Goal: Task Accomplishment & Management: Use online tool/utility

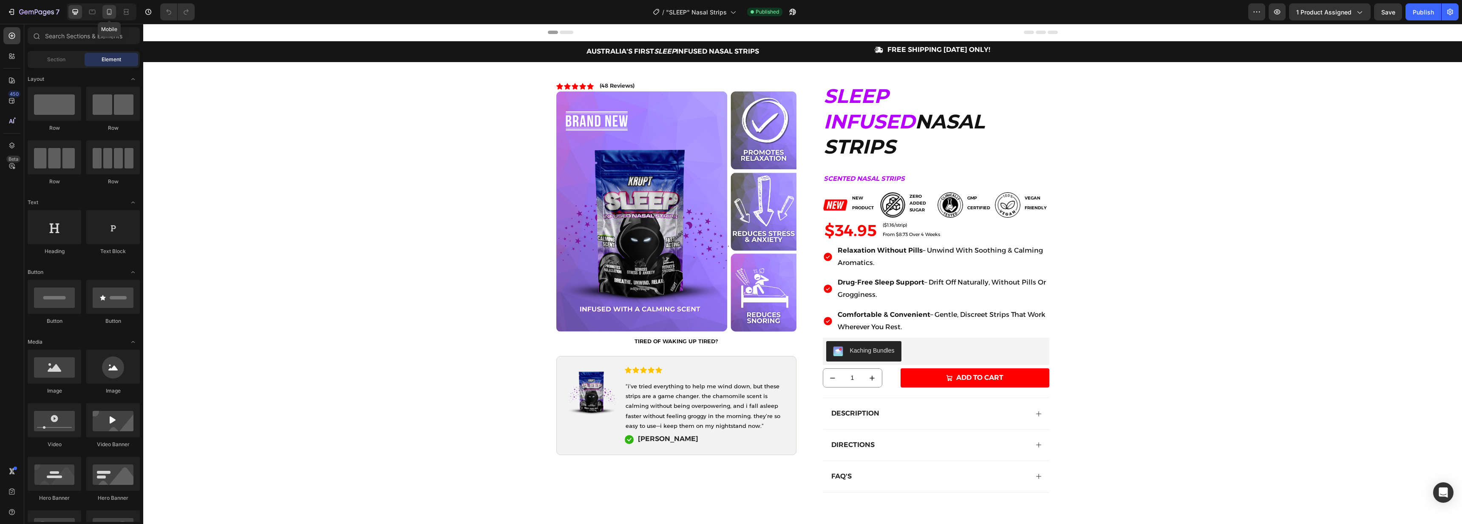
click at [110, 11] on icon at bounding box center [109, 12] width 9 height 9
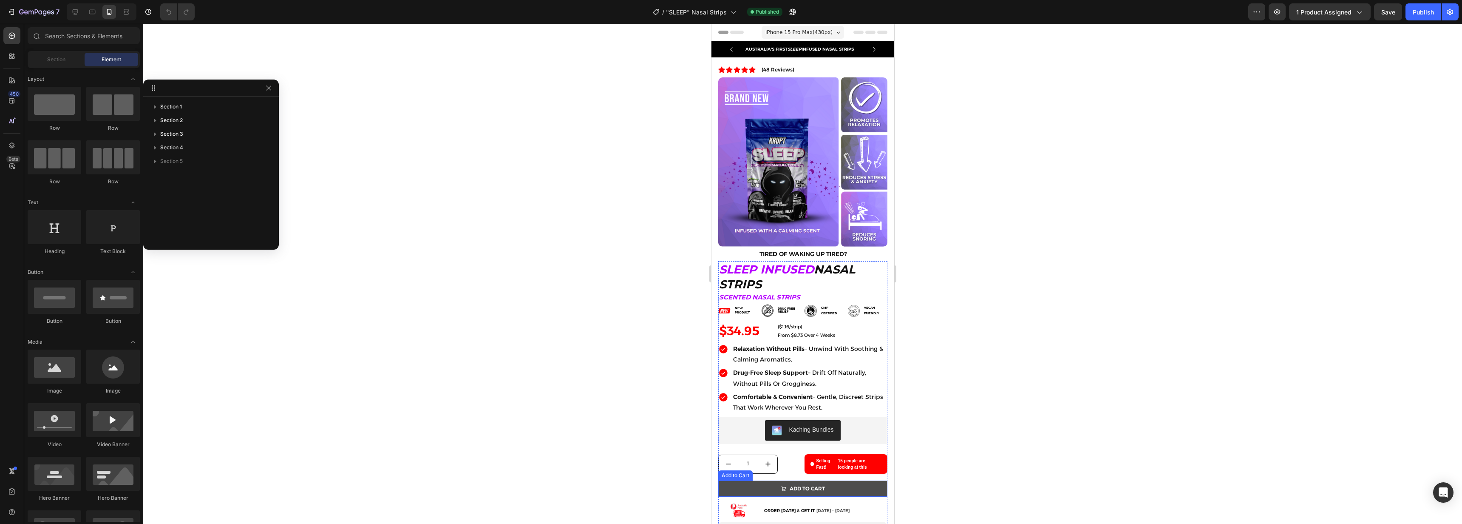
click at [826, 484] on button "ADD TO CART" at bounding box center [802, 488] width 169 height 16
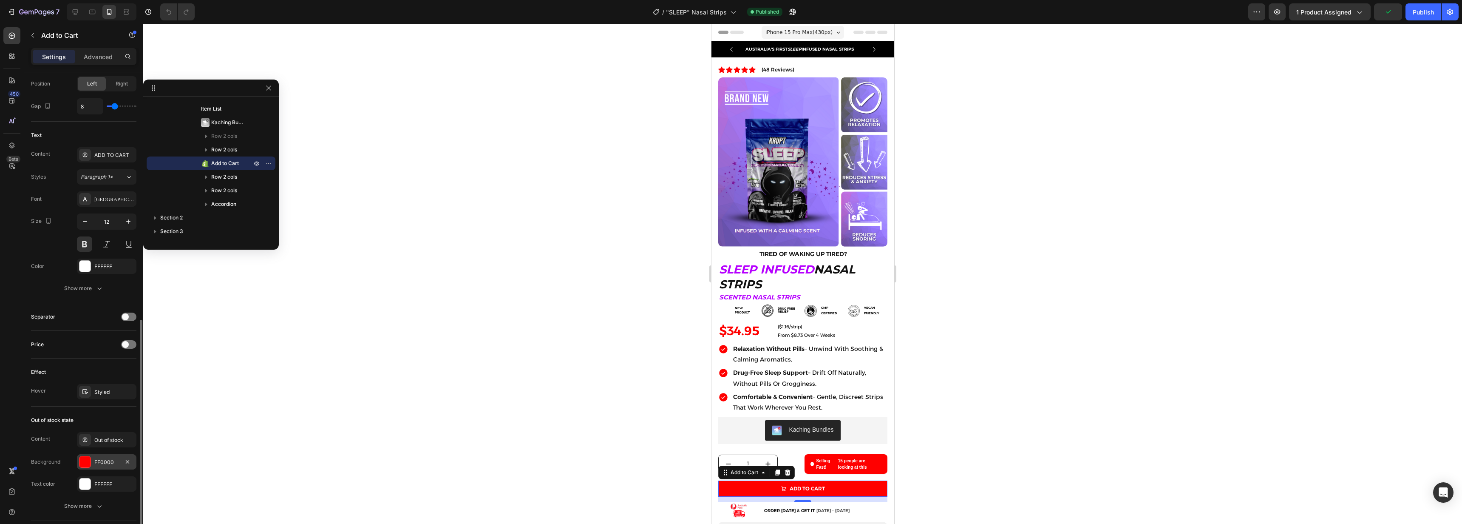
scroll to position [502, 0]
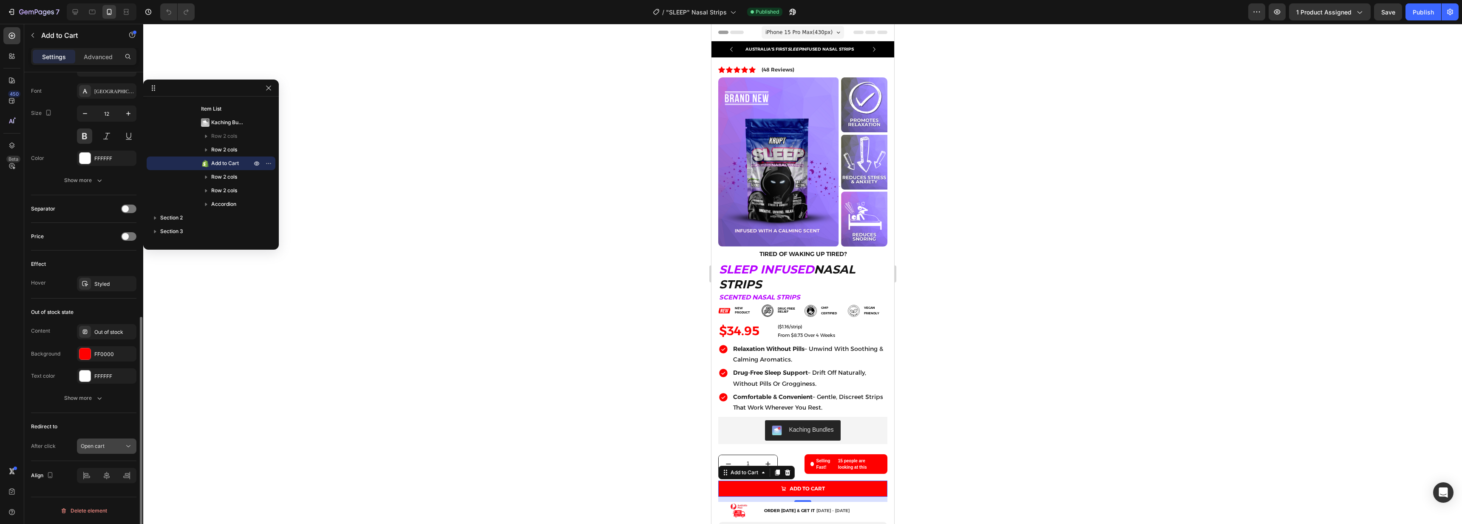
click at [104, 444] on span "Open cart" at bounding box center [93, 446] width 24 height 6
click at [99, 409] on span "Open cart" at bounding box center [93, 409] width 24 height 8
click at [1429, 13] on div "Publish" at bounding box center [1423, 12] width 21 height 9
click at [15, 12] on icon "button" at bounding box center [11, 12] width 9 height 9
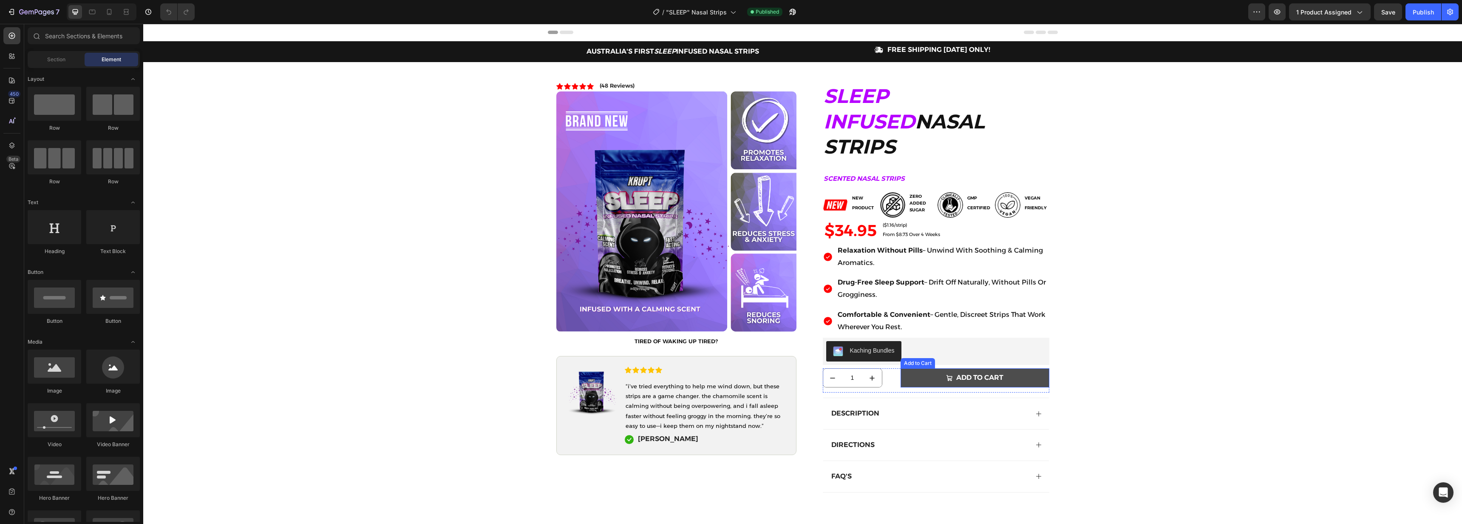
click at [947, 375] on icon "ADD TO CART" at bounding box center [950, 378] width 6 height 6
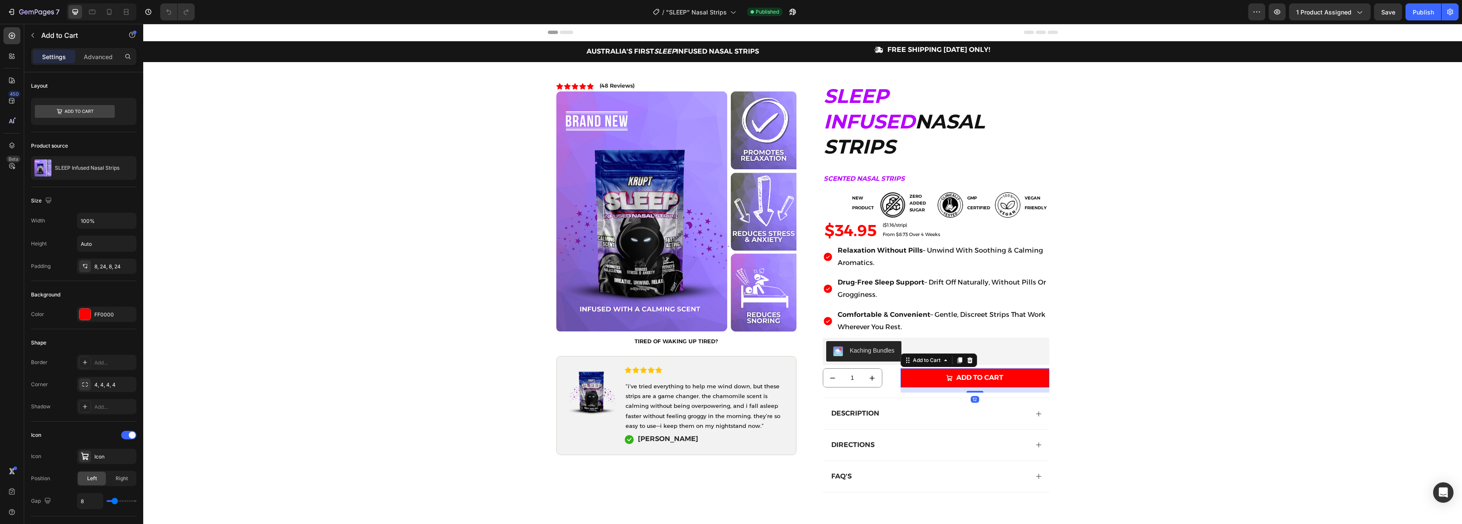
click at [92, 47] on div "Add to Cart" at bounding box center [72, 36] width 97 height 24
click at [101, 54] on p "Advanced" at bounding box center [98, 56] width 29 height 9
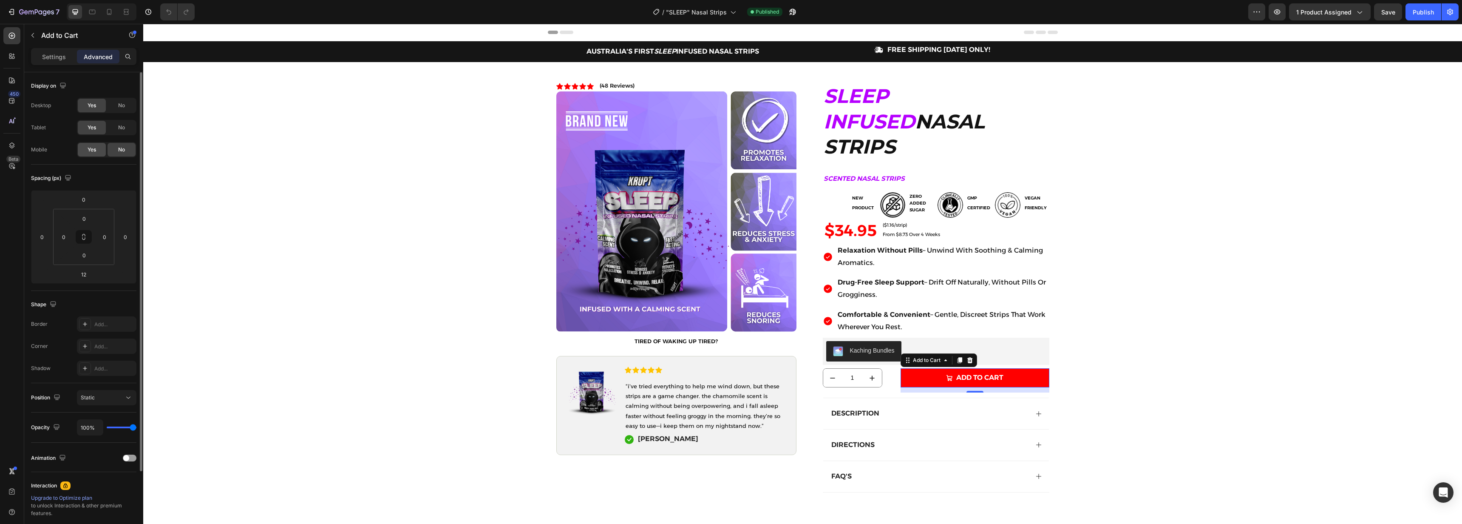
click at [97, 151] on div "Yes" at bounding box center [92, 150] width 28 height 14
click at [106, 10] on icon at bounding box center [109, 12] width 9 height 9
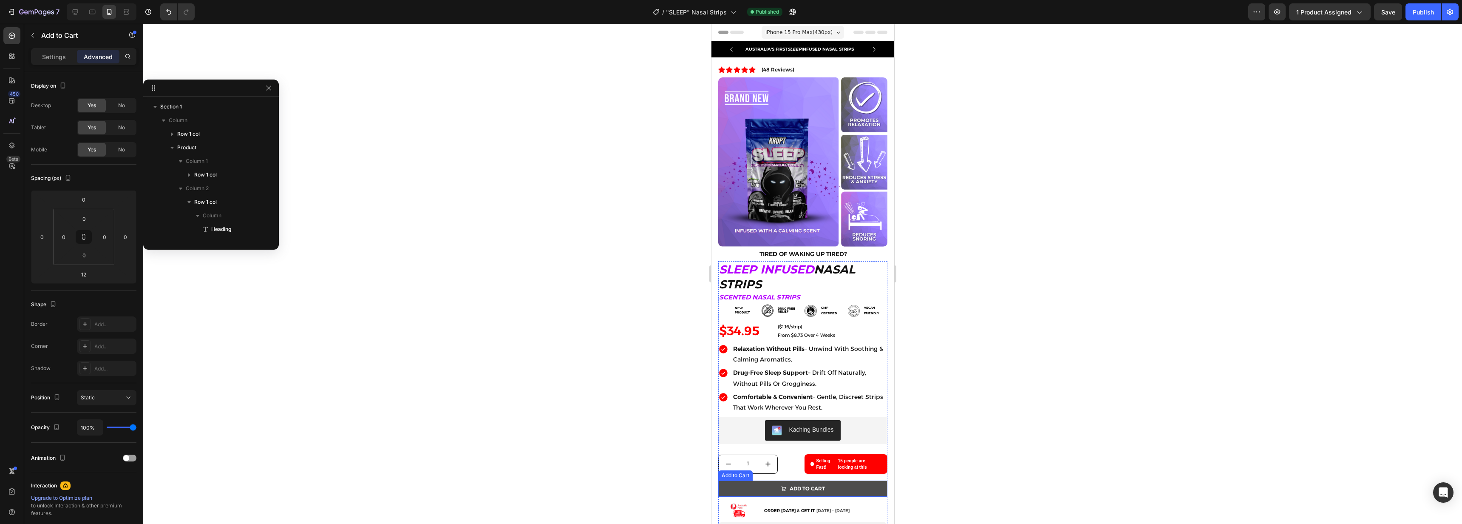
scroll to position [136, 0]
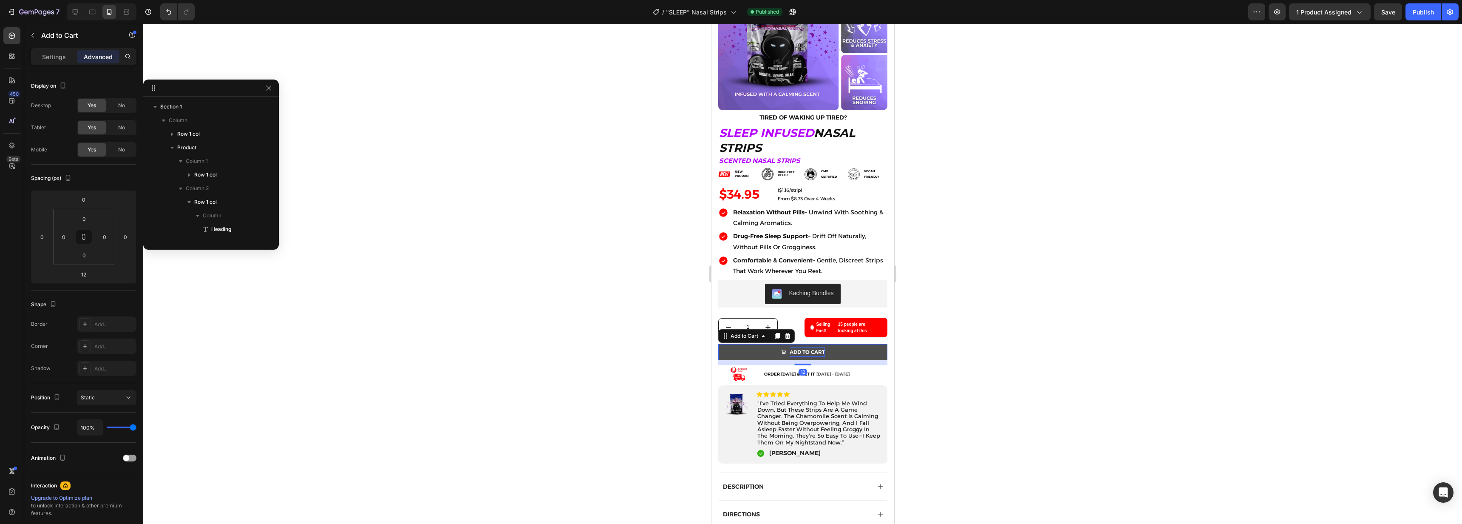
click at [818, 347] on div "ADD TO CART" at bounding box center [806, 351] width 35 height 9
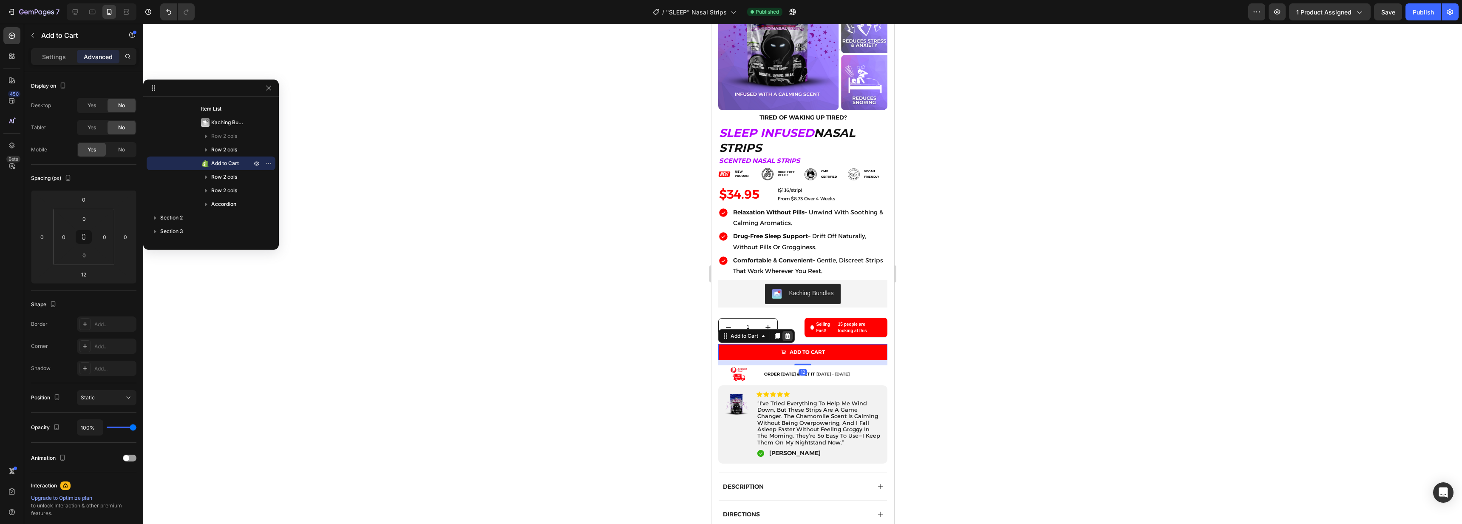
click at [787, 333] on icon at bounding box center [788, 336] width 6 height 6
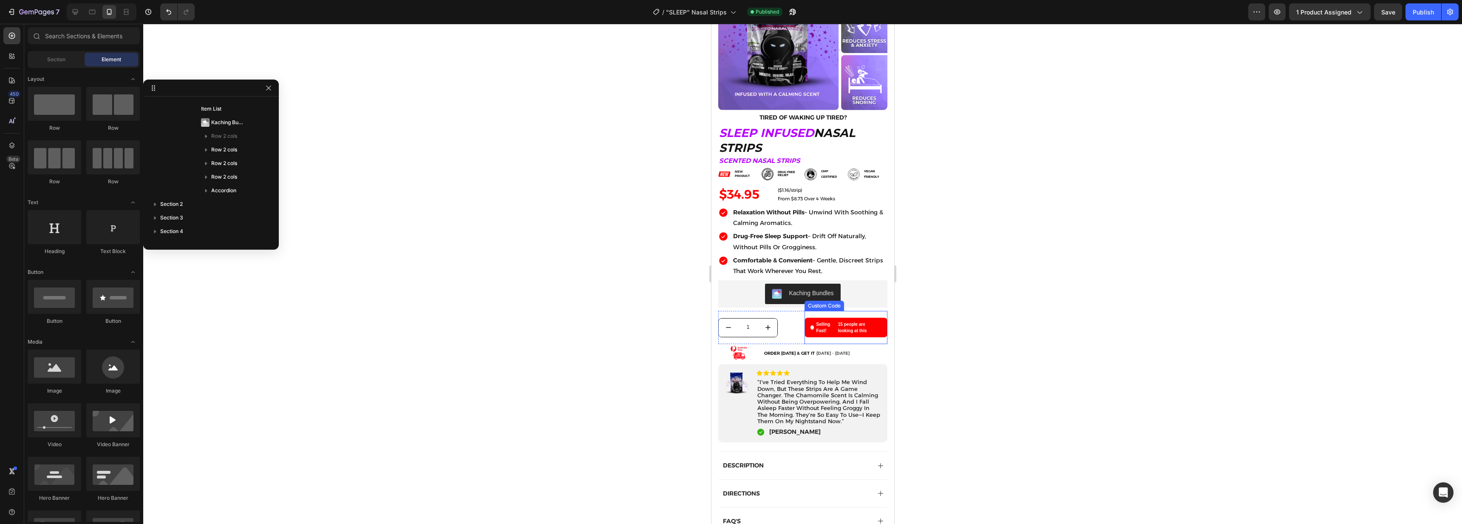
scroll to position [0, 0]
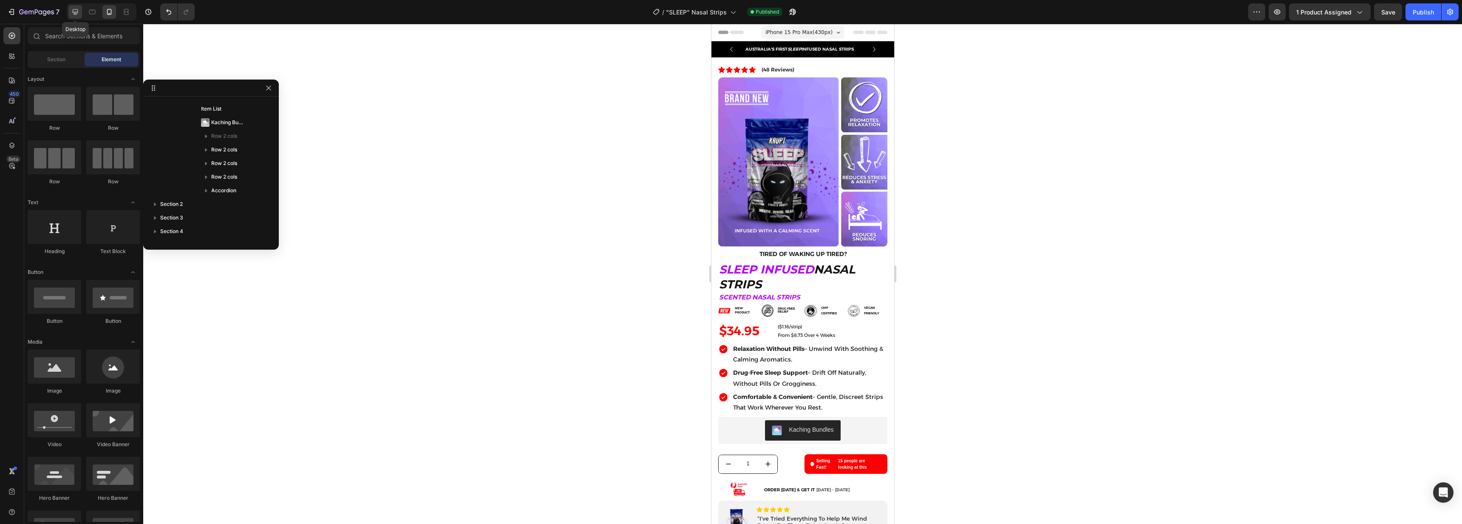
click at [79, 12] on icon at bounding box center [75, 12] width 9 height 9
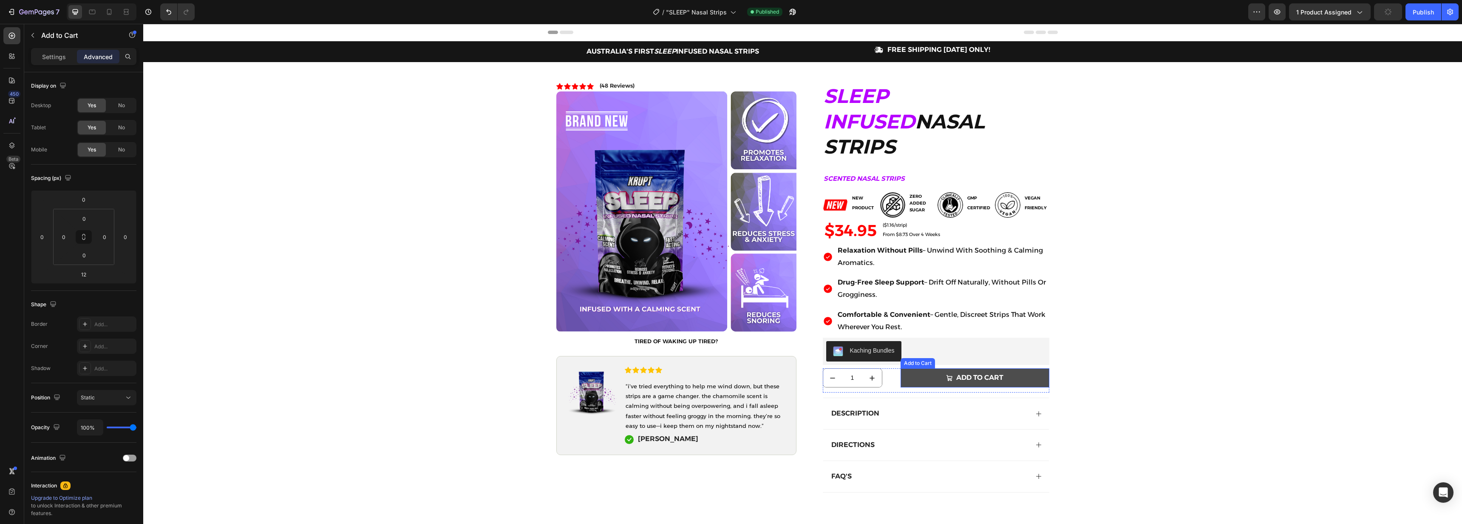
click at [914, 368] on button "ADD TO CART" at bounding box center [975, 377] width 149 height 19
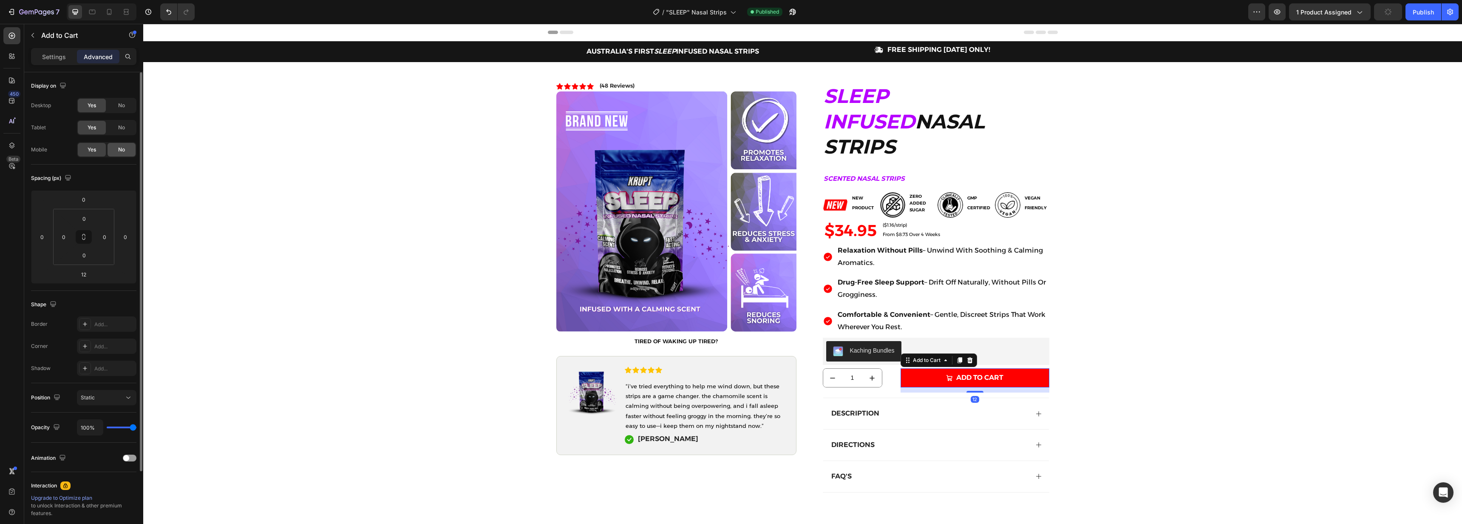
click at [116, 148] on div "No" at bounding box center [122, 150] width 28 height 14
click at [90, 154] on div "Yes" at bounding box center [92, 150] width 28 height 14
click at [110, 9] on icon at bounding box center [109, 12] width 5 height 6
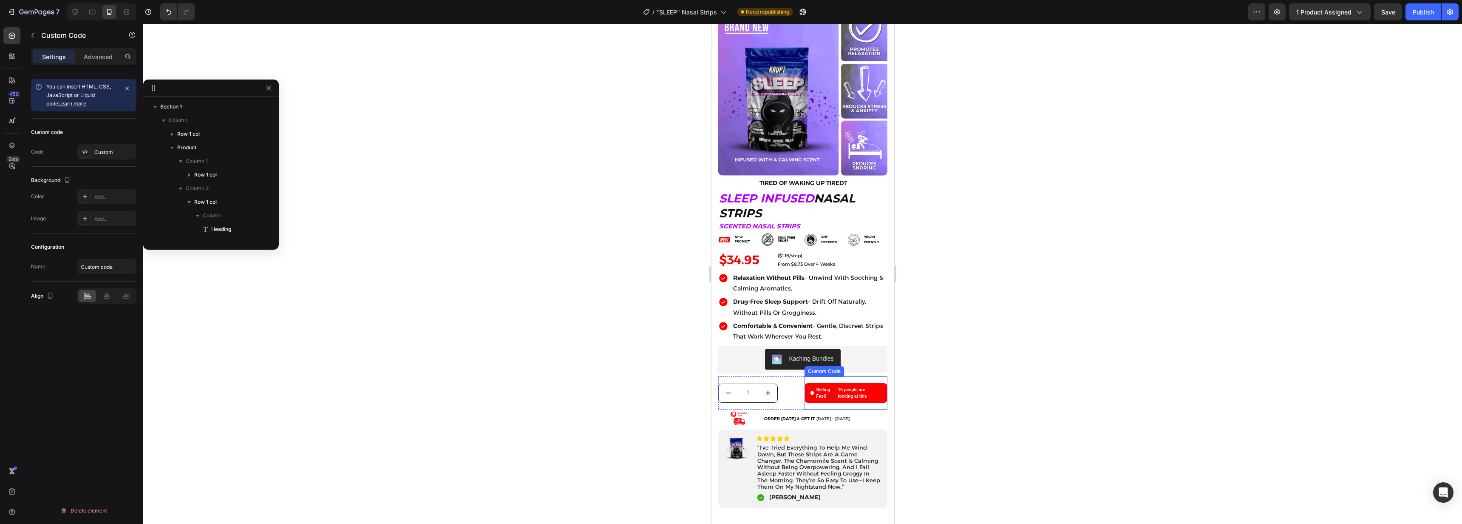
scroll to position [243, 0]
click at [816, 402] on div "Selling Fast! 15 people are looking at this" at bounding box center [845, 392] width 83 height 33
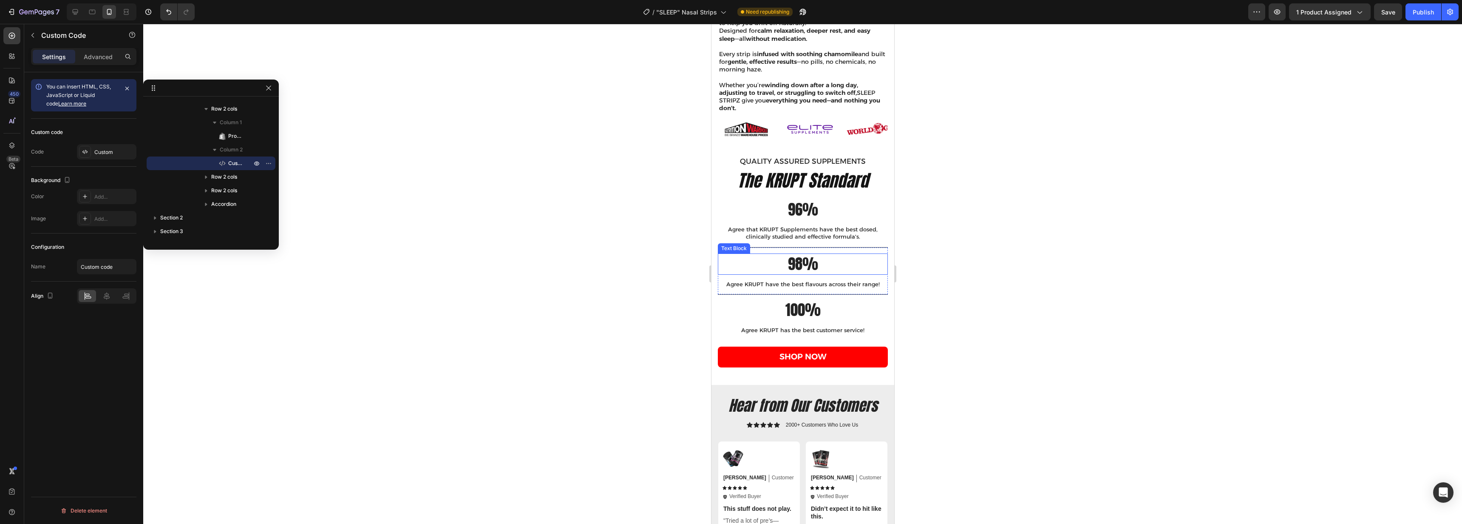
scroll to position [0, 0]
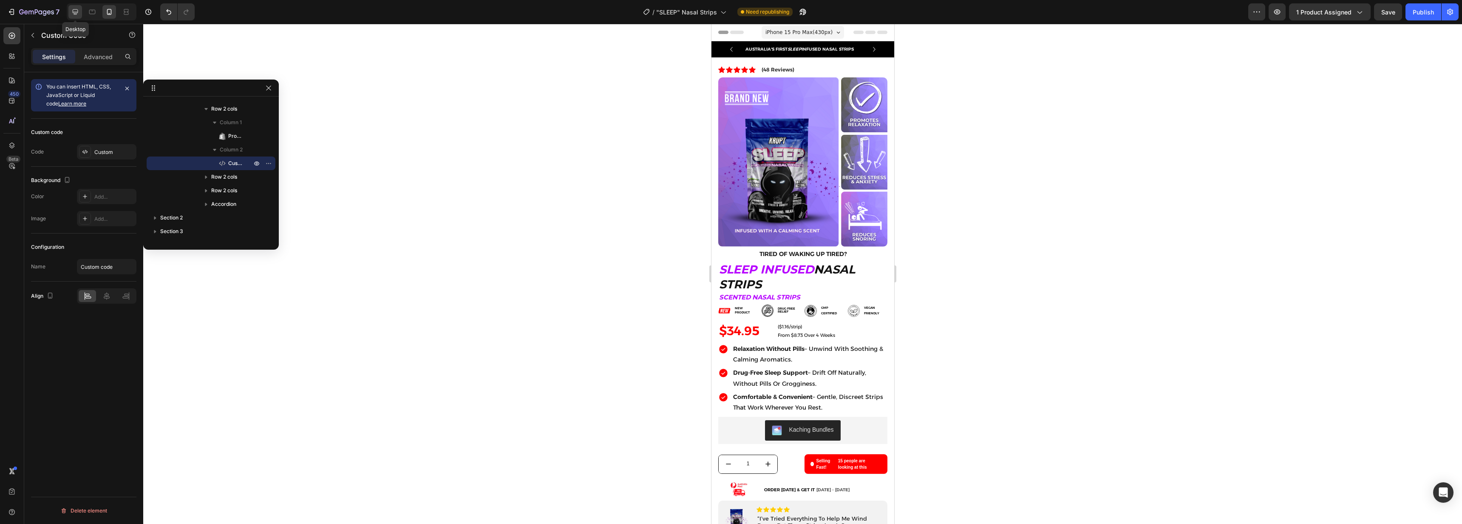
click at [74, 15] on icon at bounding box center [75, 12] width 9 height 9
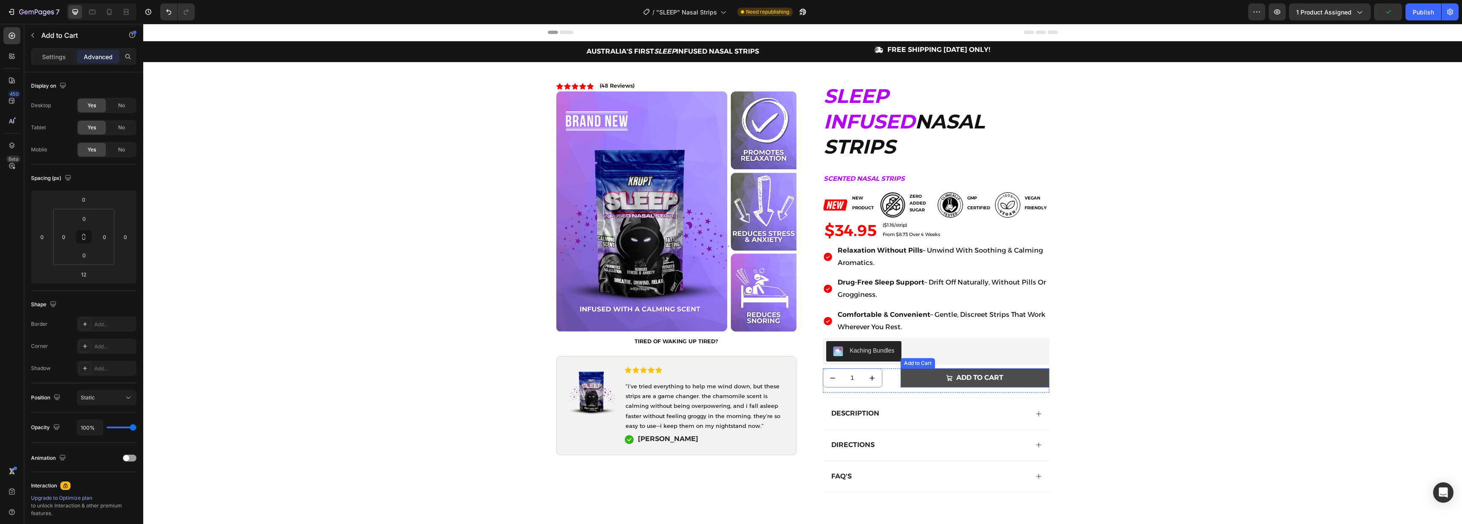
click at [940, 368] on button "ADD TO CART" at bounding box center [975, 377] width 149 height 19
click at [967, 357] on icon at bounding box center [970, 360] width 6 height 6
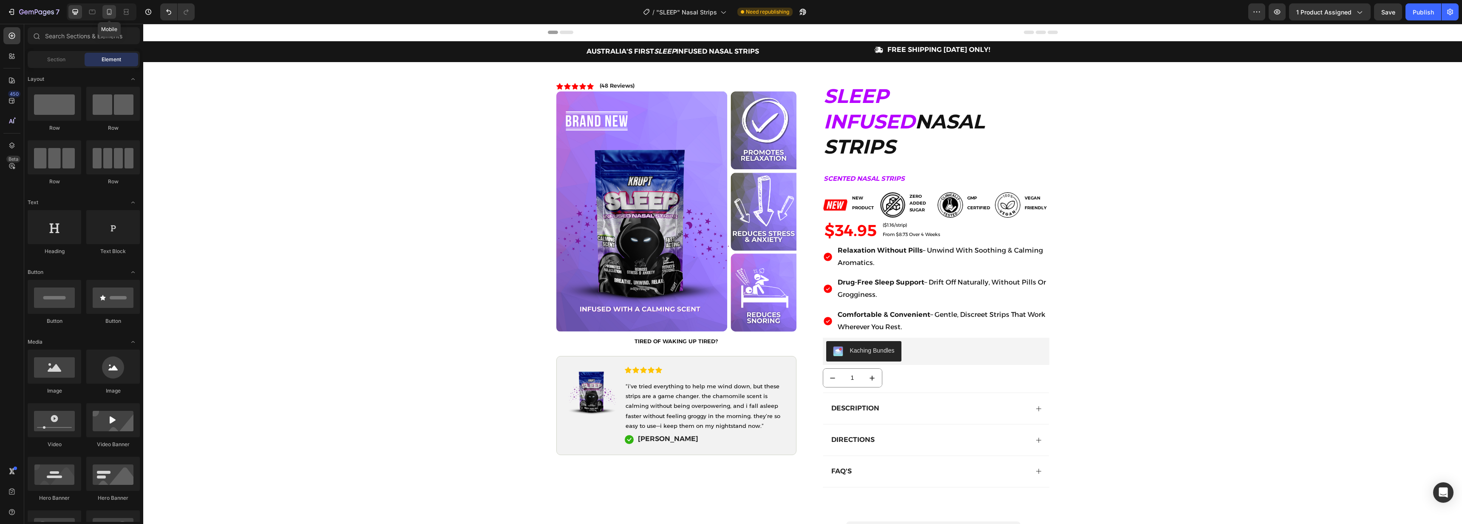
click at [110, 11] on icon at bounding box center [109, 12] width 9 height 9
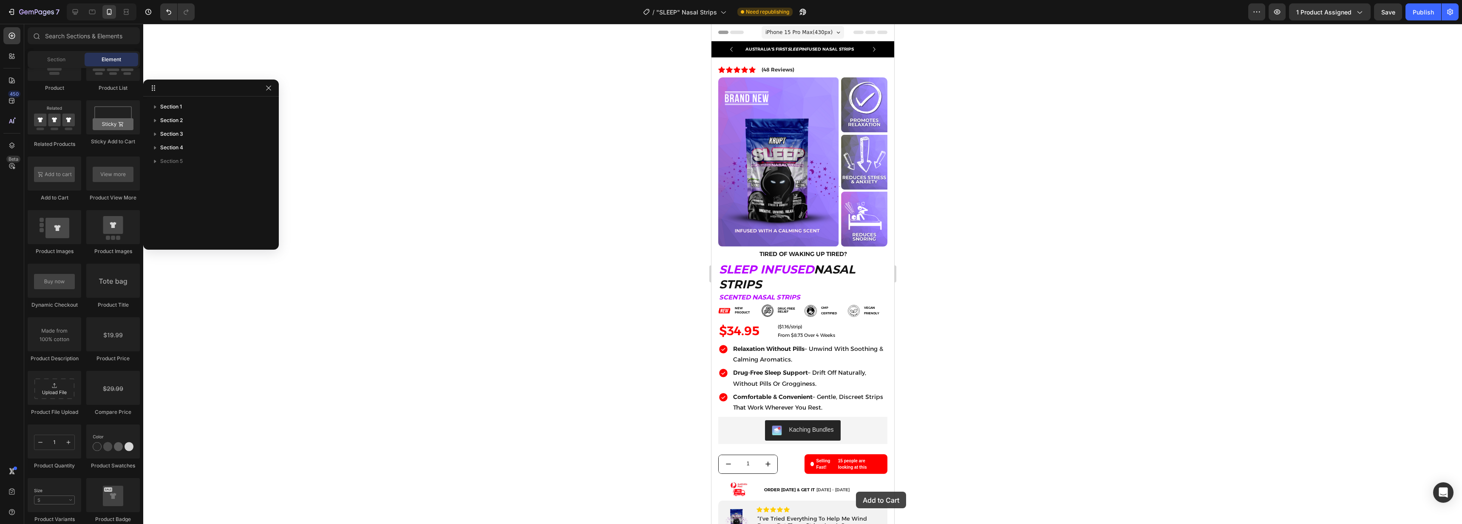
scroll to position [22, 0]
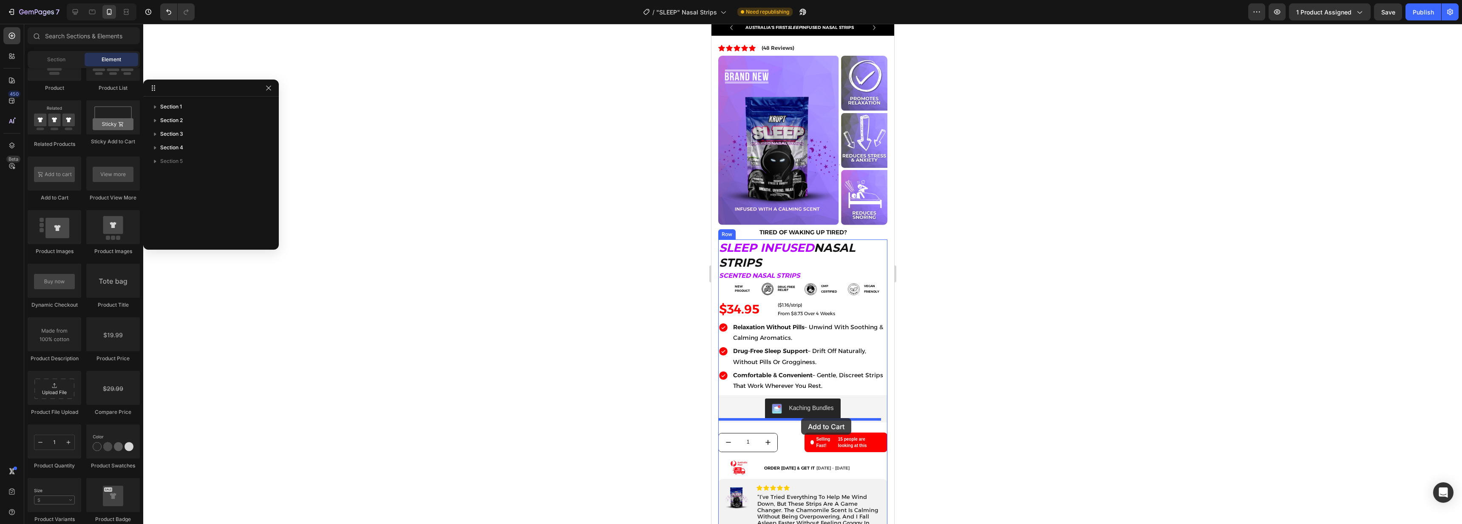
drag, startPoint x: 766, startPoint y: 196, endPoint x: 801, endPoint y: 418, distance: 224.6
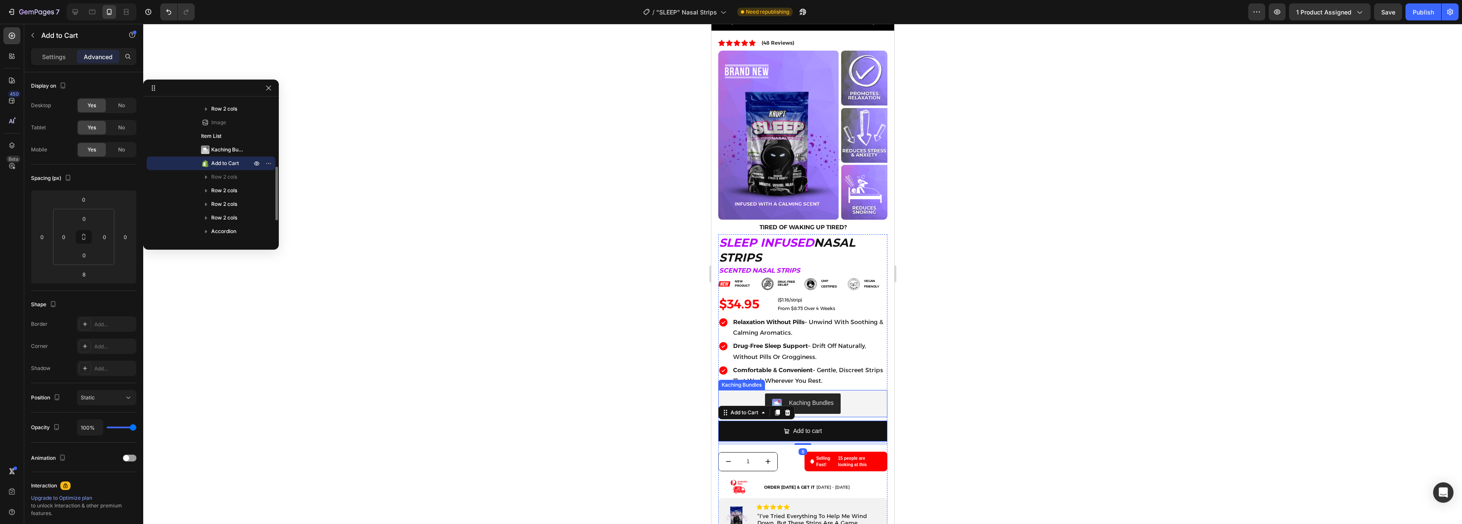
scroll to position [48, 0]
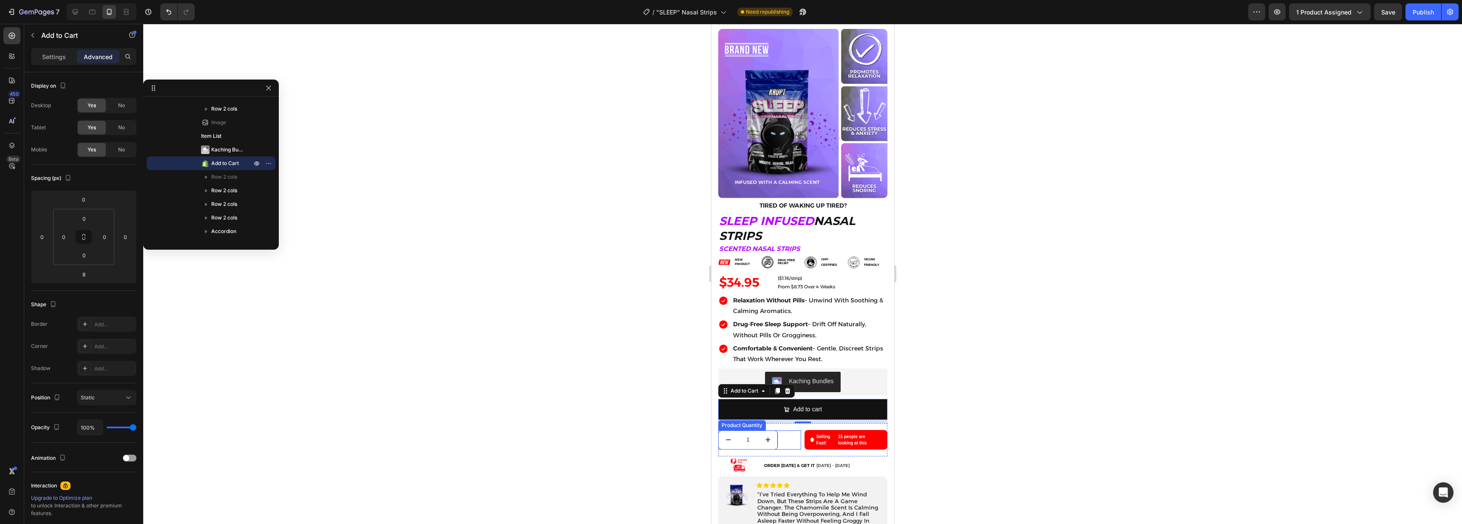
click at [784, 430] on div "1" at bounding box center [759, 439] width 83 height 19
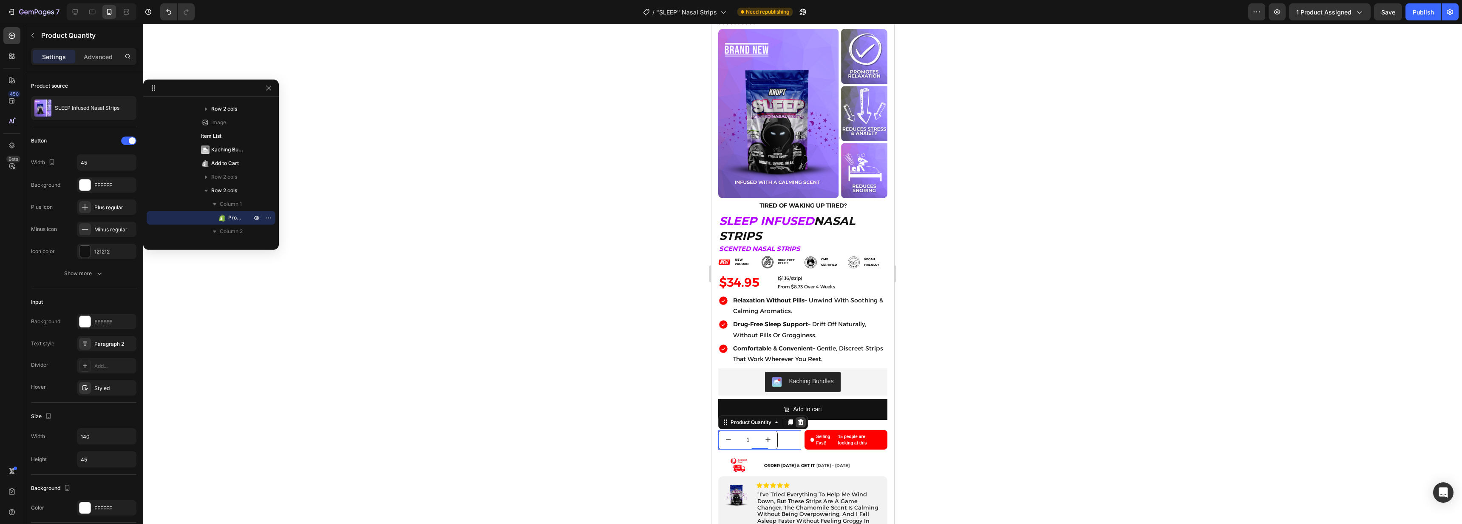
click at [801, 419] on icon at bounding box center [801, 422] width 6 height 6
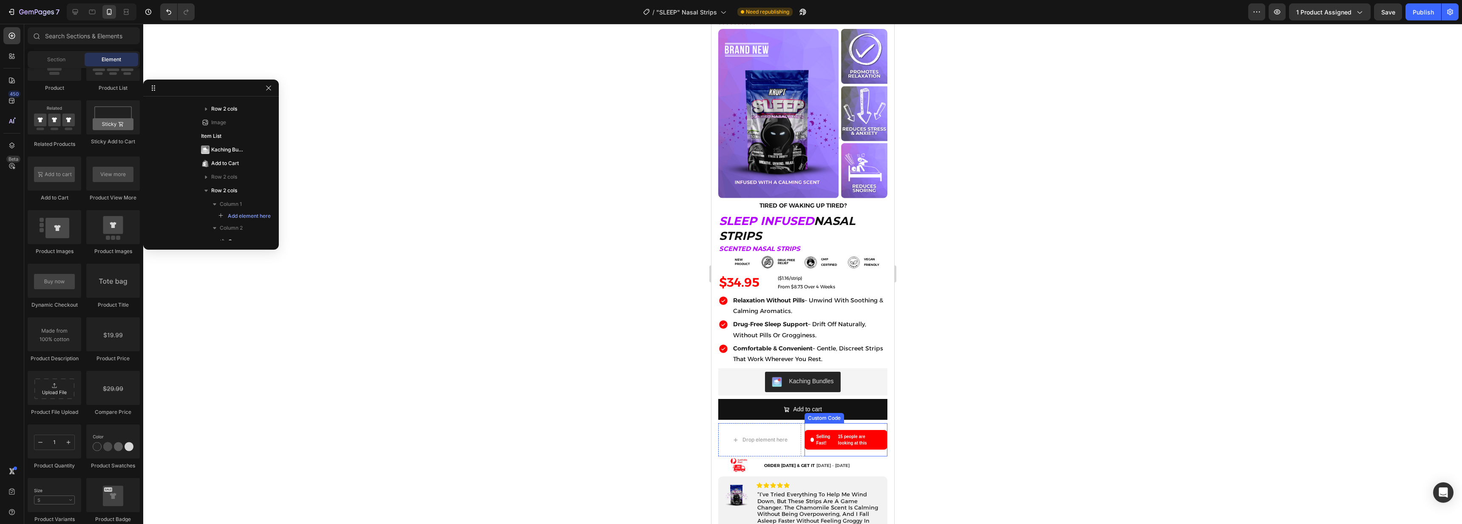
click at [829, 433] on strong "Selling Fast!" at bounding box center [825, 439] width 19 height 13
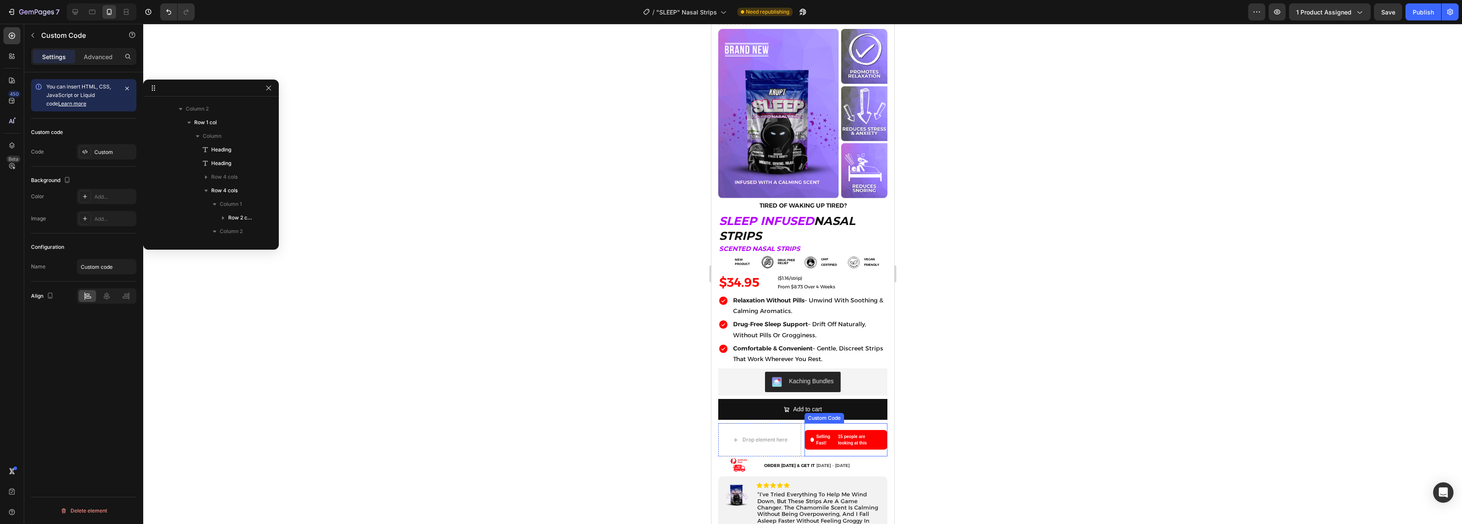
scroll to position [511, 0]
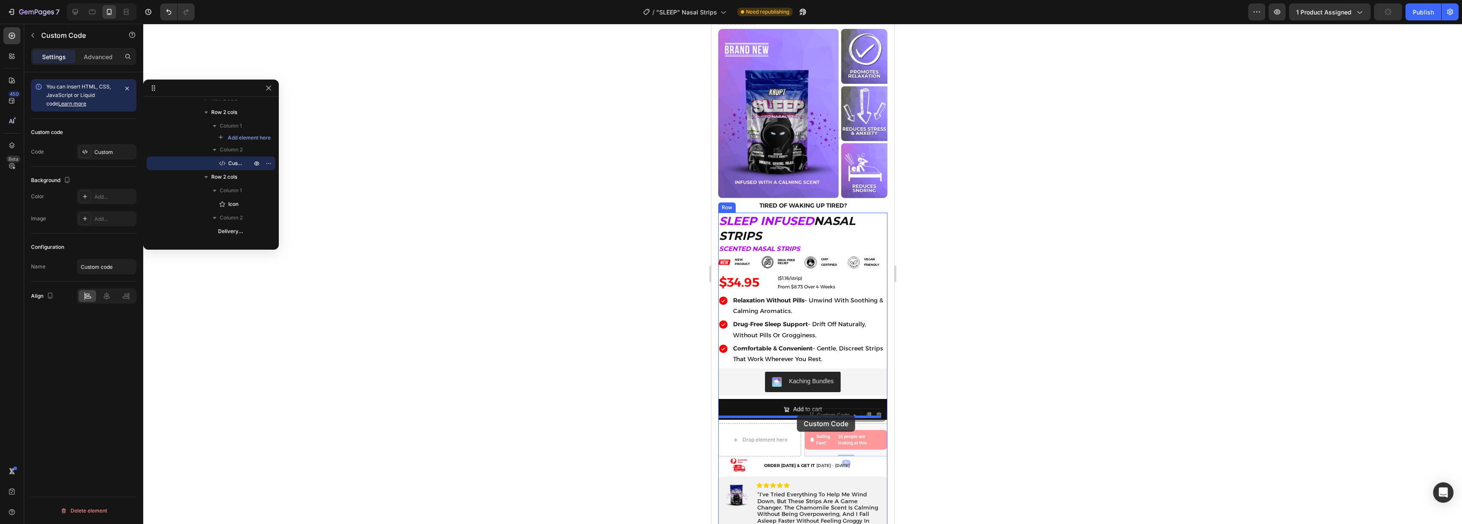
drag, startPoint x: 809, startPoint y: 410, endPoint x: 797, endPoint y: 415, distance: 12.8
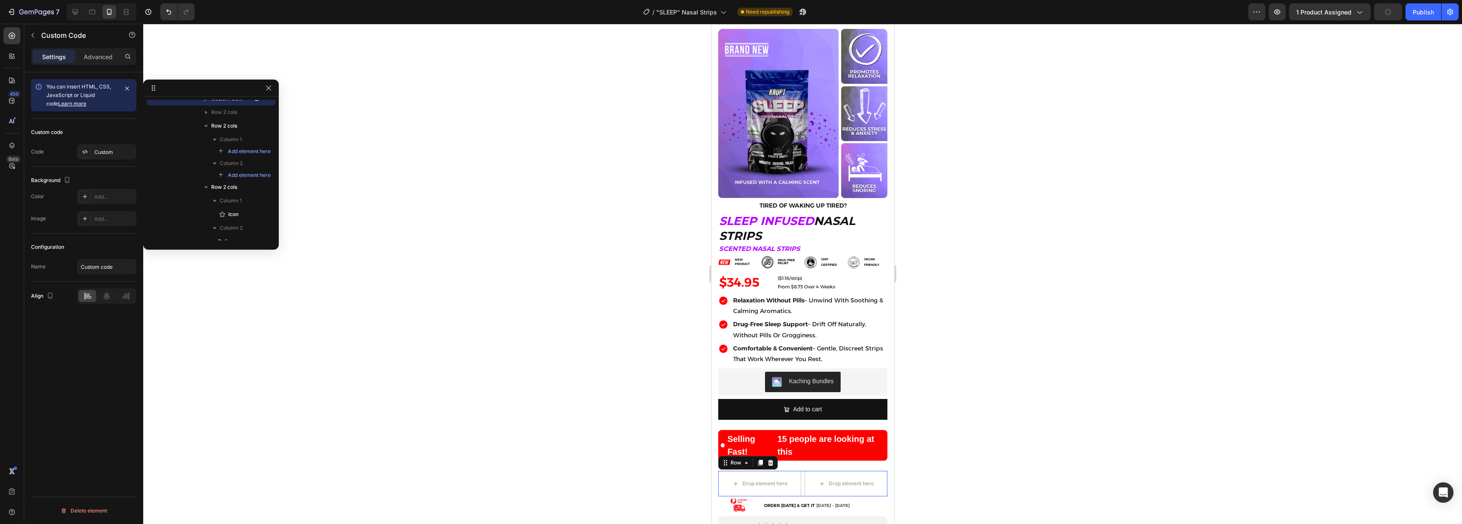
click at [800, 478] on div "Drop element here Drop element here Row 0" at bounding box center [802, 484] width 169 height 26
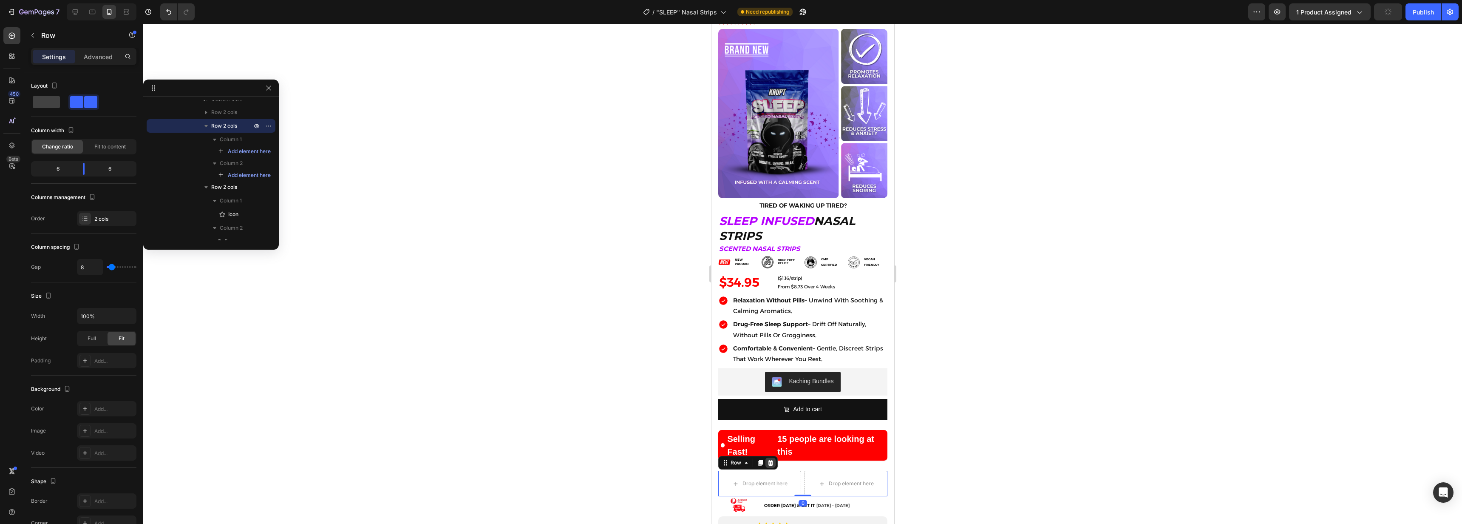
click at [768, 460] on icon at bounding box center [771, 463] width 6 height 6
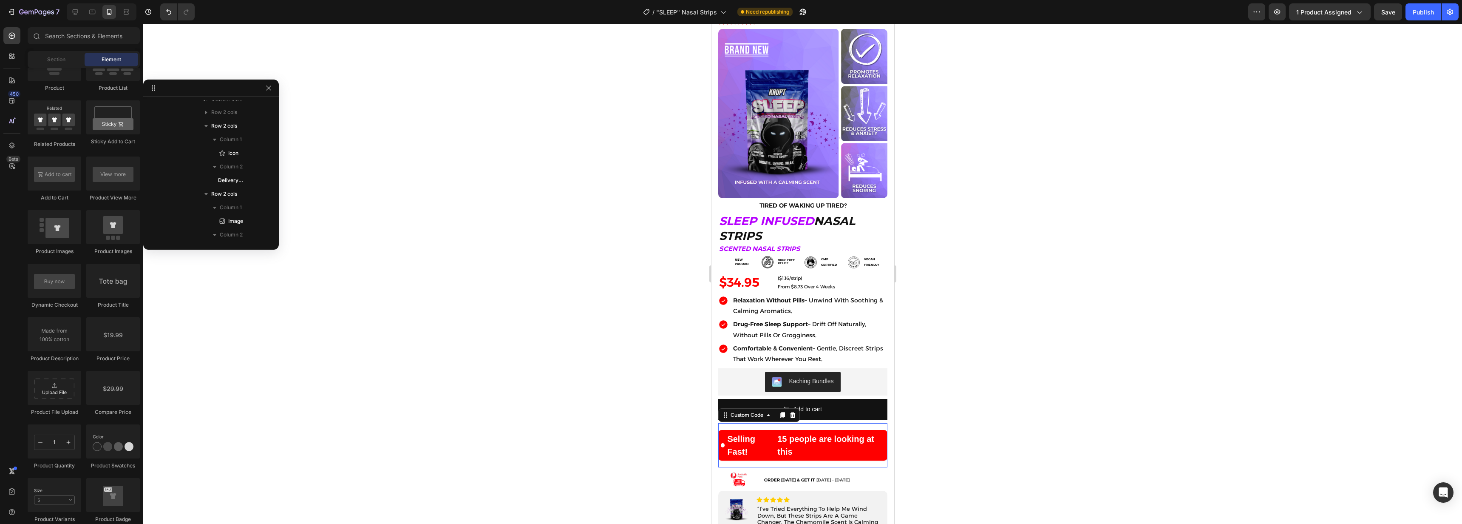
click at [764, 432] on strong "Selling Fast!" at bounding box center [751, 445] width 48 height 26
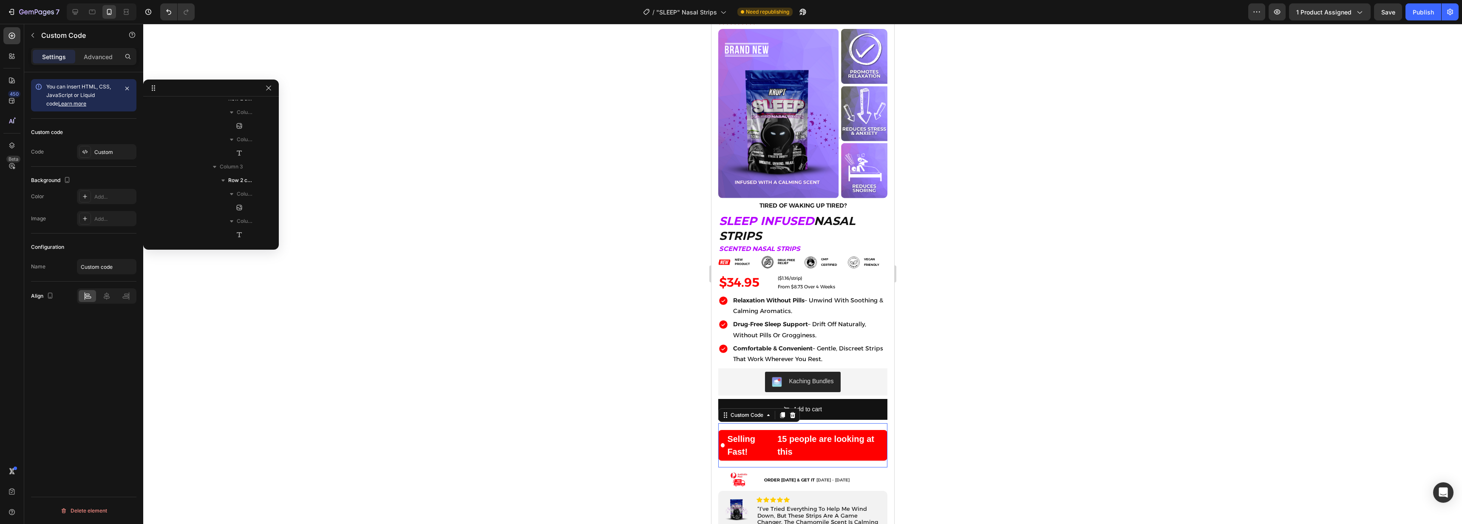
scroll to position [801, 0]
click at [101, 156] on div "Custom" at bounding box center [107, 151] width 60 height 15
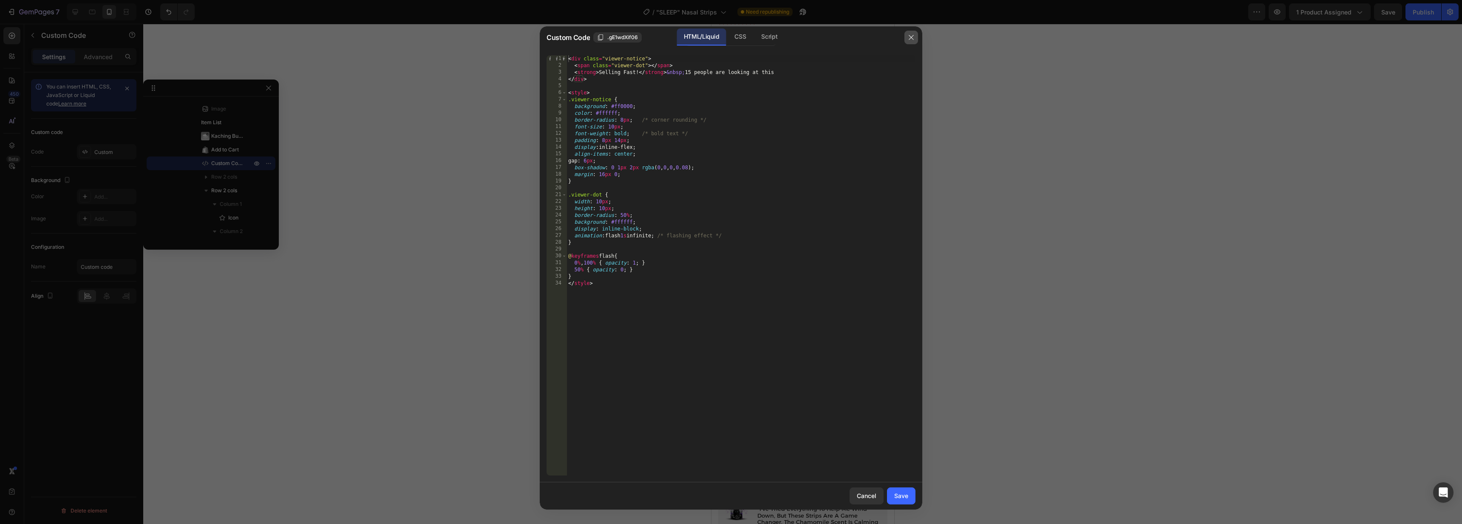
click at [910, 37] on icon "button" at bounding box center [911, 37] width 7 height 7
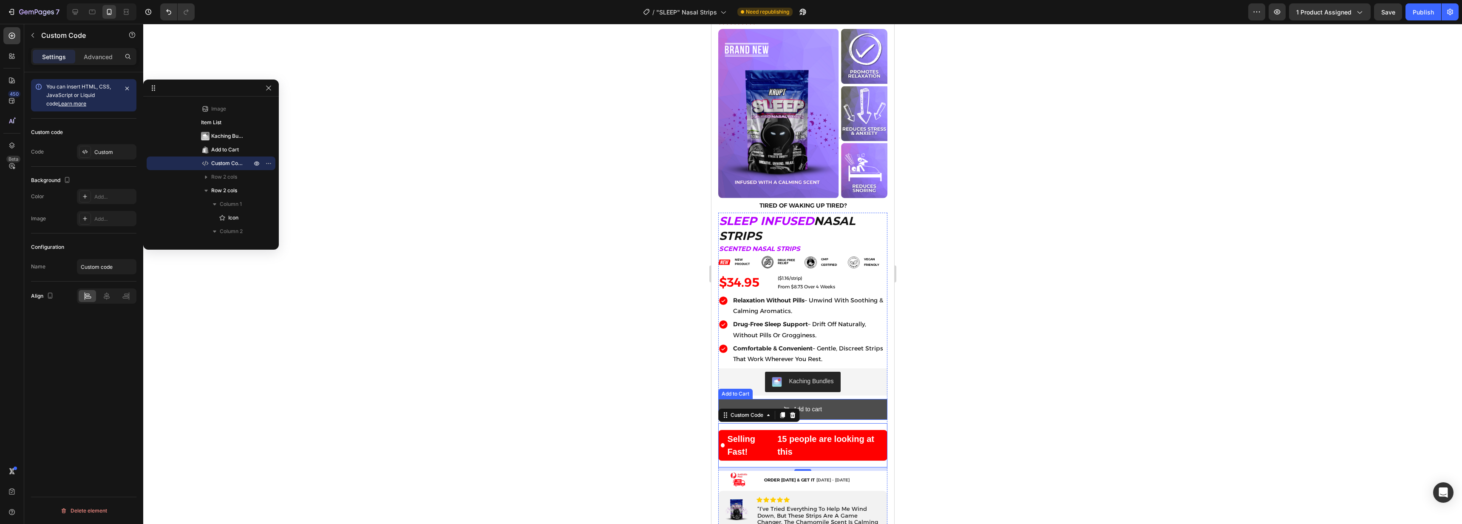
click at [824, 405] on button "Add to cart" at bounding box center [802, 409] width 169 height 21
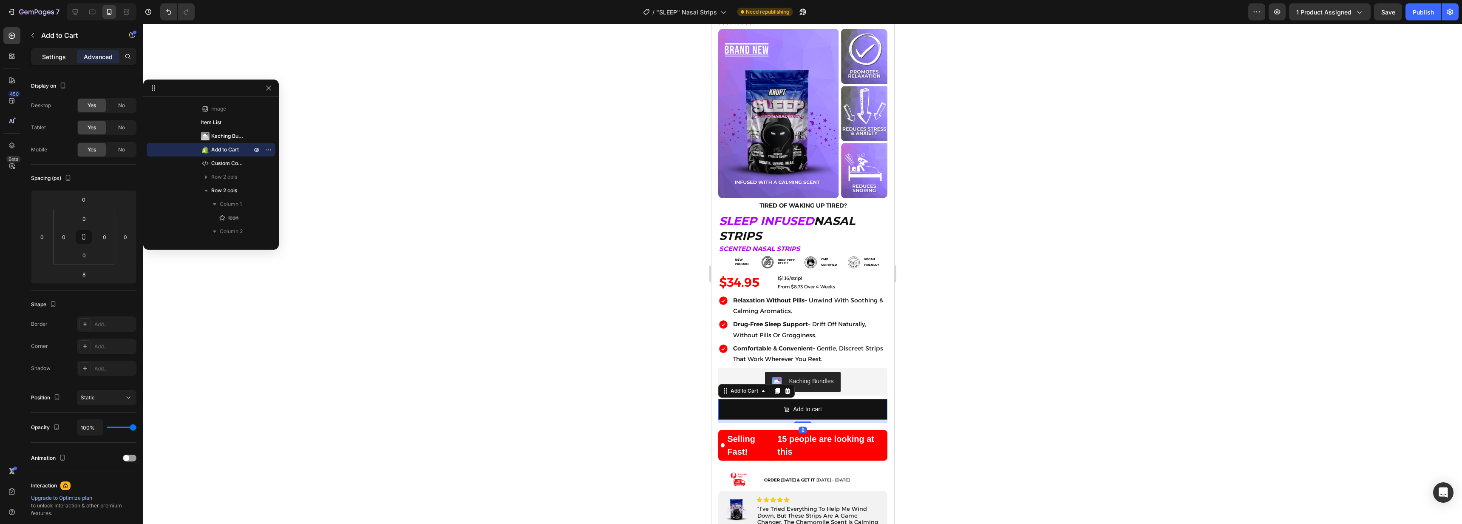
click at [56, 60] on p "Settings" at bounding box center [54, 56] width 24 height 9
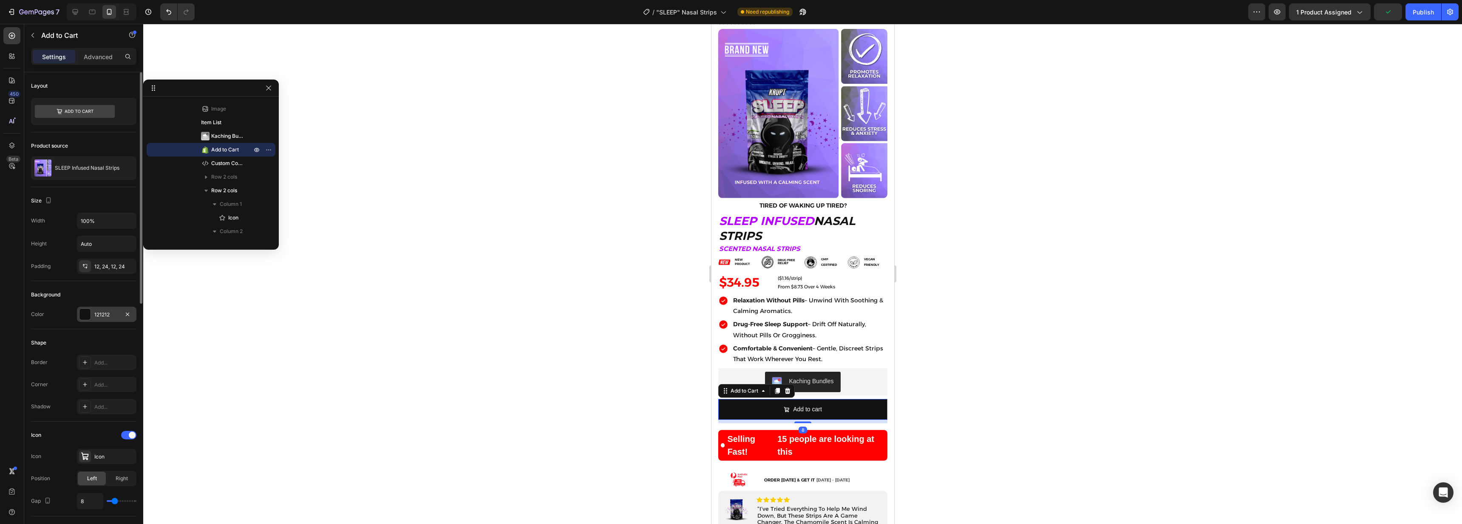
click at [82, 313] on div at bounding box center [84, 314] width 11 height 11
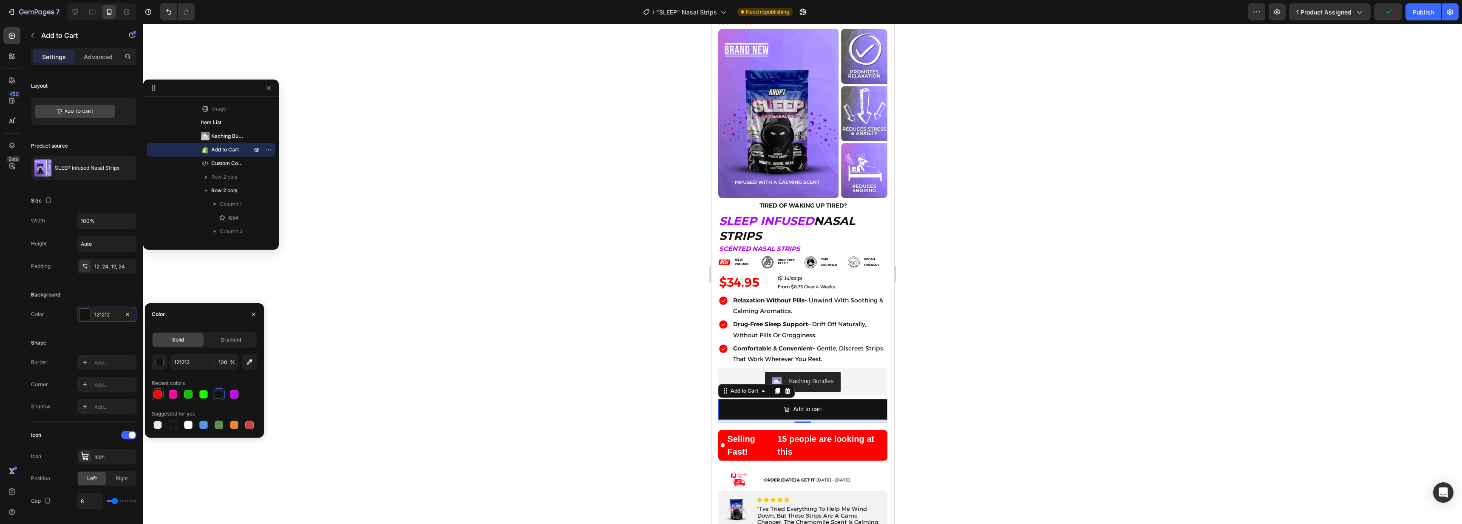
click at [158, 392] on div at bounding box center [157, 394] width 9 height 9
type input "FF0000"
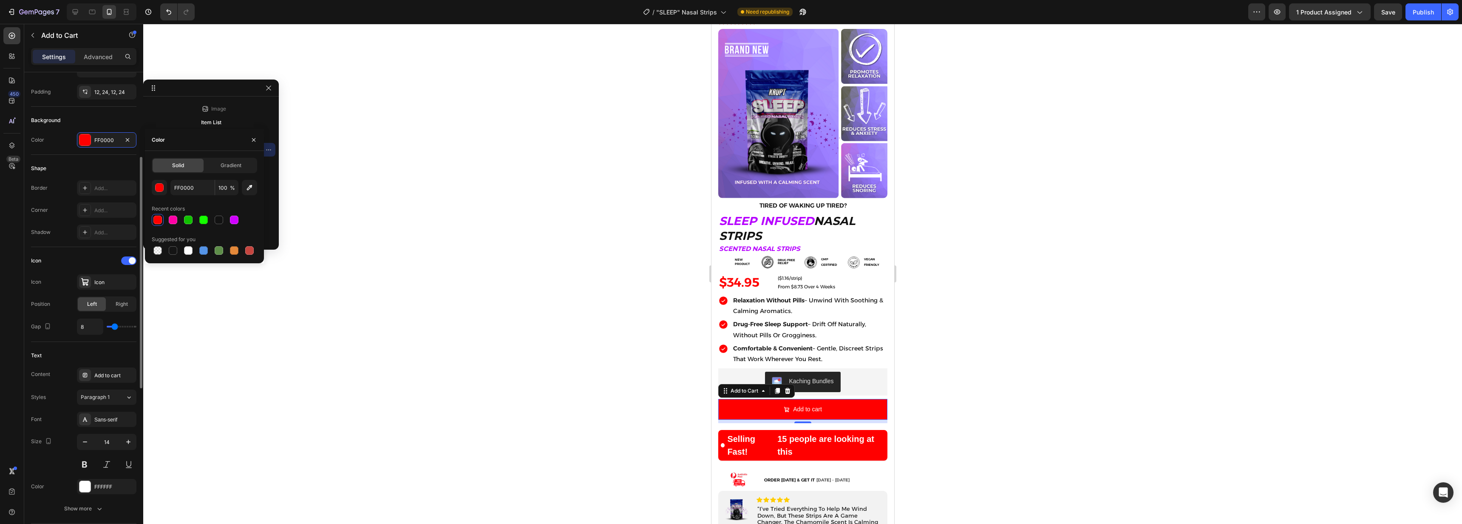
scroll to position [193, 0]
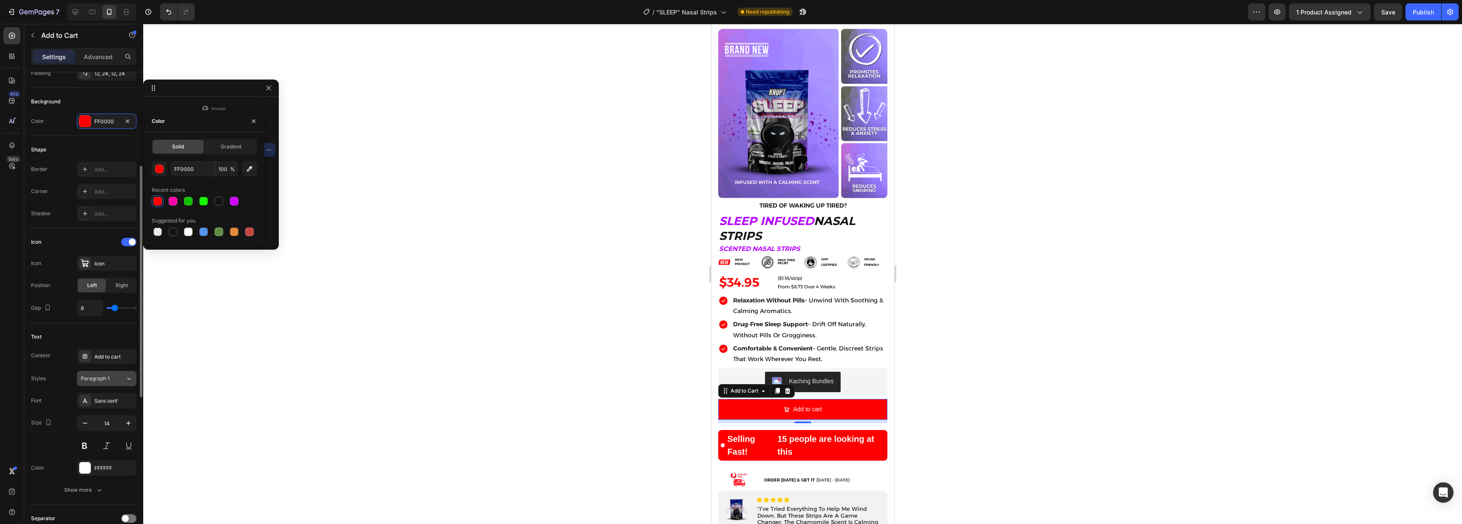
click at [107, 381] on span "Paragraph 1" at bounding box center [95, 379] width 29 height 8
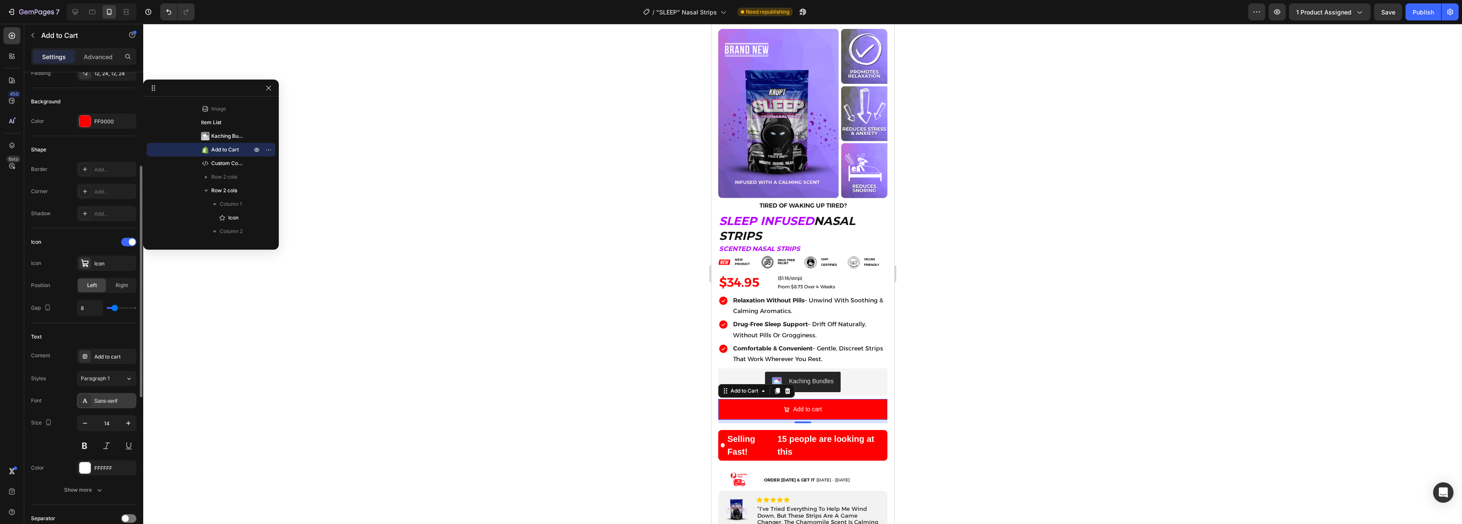
click at [116, 397] on div "Sans-serif" at bounding box center [114, 401] width 40 height 8
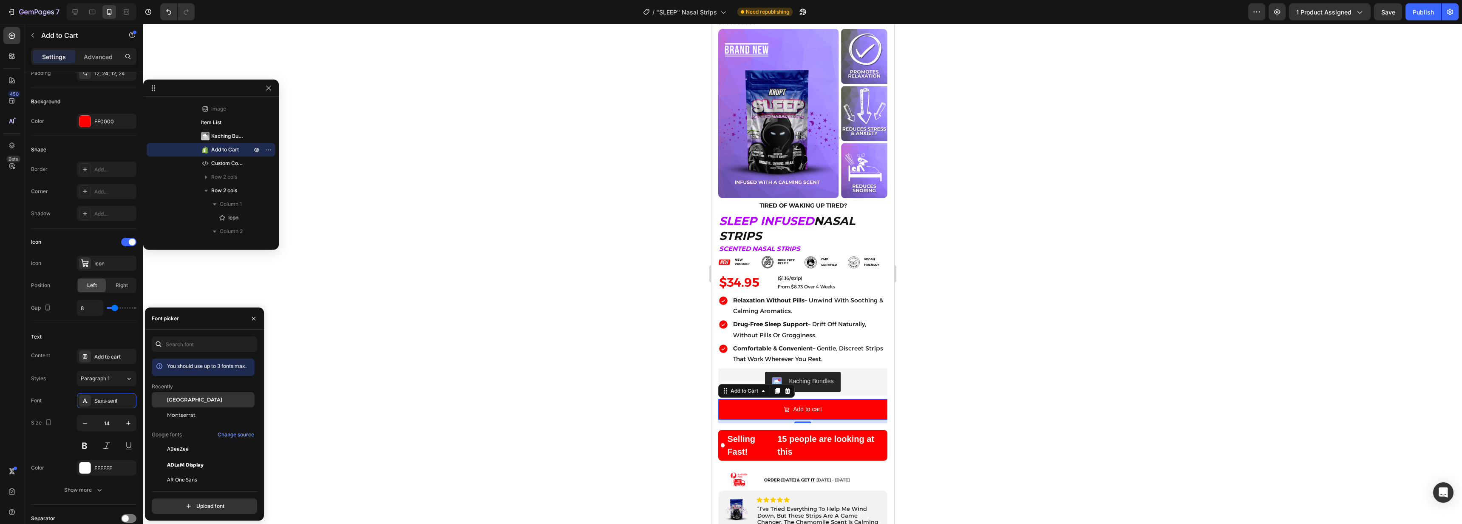
click at [183, 401] on span "[GEOGRAPHIC_DATA]" at bounding box center [194, 400] width 55 height 8
click at [125, 425] on icon "button" at bounding box center [128, 423] width 9 height 9
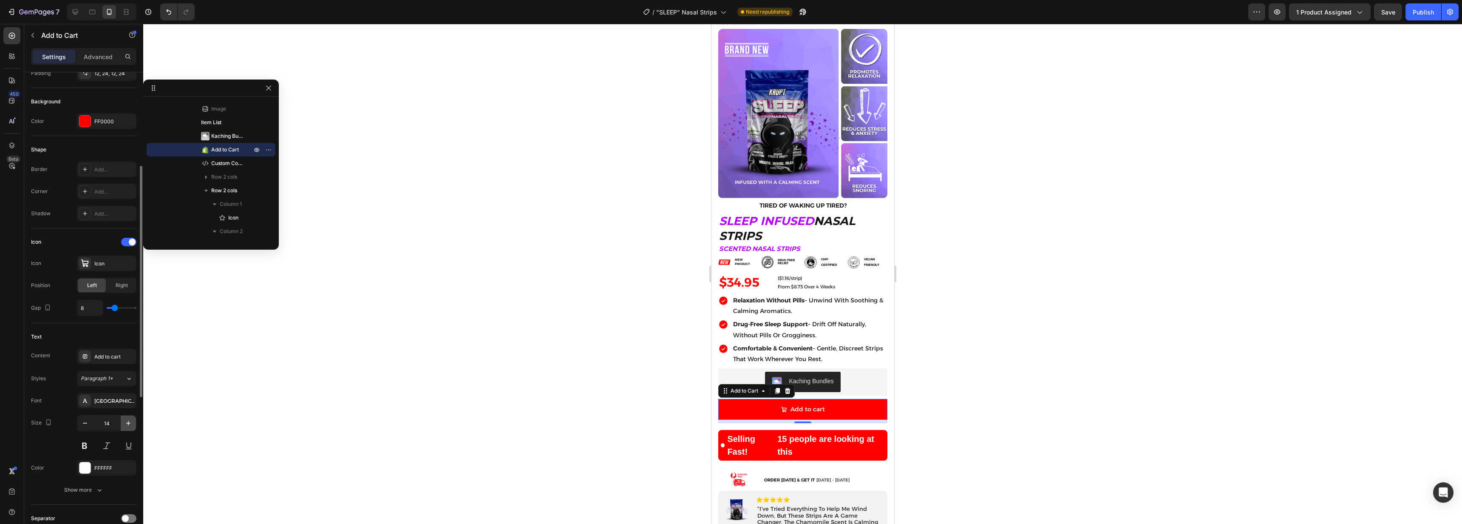
click at [125, 425] on icon "button" at bounding box center [128, 423] width 9 height 9
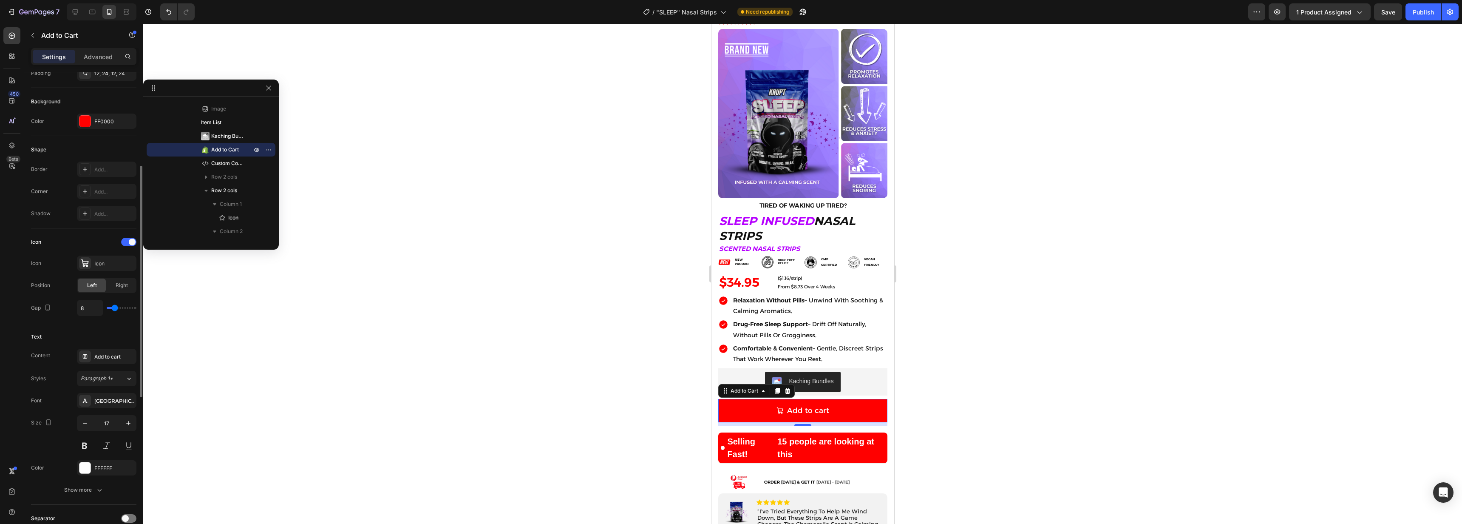
type input "18"
click at [82, 447] on button at bounding box center [84, 445] width 15 height 15
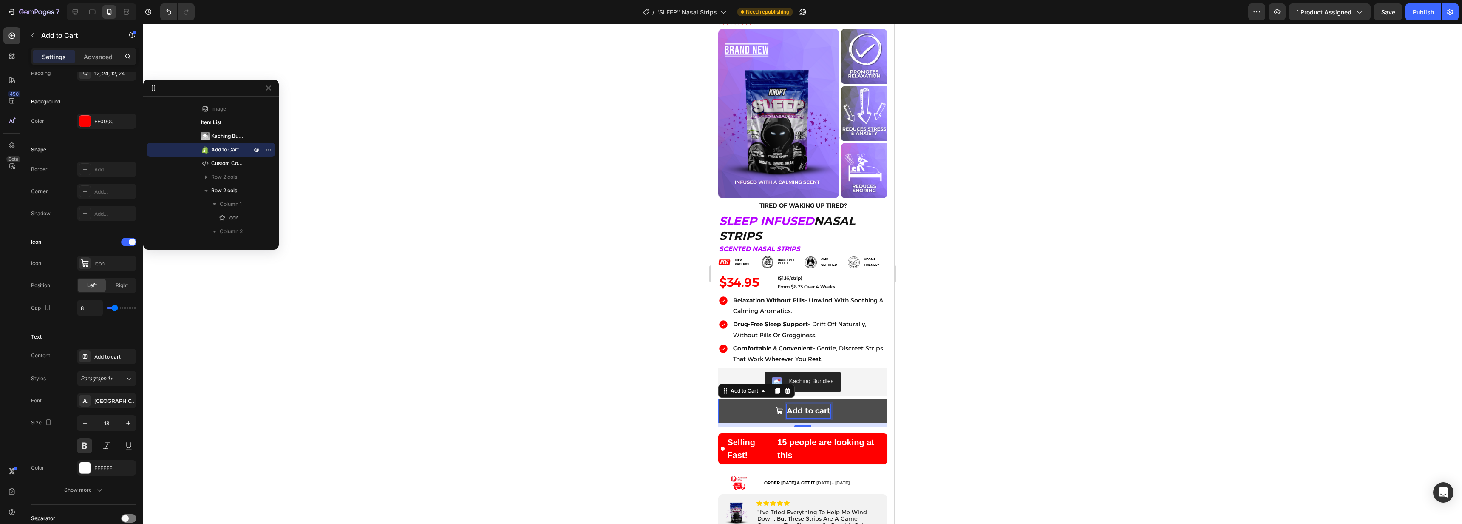
click at [794, 404] on div "Add to cart" at bounding box center [808, 411] width 44 height 14
click at [794, 404] on p "Add to cart" at bounding box center [808, 411] width 44 height 14
click at [718, 399] on button "ADD" at bounding box center [802, 411] width 169 height 24
click at [718, 399] on button "ADD T" at bounding box center [802, 411] width 169 height 24
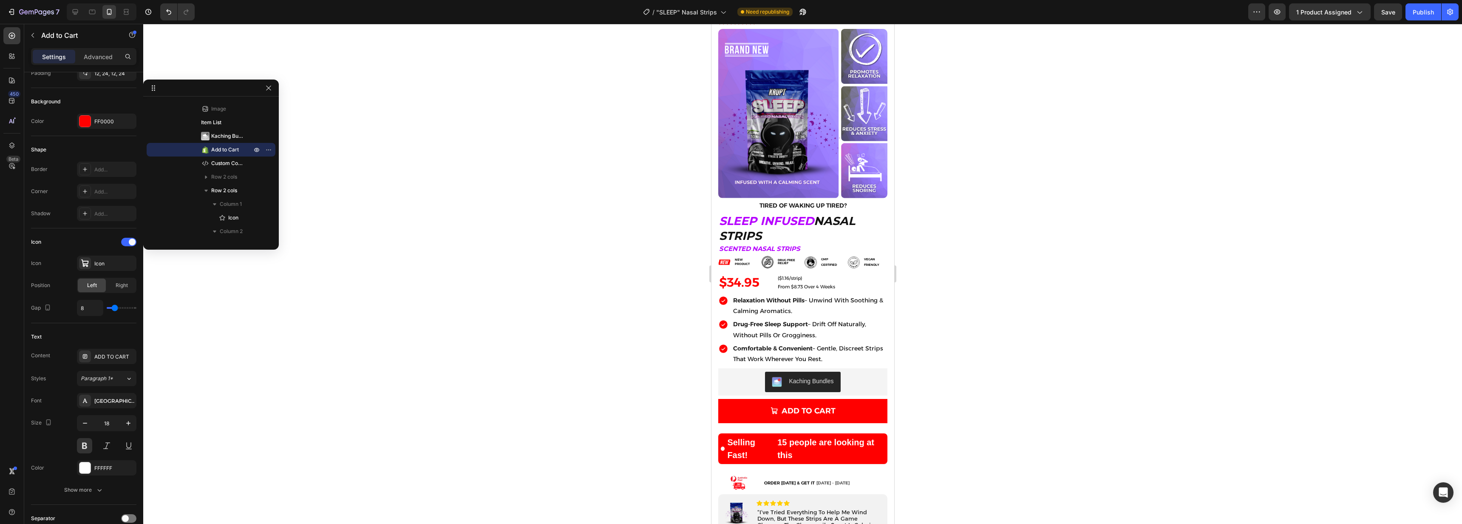
click at [1032, 380] on div at bounding box center [802, 274] width 1319 height 500
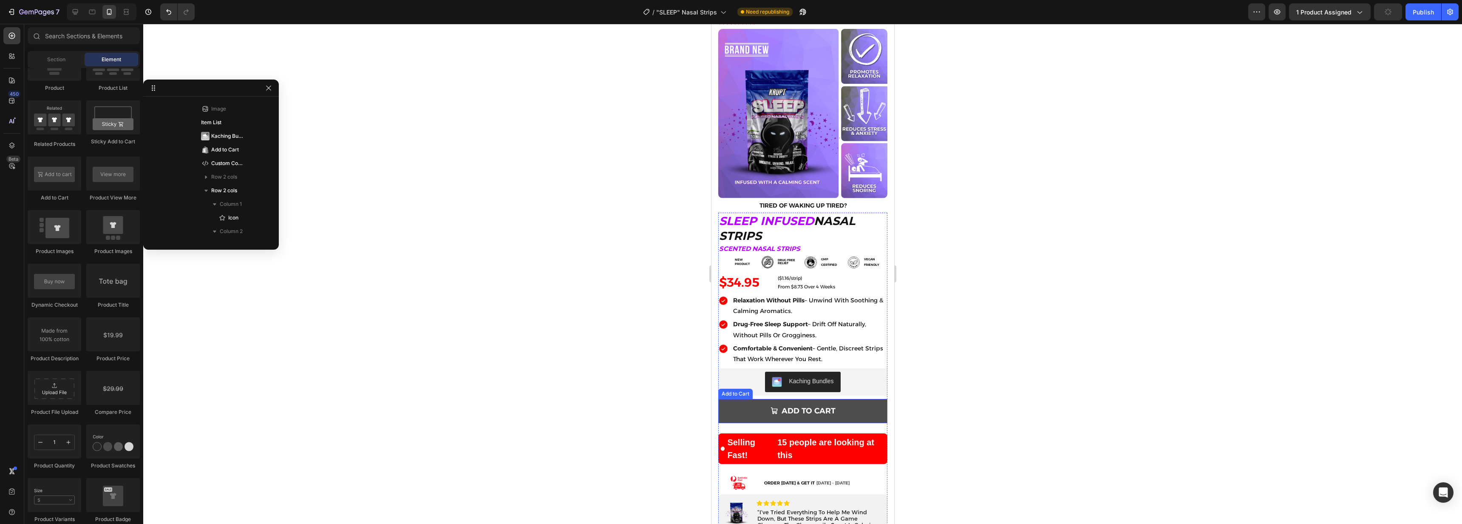
click at [863, 400] on button "ADD TO CART" at bounding box center [802, 411] width 169 height 24
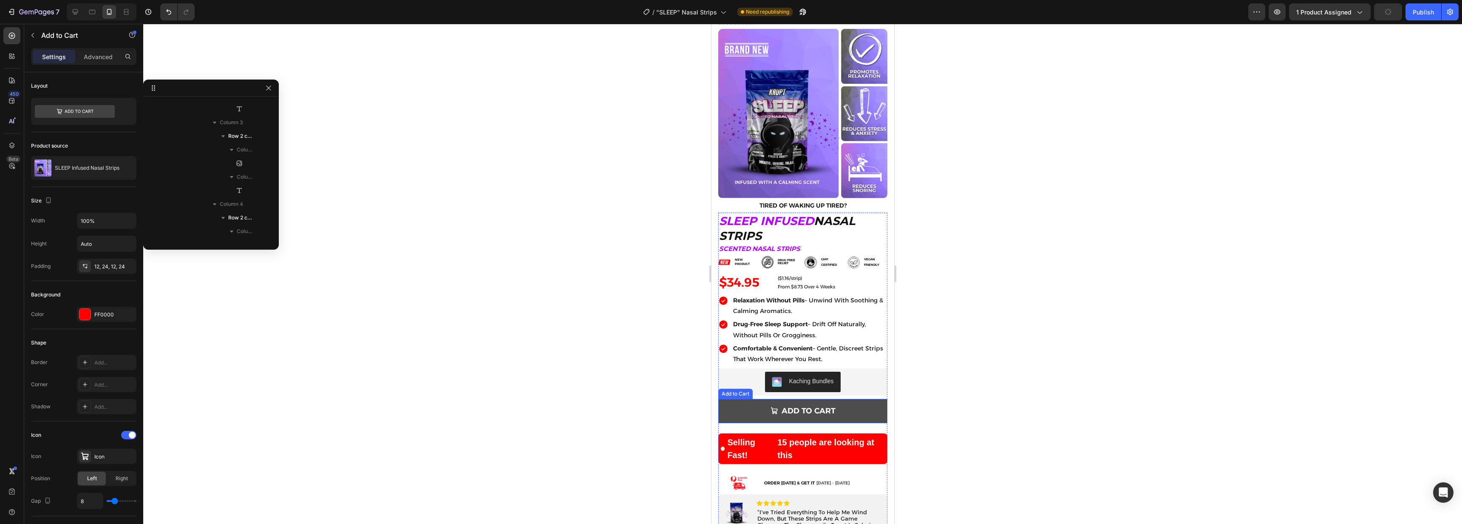
scroll to position [1032, 0]
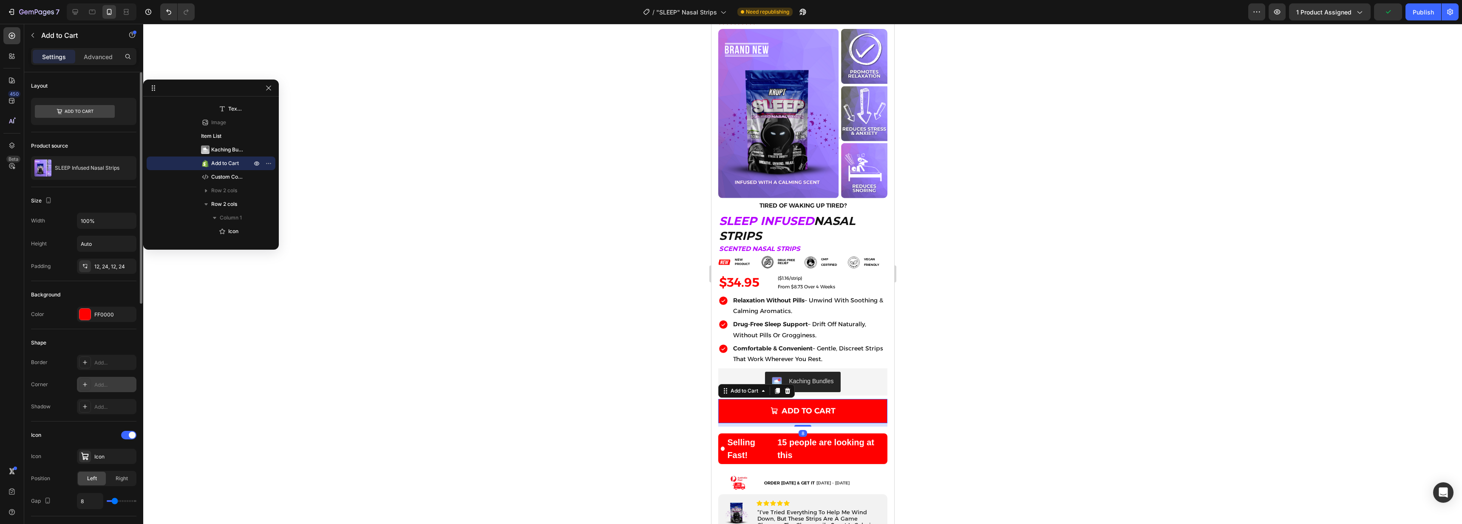
click at [95, 390] on div "Add..." at bounding box center [107, 384] width 60 height 15
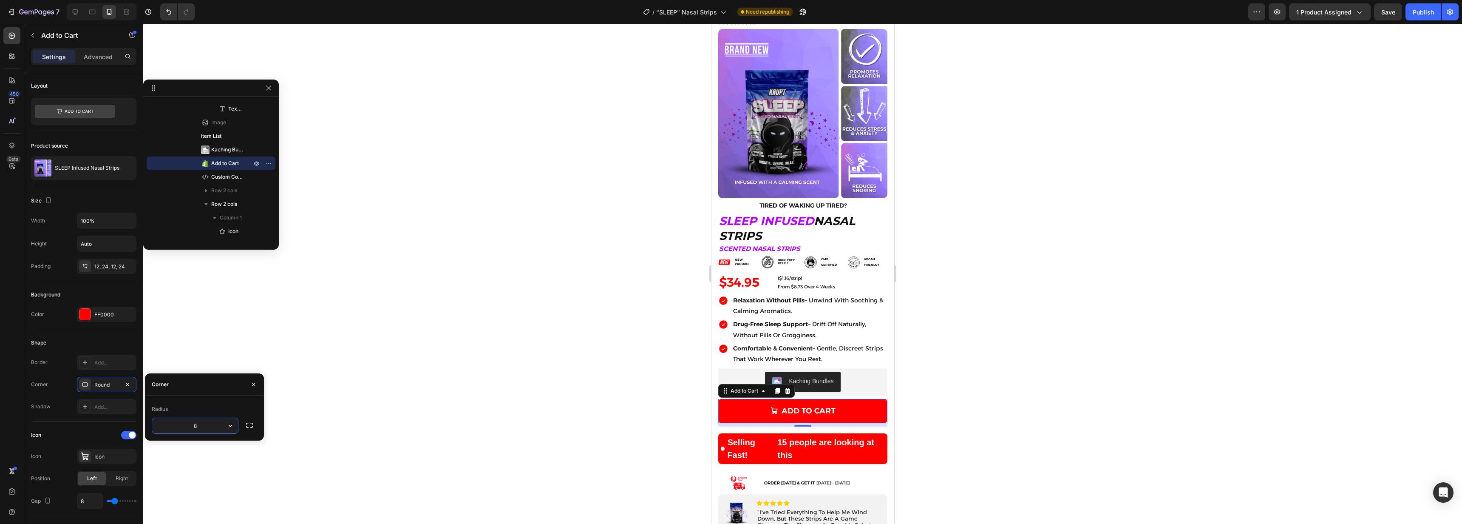
type input "4"
click at [593, 375] on div at bounding box center [802, 274] width 1319 height 500
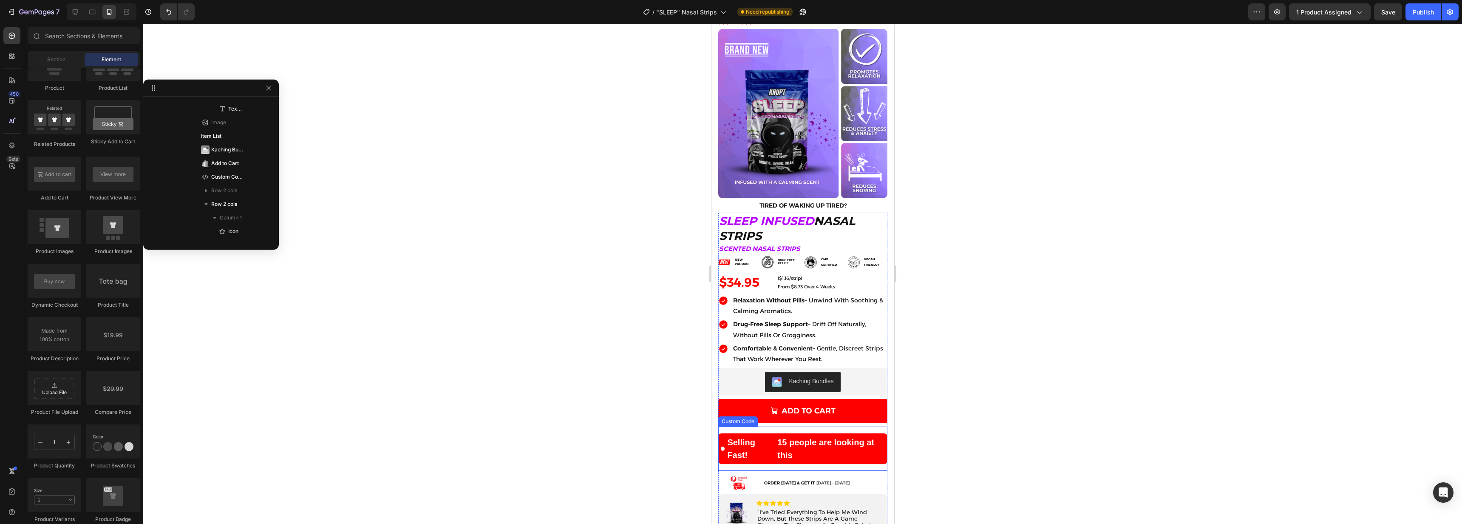
click at [859, 443] on div "Selling Fast! 15 people are looking at this" at bounding box center [802, 448] width 169 height 31
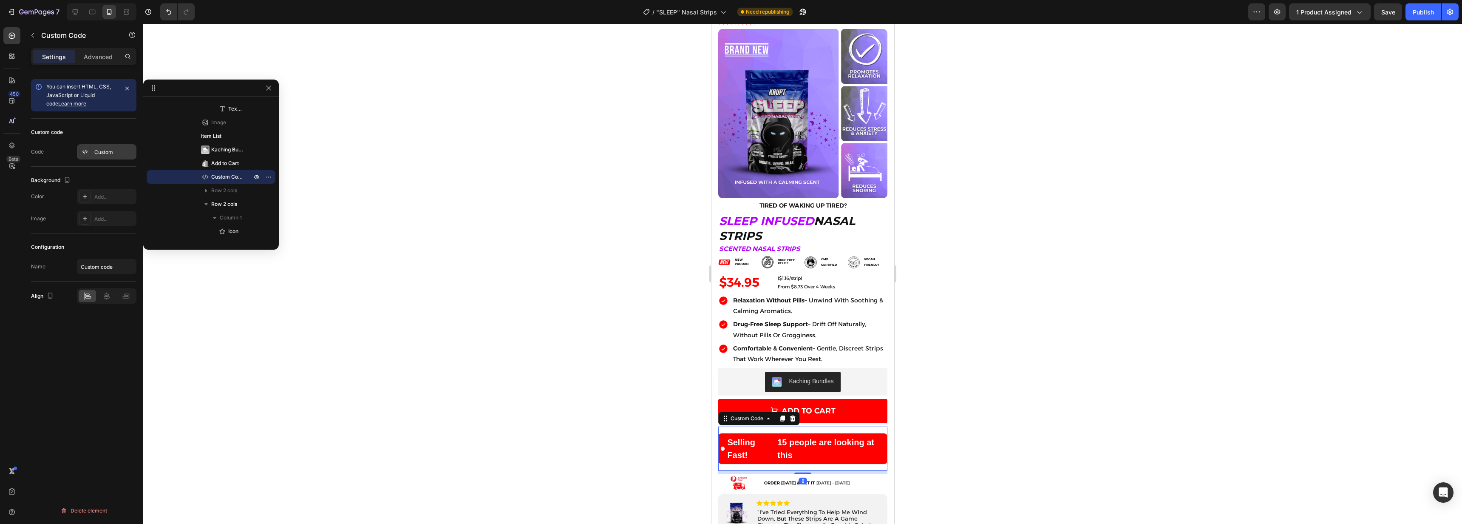
click at [88, 155] on icon at bounding box center [85, 151] width 7 height 7
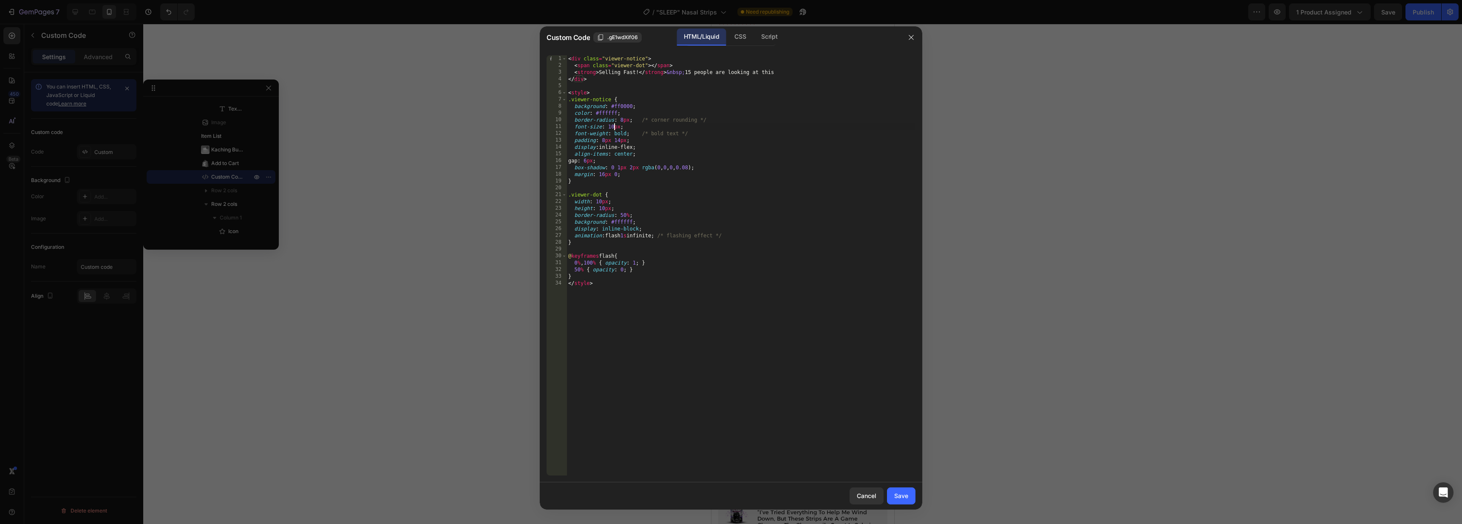
click at [614, 126] on div "< div class = "viewer-notice" > < span class = "viewer-dot" > </ span > < stron…" at bounding box center [741, 272] width 349 height 434
click at [690, 329] on div "< div class = "viewer-notice" > < span class = "viewer-dot" > </ span > < stron…" at bounding box center [741, 272] width 349 height 434
type textarea "</style>"
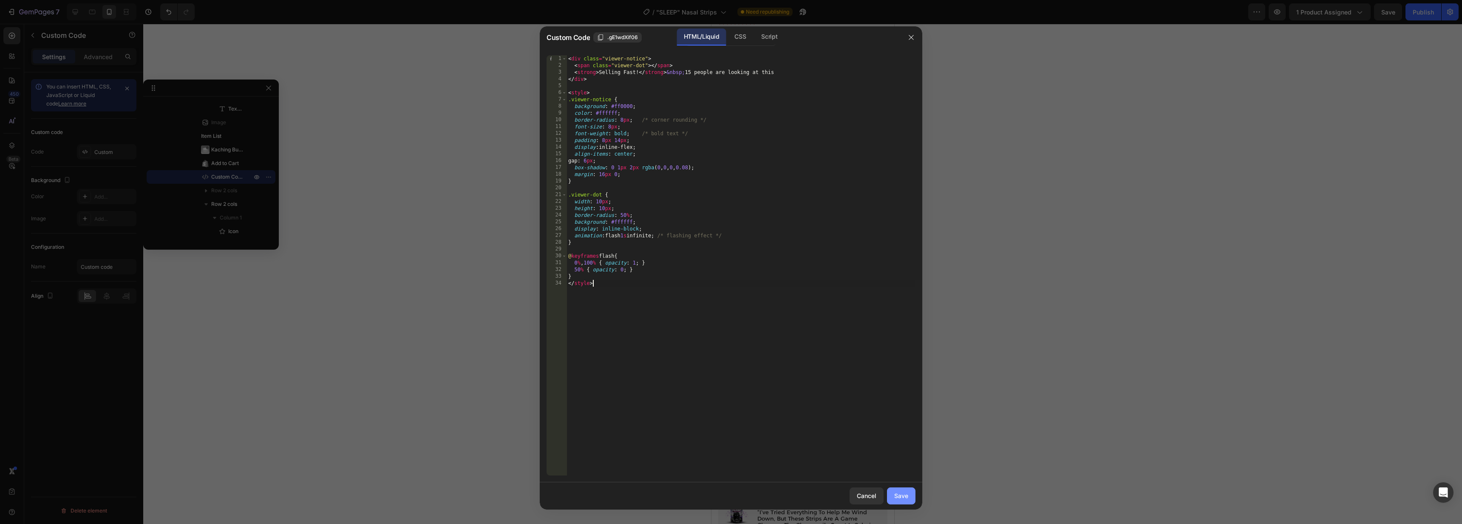
click at [898, 502] on button "Save" at bounding box center [901, 495] width 28 height 17
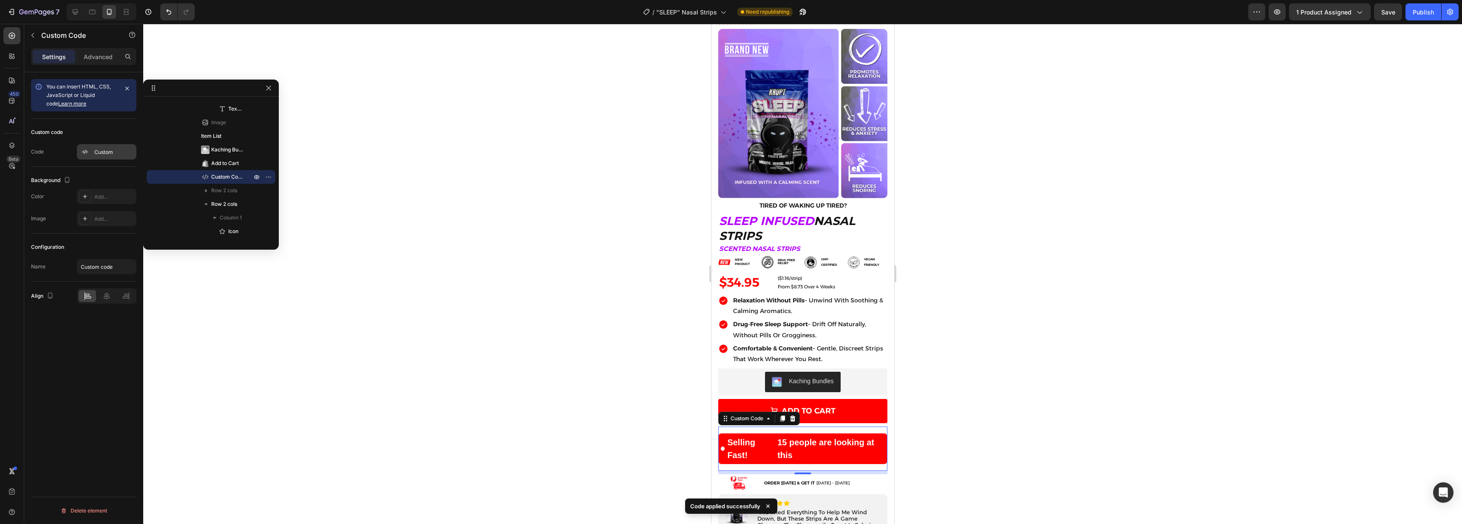
click at [86, 152] on icon at bounding box center [85, 151] width 7 height 7
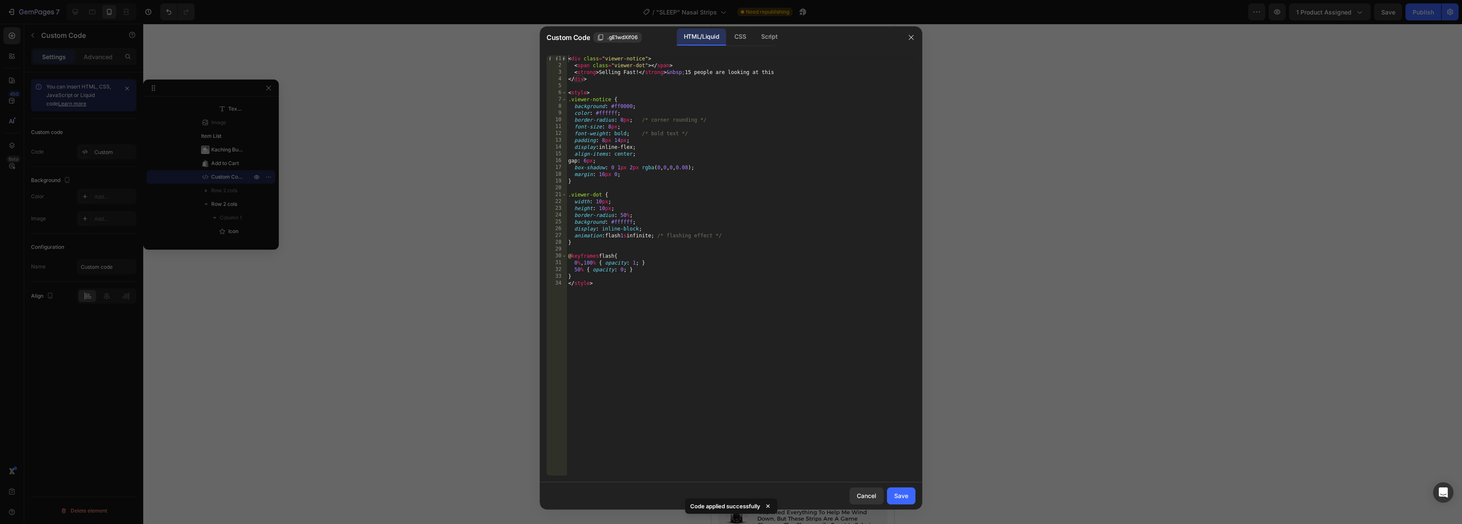
click at [604, 176] on div "< div class = "viewer-notice" > < span class = "viewer-dot" > </ span > < stron…" at bounding box center [741, 272] width 349 height 434
type textarea "margin:8px 0;"
drag, startPoint x: 910, startPoint y: 499, endPoint x: 903, endPoint y: 474, distance: 26.6
click at [910, 499] on button "Save" at bounding box center [901, 495] width 28 height 17
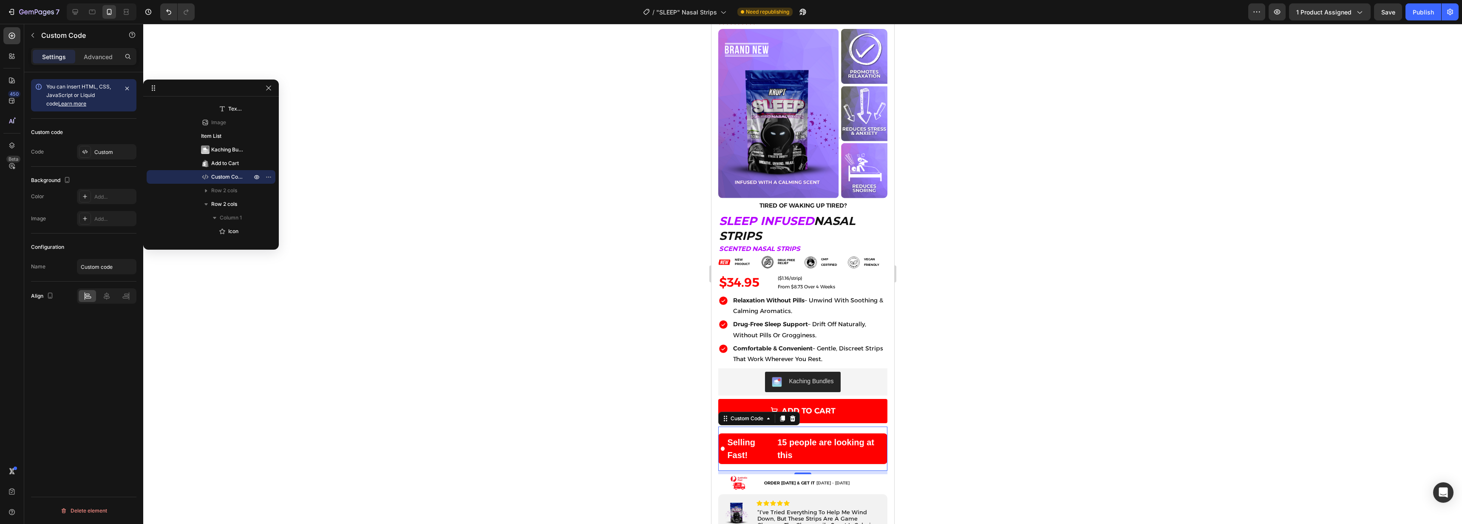
click at [969, 408] on div at bounding box center [802, 274] width 1319 height 500
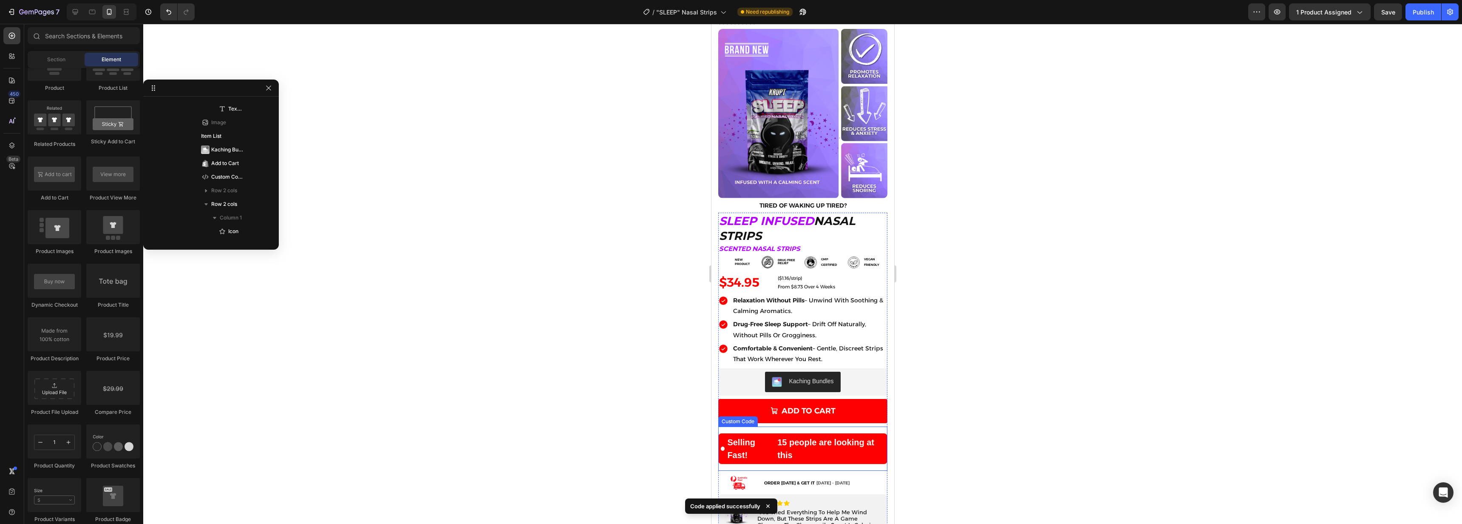
click at [832, 434] on div "Selling Fast! 15 people are looking at this" at bounding box center [802, 448] width 169 height 31
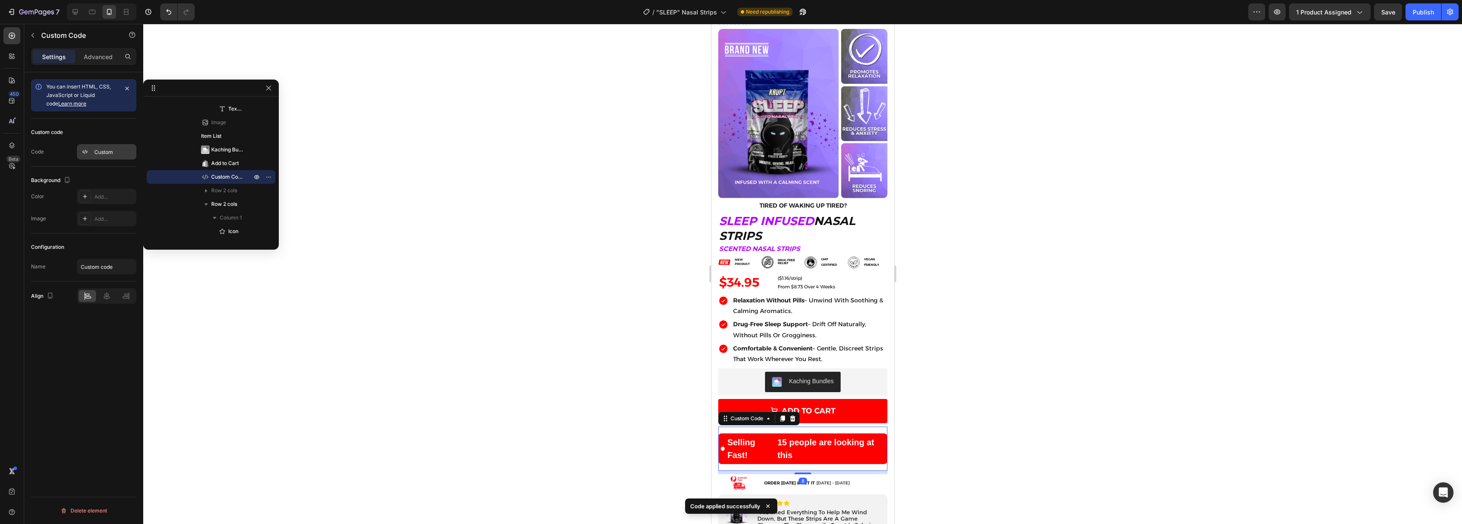
click at [97, 151] on div "Custom" at bounding box center [114, 152] width 40 height 8
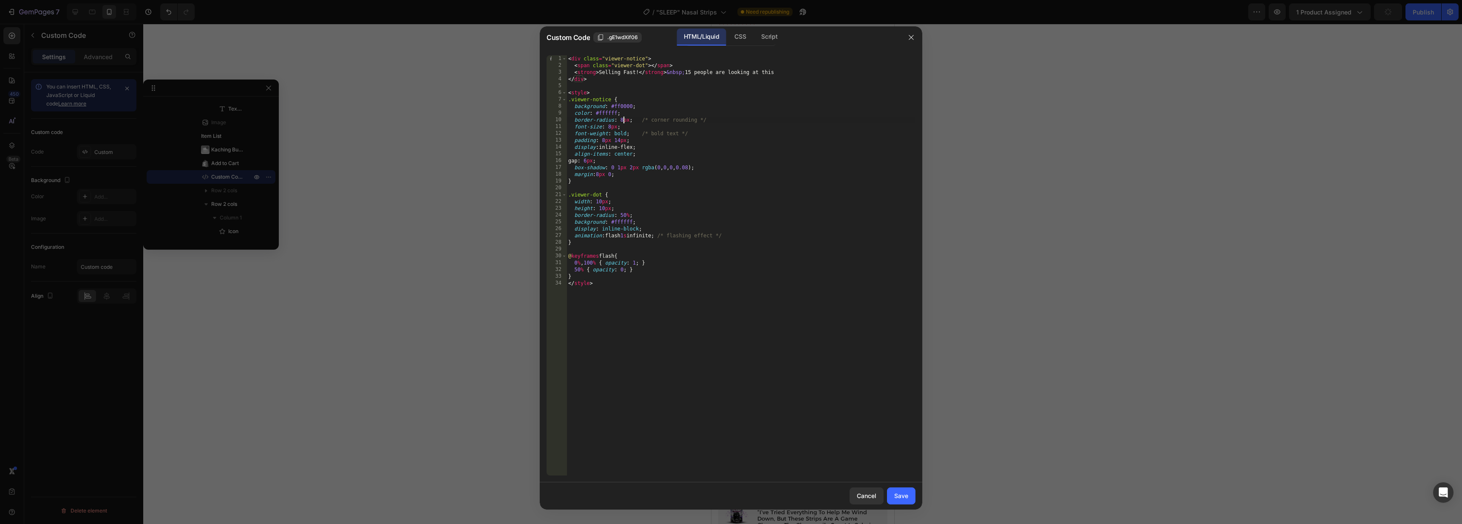
click at [623, 120] on div "< div class = "viewer-notice" > < span class = "viewer-dot" > </ span > < stron…" at bounding box center [741, 272] width 349 height 434
type textarea "border-radius: 4px; /* corner rounding */"
click at [906, 497] on div "Save" at bounding box center [901, 495] width 14 height 9
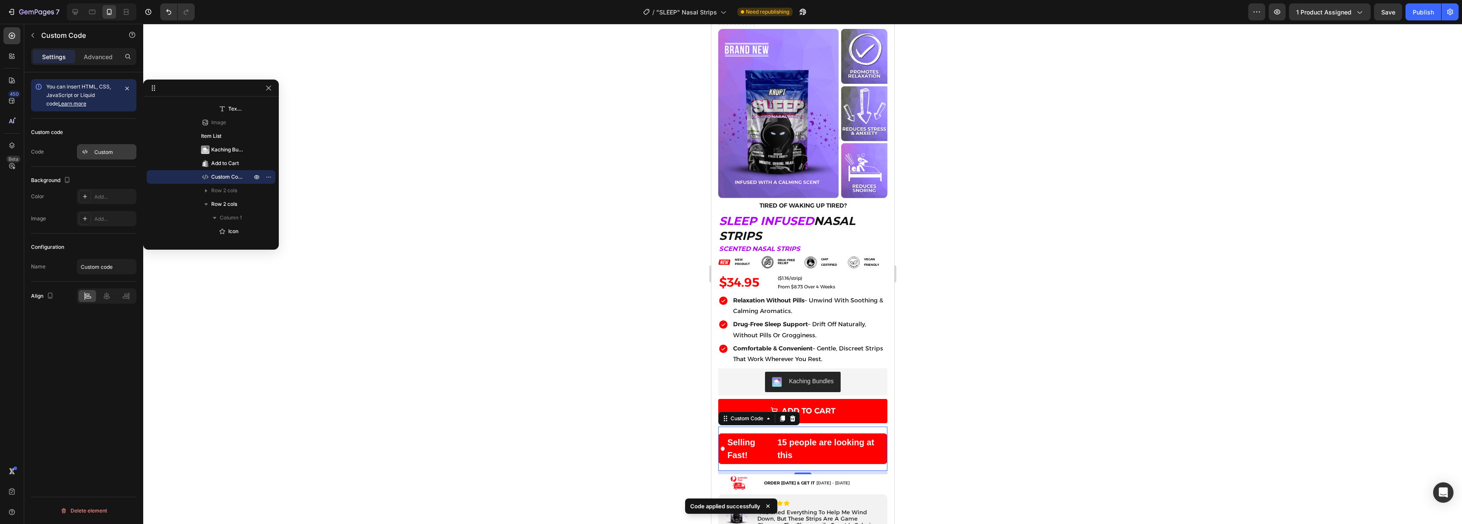
click at [87, 151] on icon at bounding box center [85, 151] width 7 height 7
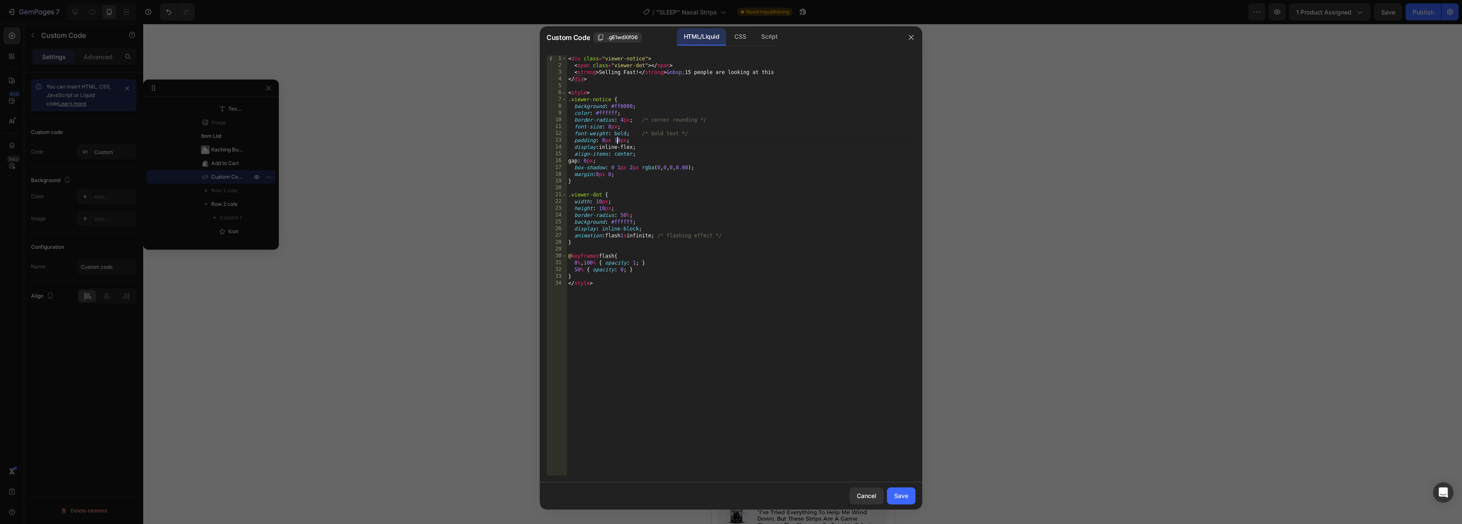
click at [618, 139] on div "< div class = "viewer-notice" > < span class = "viewer-dot" > </ span > < stron…" at bounding box center [741, 272] width 349 height 434
type textarea "padding: 8px 8px;"
click at [906, 494] on div "Save" at bounding box center [901, 495] width 14 height 9
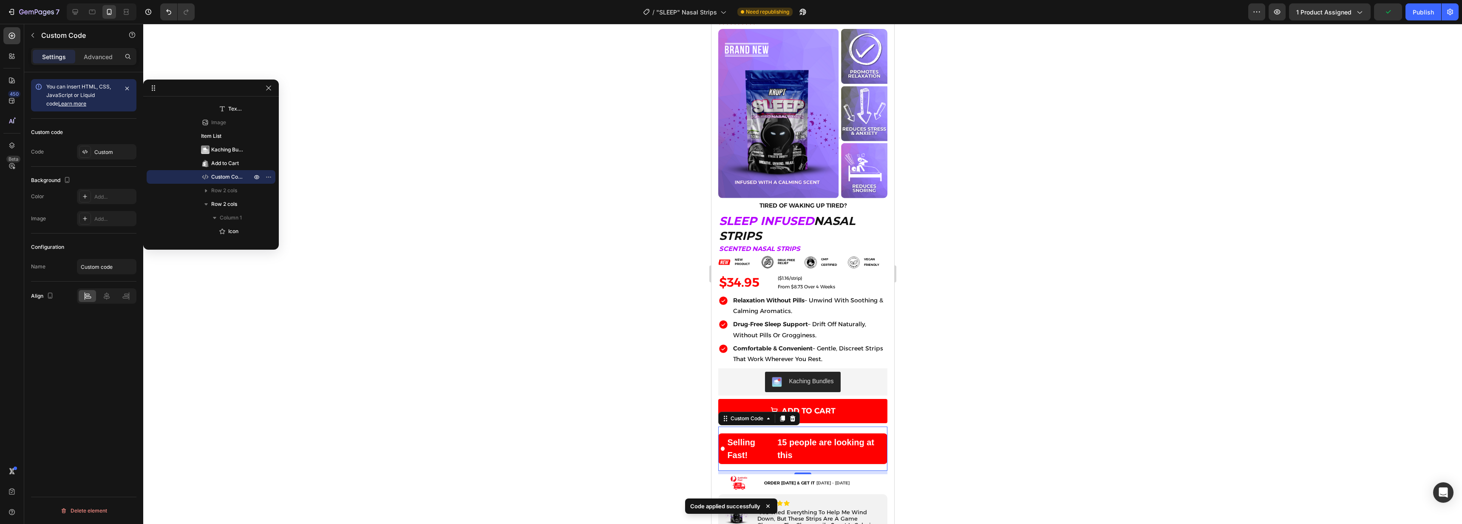
click at [869, 452] on div "Selling Fast! 15 people are looking at this" at bounding box center [802, 448] width 169 height 31
click at [84, 150] on icon at bounding box center [85, 151] width 7 height 7
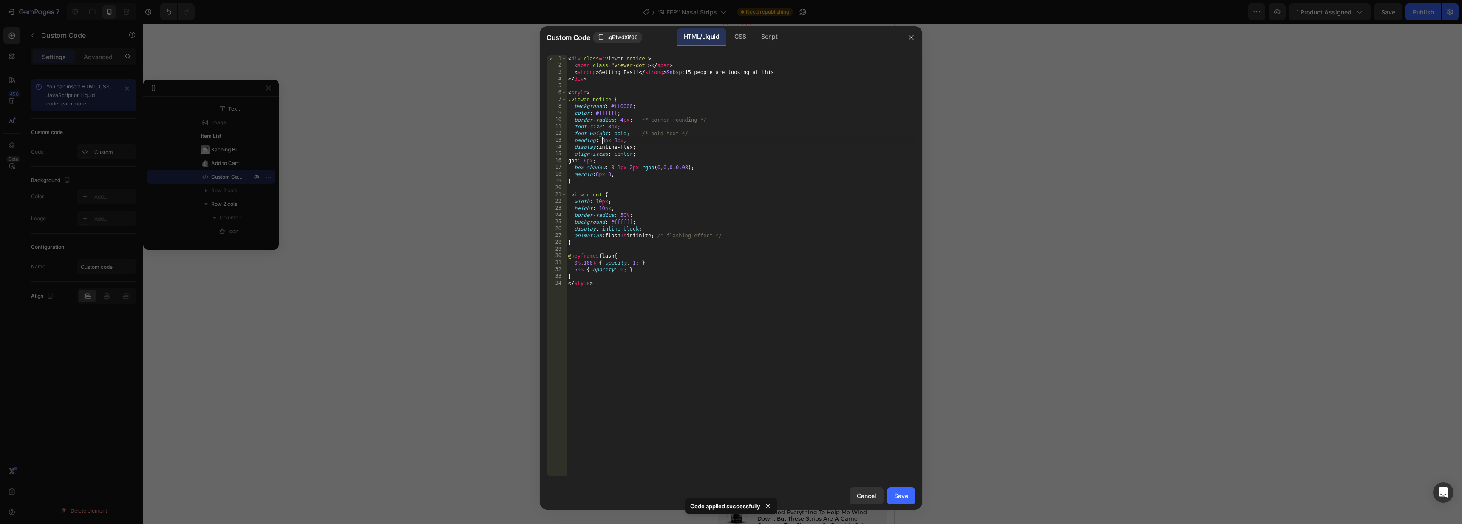
click at [603, 139] on div "< div class = "viewer-notice" > < span class = "viewer-dot" > </ span > < stron…" at bounding box center [741, 272] width 349 height 434
type textarea "padding: 28px 8px;"
click at [897, 508] on div "Cancel Save" at bounding box center [731, 495] width 383 height 27
click at [900, 502] on button "Save" at bounding box center [901, 495] width 28 height 17
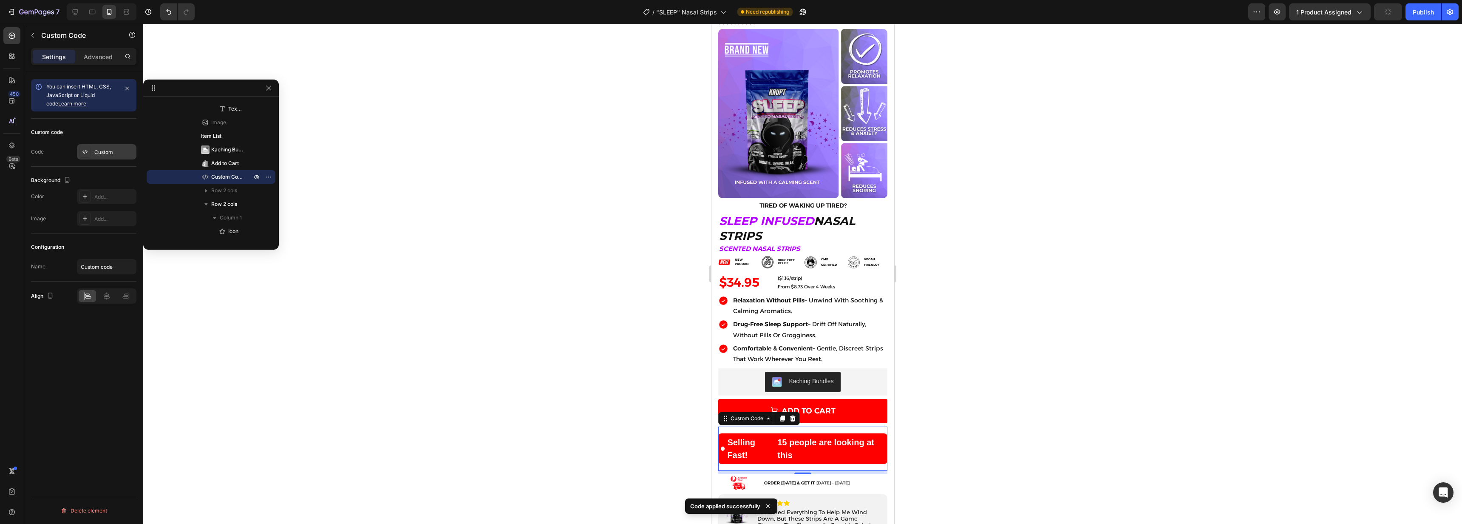
click at [92, 157] on div "Custom" at bounding box center [107, 151] width 60 height 15
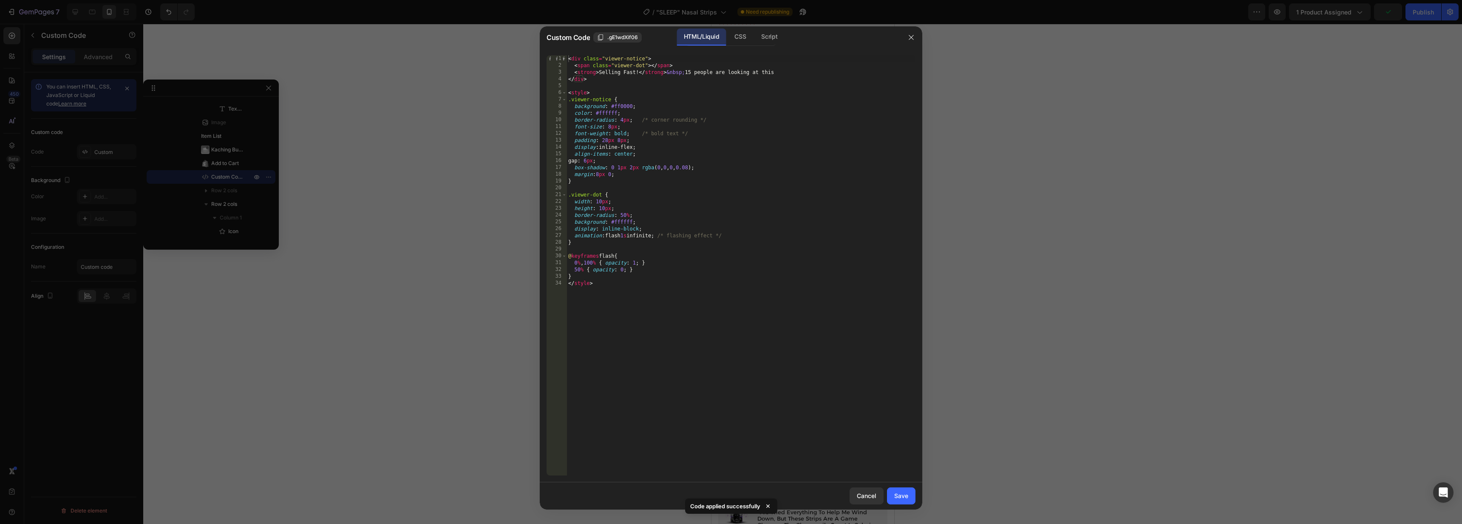
click at [605, 137] on div "< div class = "viewer-notice" > < span class = "viewer-dot" > </ span > < stron…" at bounding box center [741, 272] width 349 height 434
drag, startPoint x: 657, startPoint y: 30, endPoint x: 869, endPoint y: 43, distance: 211.7
click at [869, 43] on div "Custom Code .gE1wdXif06 HTML/Liquid CSS Script" at bounding box center [724, 36] width 354 height 17
click at [650, 269] on div "< div class = "viewer-notice" > < span class = "viewer-dot" > </ span > < stron…" at bounding box center [741, 272] width 349 height 434
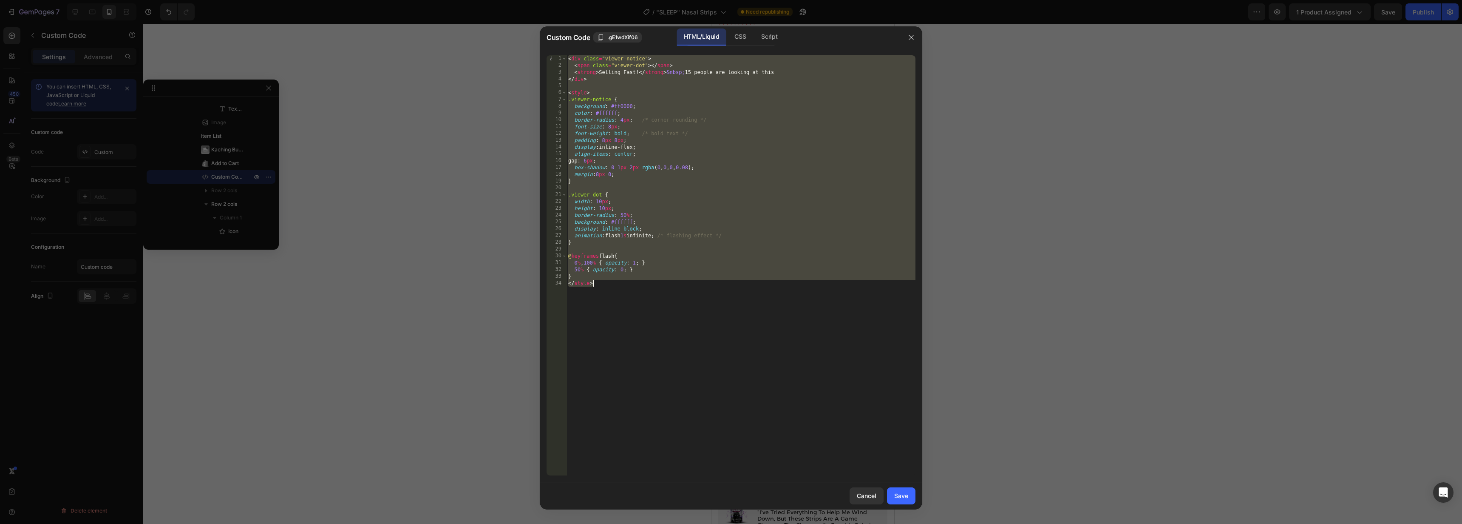
paste textarea
type textarea "</style>"
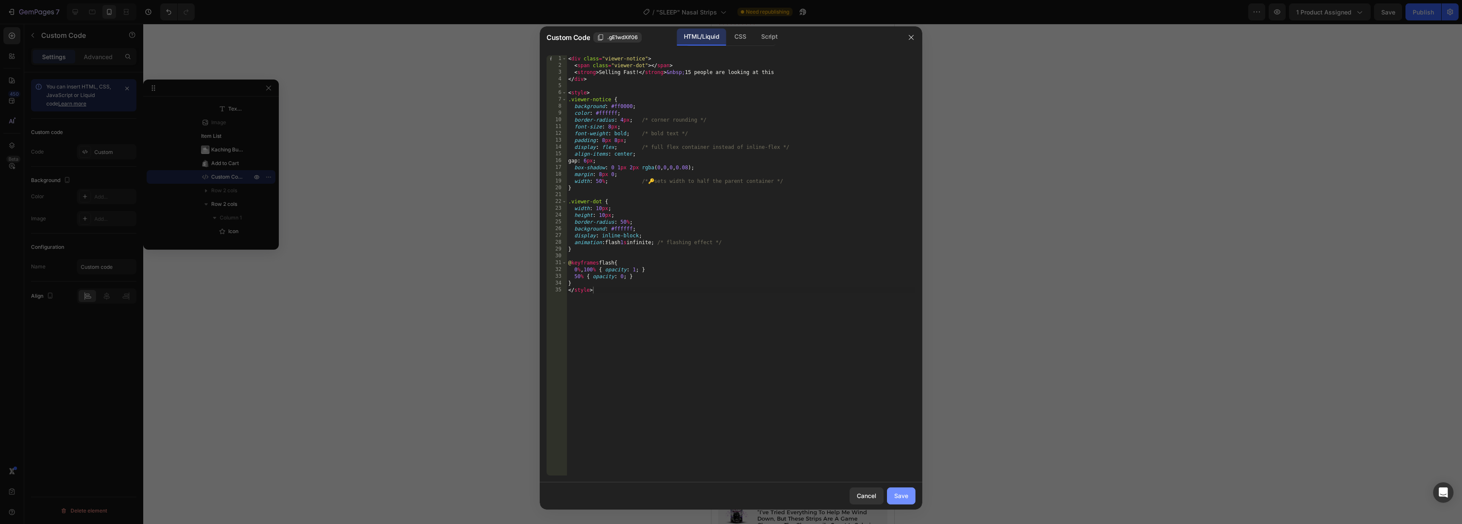
click at [907, 498] on div "Save" at bounding box center [901, 495] width 14 height 9
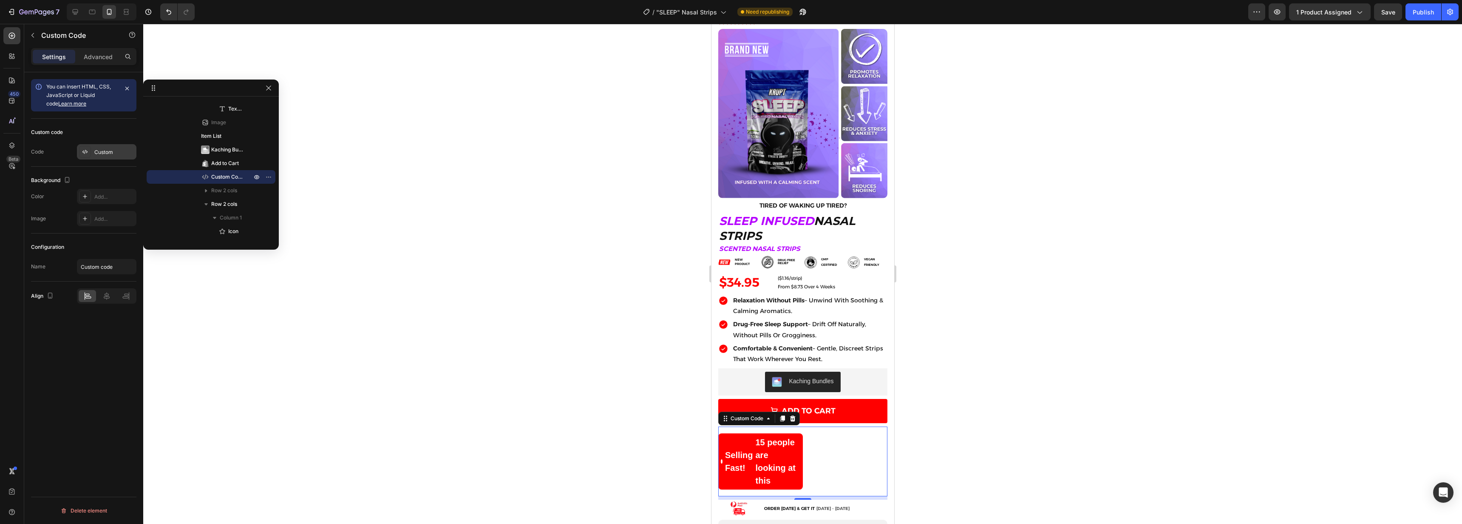
click at [83, 154] on icon at bounding box center [85, 151] width 7 height 7
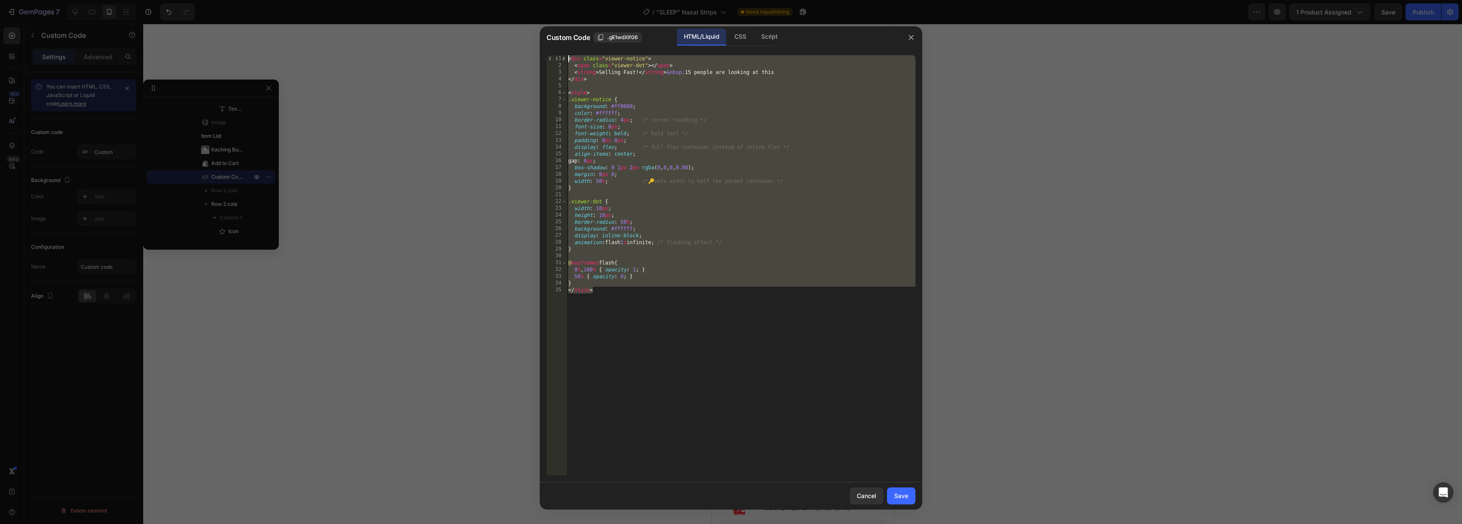
drag, startPoint x: 642, startPoint y: 317, endPoint x: 515, endPoint y: -20, distance: 359.6
click at [515, 0] on html "7 Version history / "SLEEP" Nasal Strips Need republishing Preview 1 product as…" at bounding box center [731, 0] width 1462 height 0
paste textarea "/style"
type textarea "</style>"
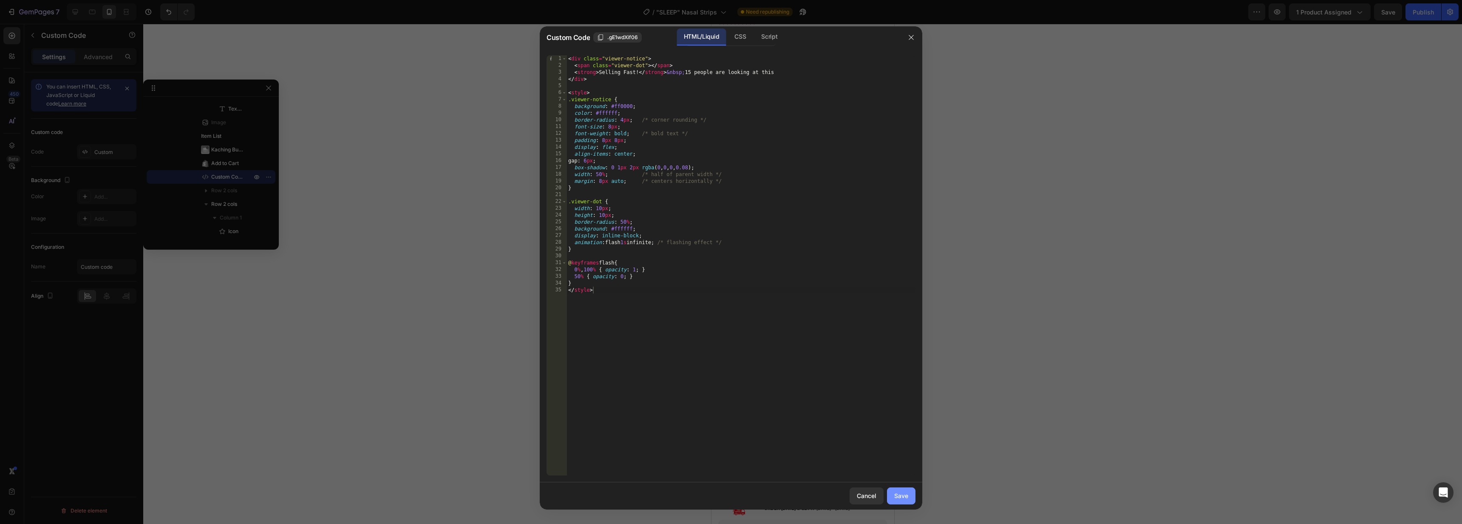
click at [906, 494] on div "Save" at bounding box center [901, 495] width 14 height 9
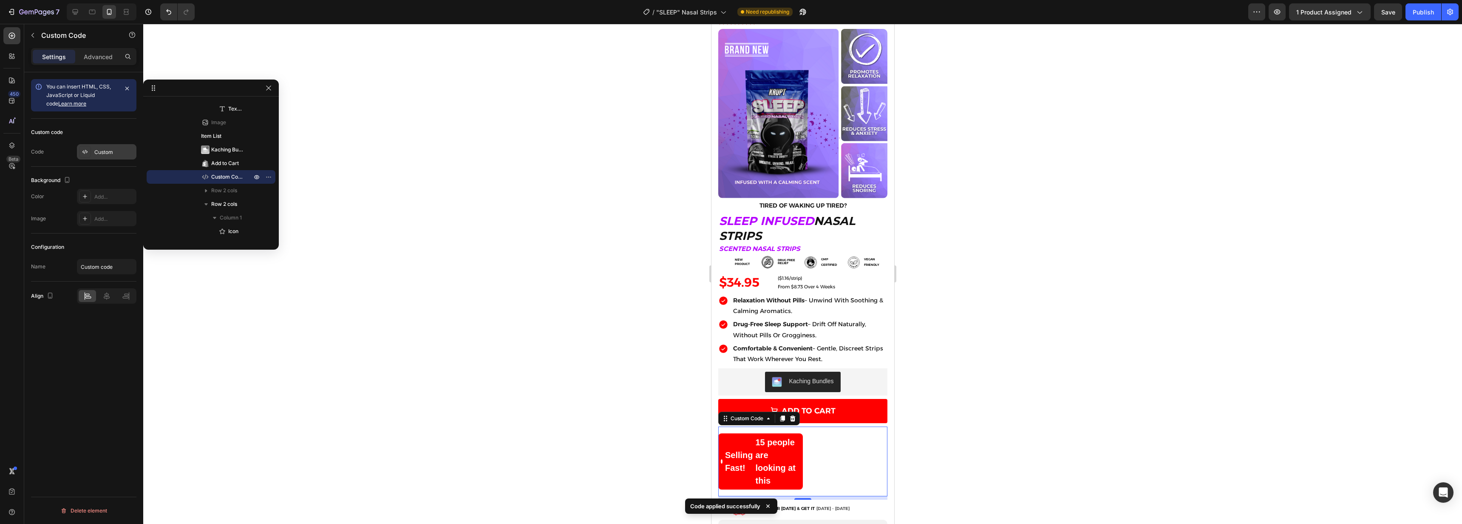
click at [83, 148] on icon at bounding box center [85, 151] width 7 height 7
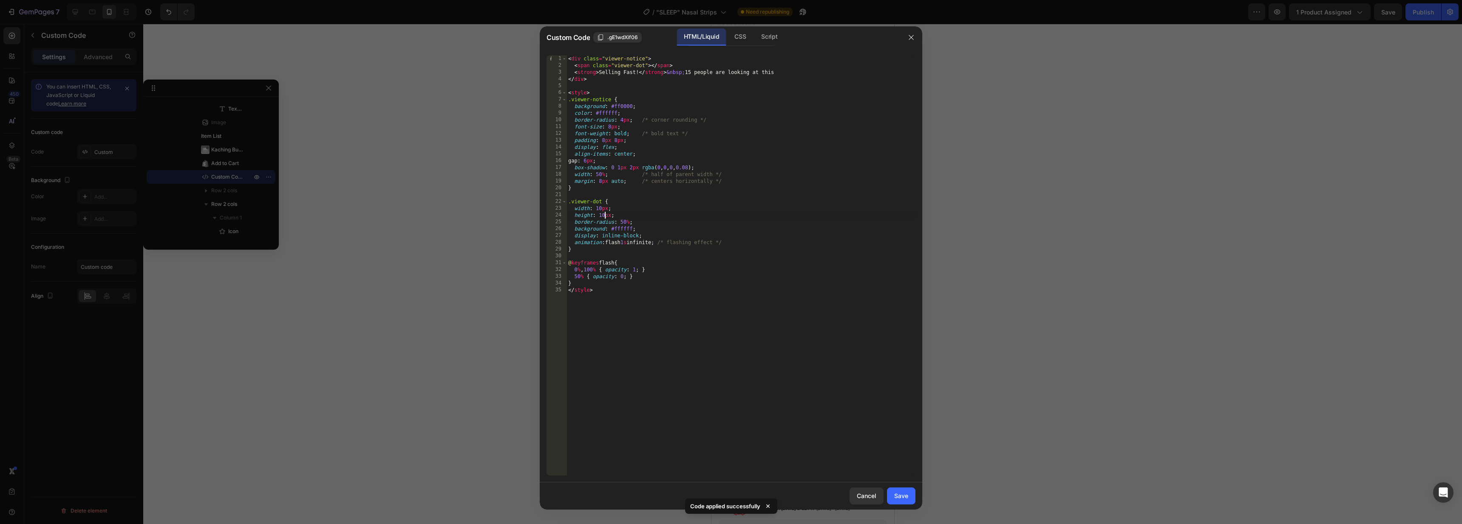
click at [605, 215] on div "< div class = "viewer-notice" > < span class = "viewer-dot" > </ span > < stron…" at bounding box center [741, 272] width 349 height 434
type textarea "} </style>"
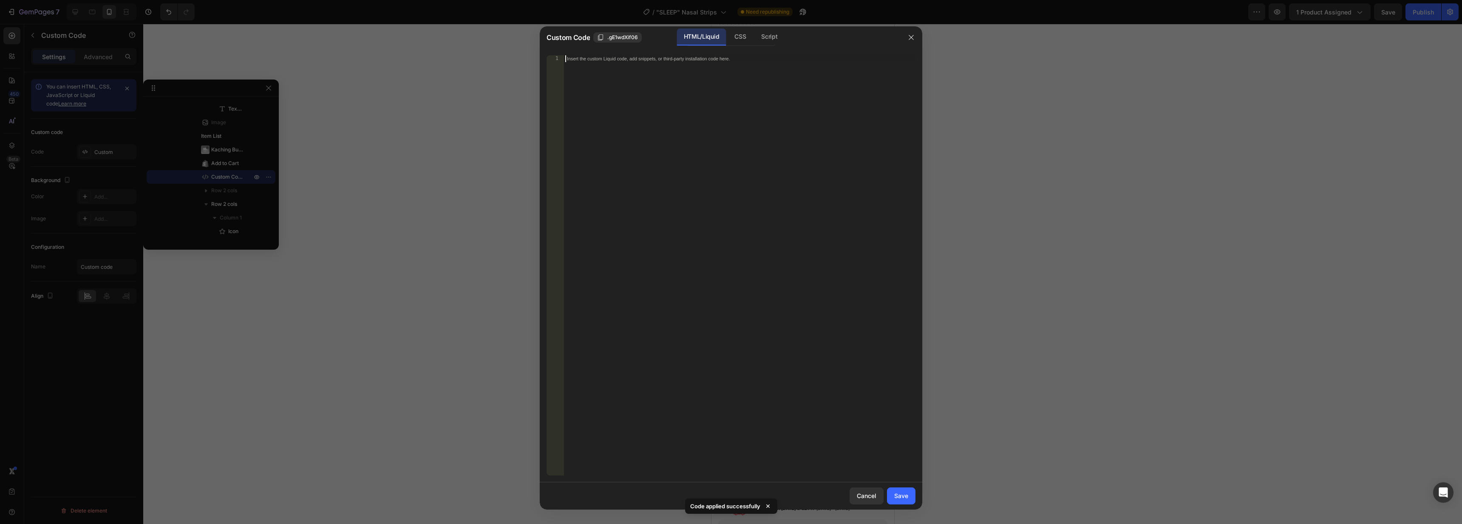
paste textarea "</style>"
type textarea "</style>"
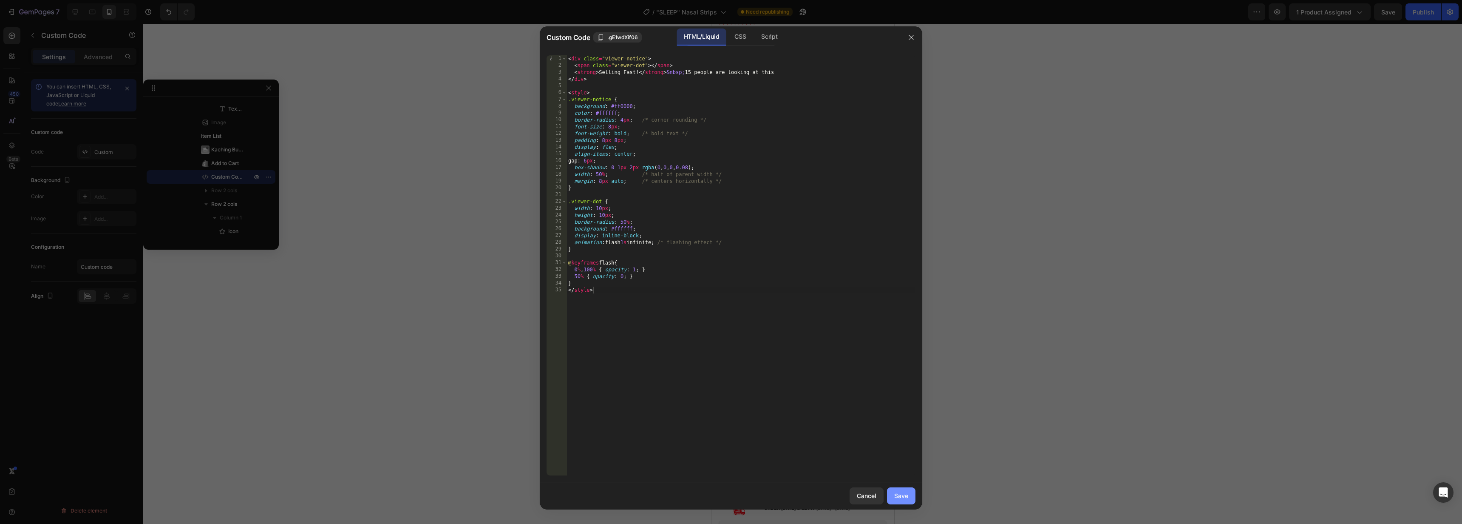
click at [901, 495] on div "Save" at bounding box center [901, 495] width 14 height 9
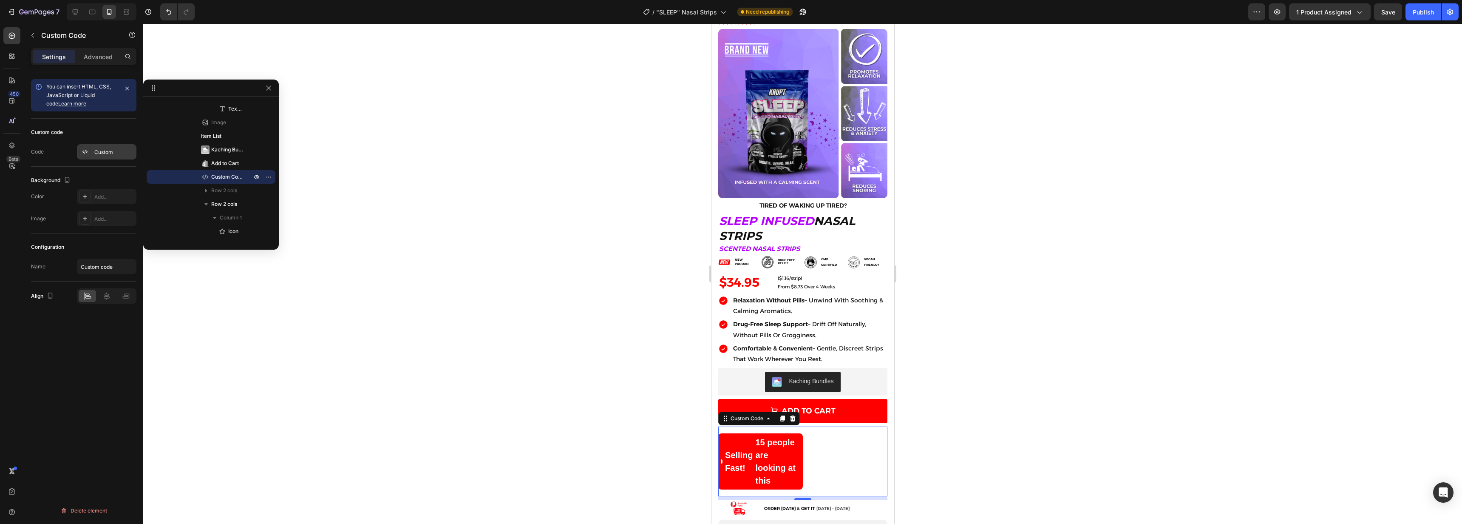
click at [87, 152] on icon at bounding box center [85, 151] width 7 height 7
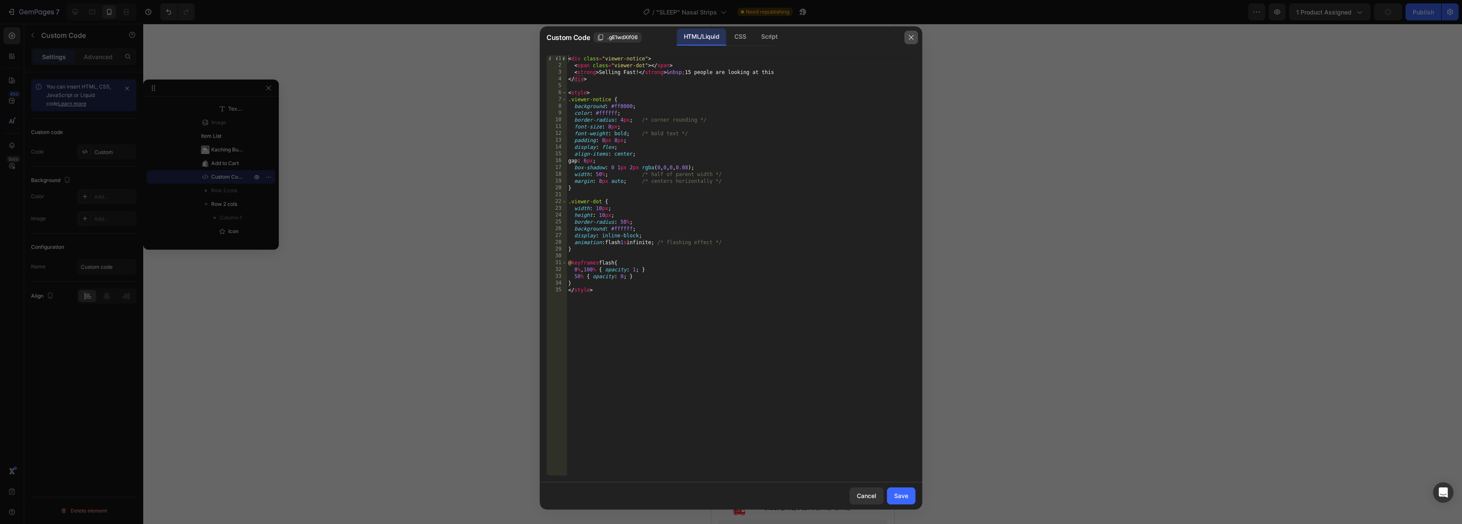
click at [908, 36] on icon "button" at bounding box center [911, 37] width 7 height 7
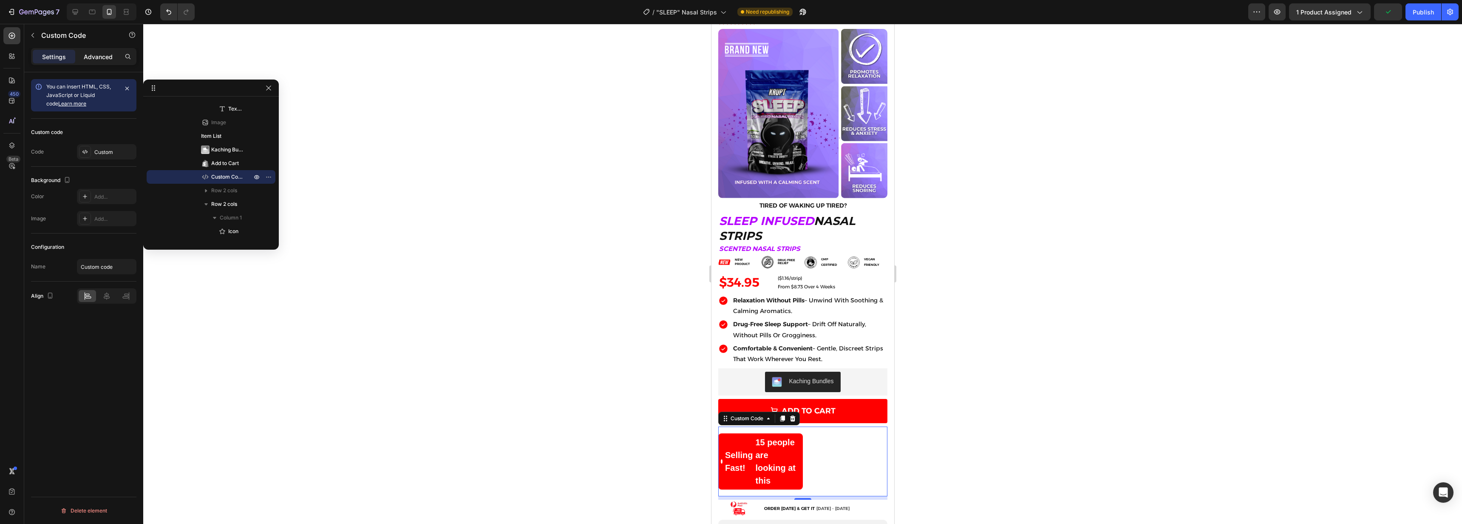
click at [95, 57] on p "Advanced" at bounding box center [98, 56] width 29 height 9
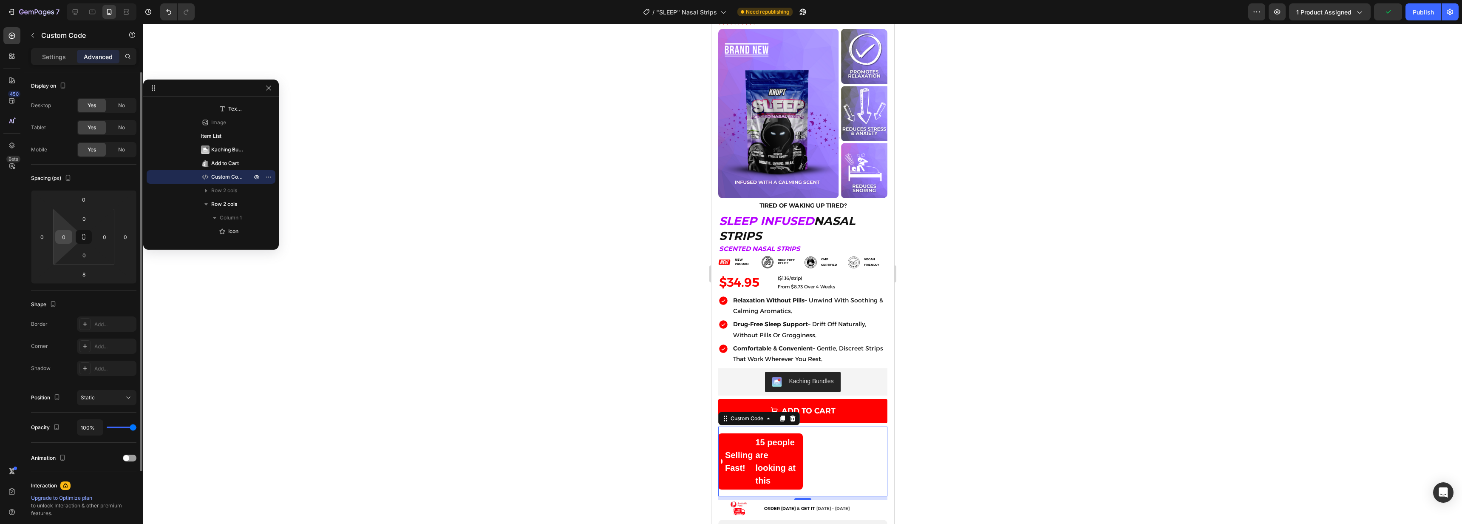
click at [63, 232] on input "0" at bounding box center [63, 236] width 13 height 13
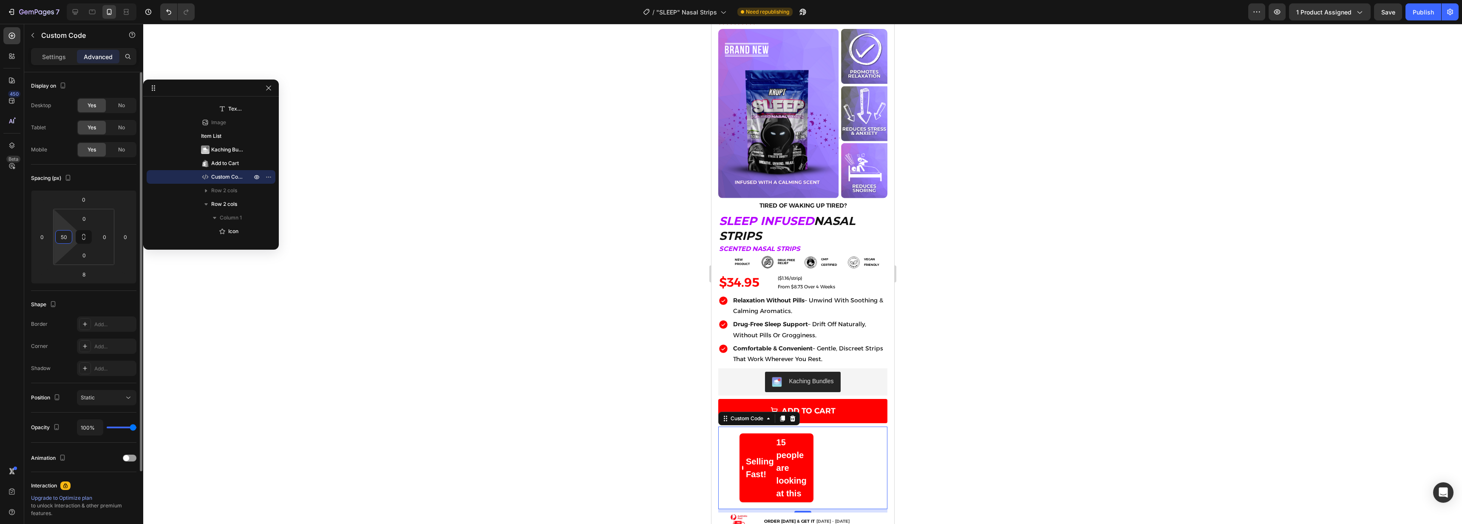
type input "5"
type input "1"
type input "4"
type input "2"
type input "130"
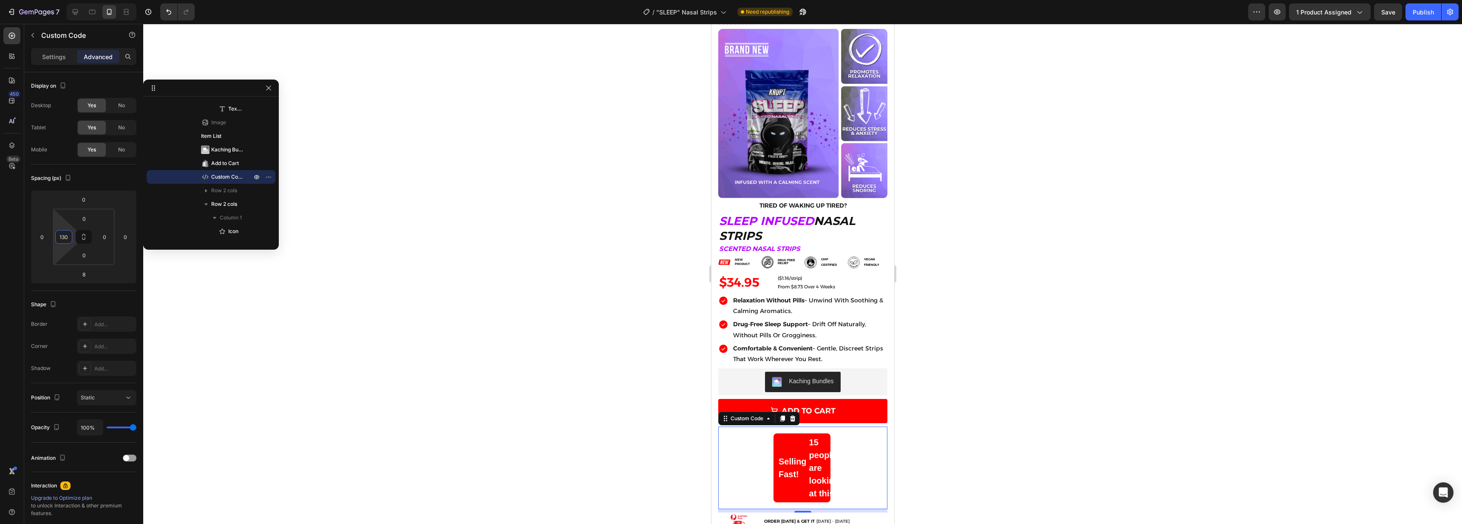
click at [48, 52] on p "Settings" at bounding box center [54, 56] width 24 height 9
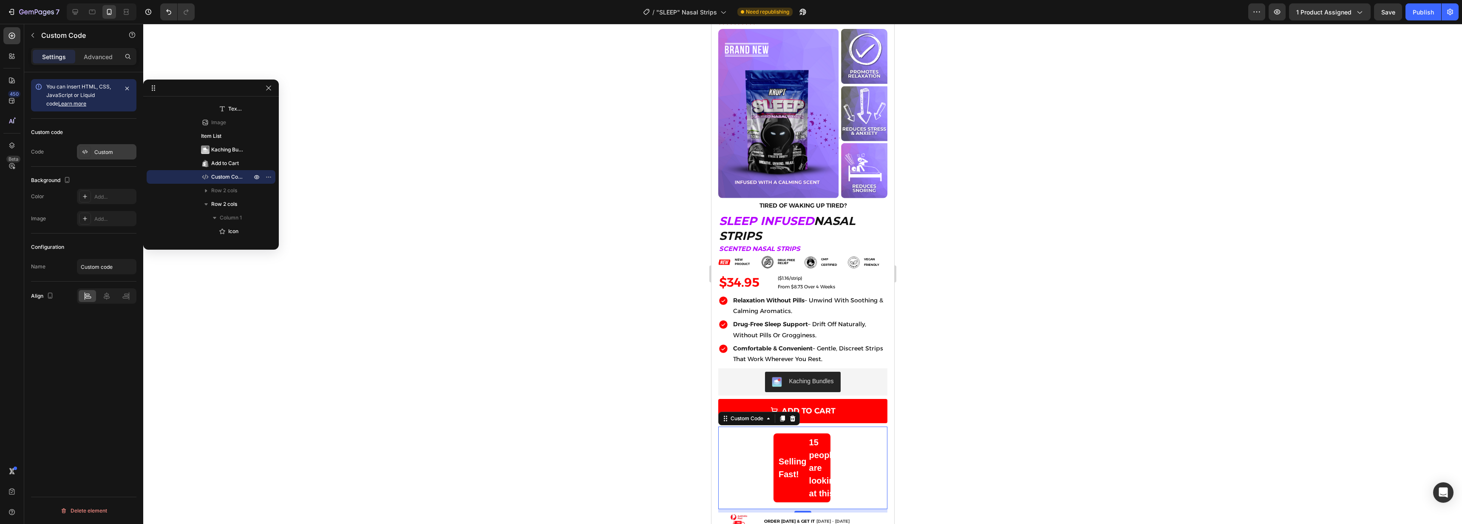
click at [82, 155] on icon at bounding box center [85, 151] width 7 height 7
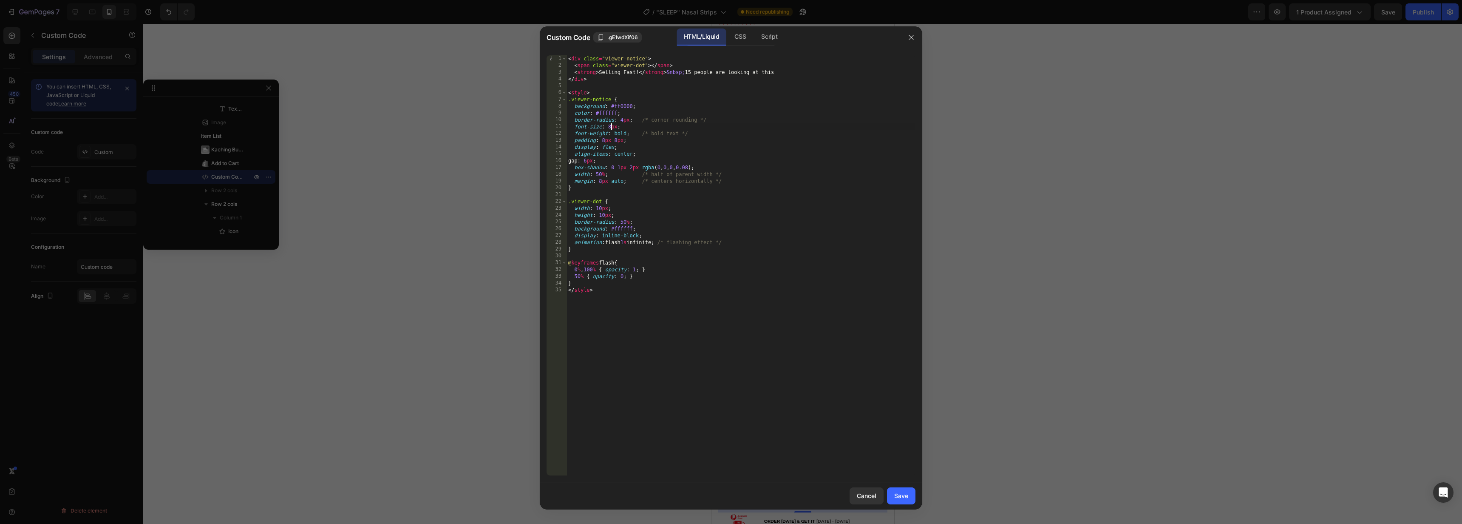
click at [610, 126] on div "< div class = "viewer-notice" > < span class = "viewer-dot" > </ span > < stron…" at bounding box center [741, 272] width 349 height 434
type textarea "font-size: 6px;"
click at [900, 493] on div "Save" at bounding box center [901, 495] width 14 height 9
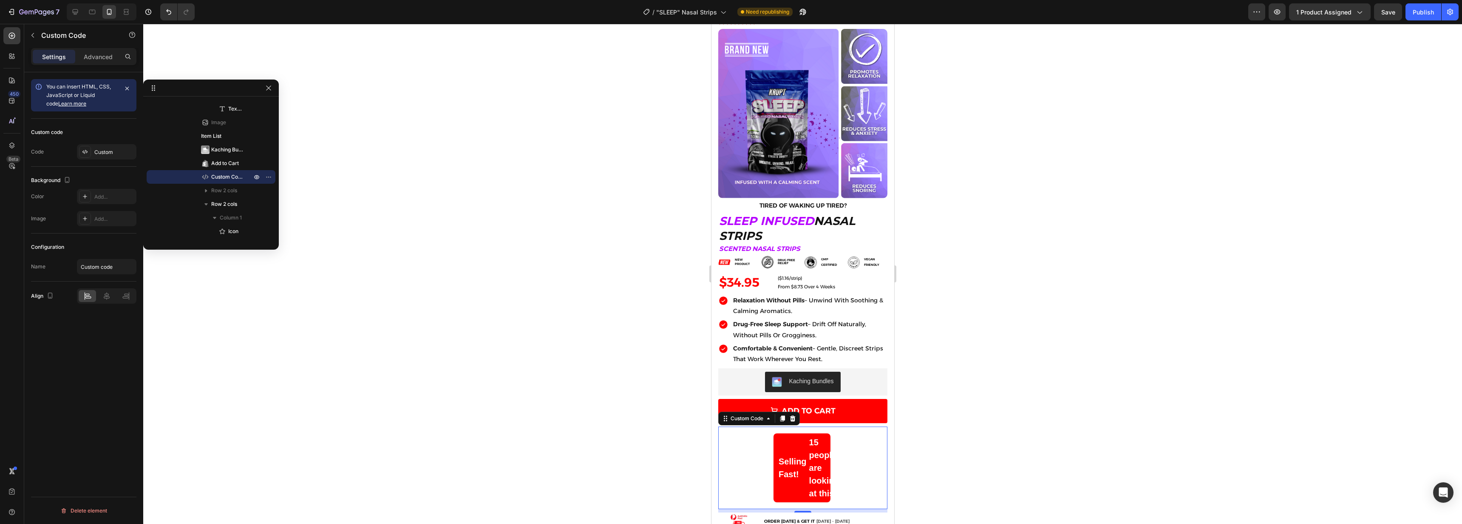
click at [796, 464] on strong "Selling Fast!" at bounding box center [792, 468] width 28 height 26
click at [82, 151] on icon at bounding box center [85, 151] width 7 height 7
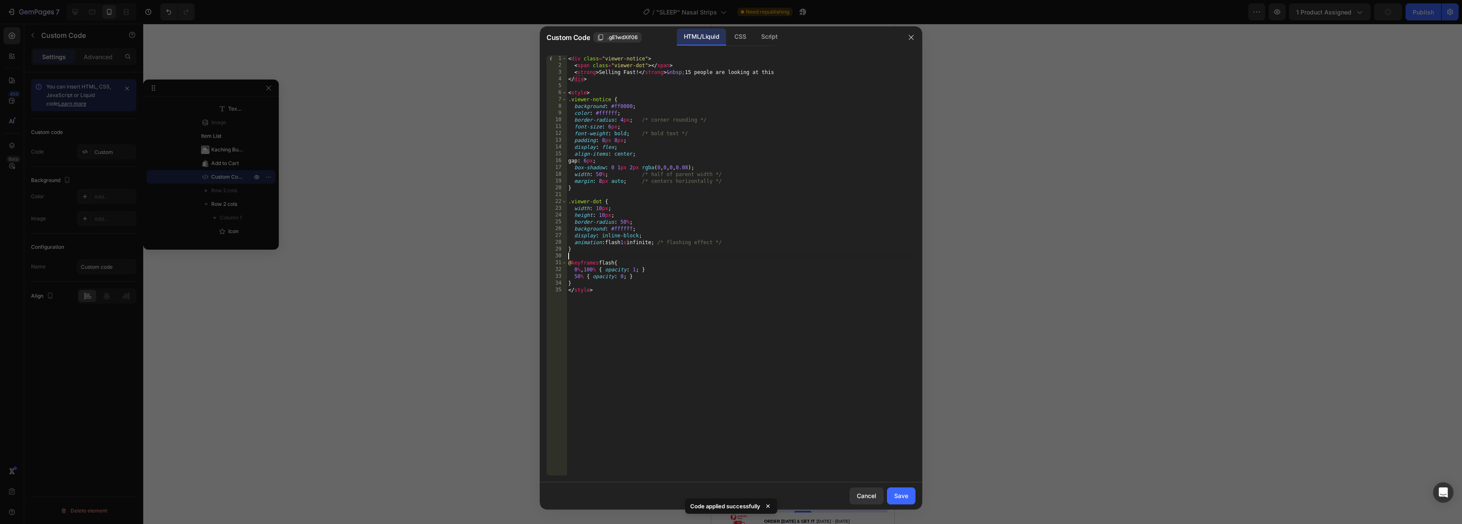
click at [665, 259] on div "< div class = "viewer-notice" > < span class = "viewer-dot" > </ span > < stron…" at bounding box center [741, 272] width 349 height 434
type textarea "} </style>"
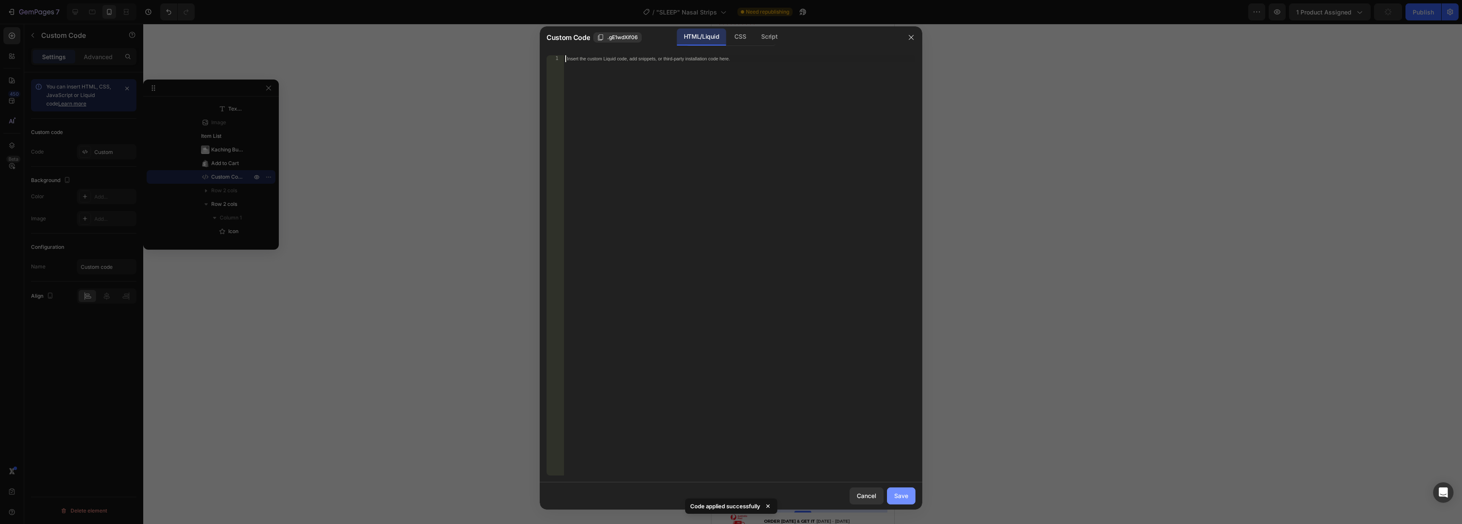
click at [899, 497] on div "Save" at bounding box center [901, 495] width 14 height 9
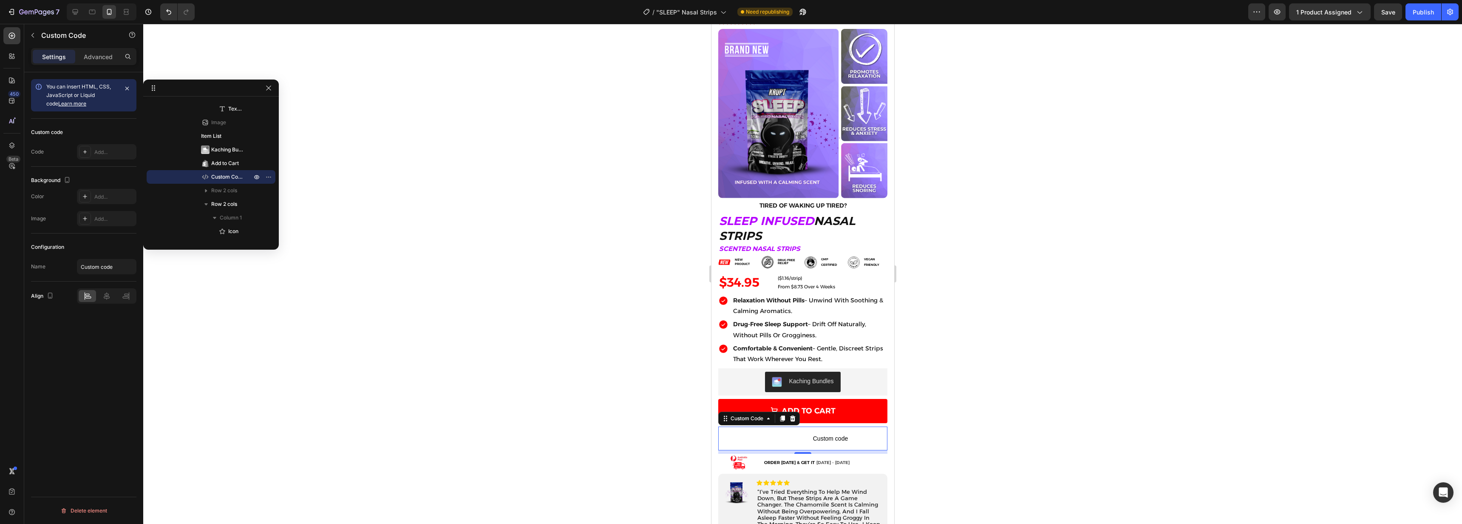
click at [977, 432] on div at bounding box center [802, 274] width 1319 height 500
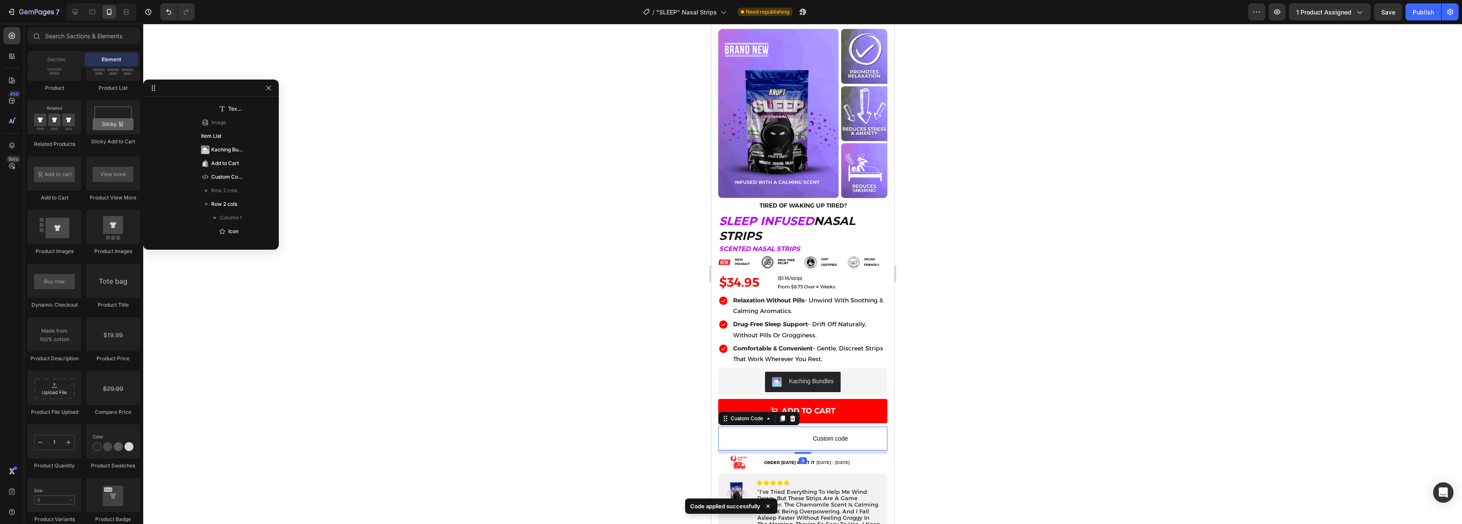
click at [847, 434] on span "Custom code" at bounding box center [830, 438] width 114 height 10
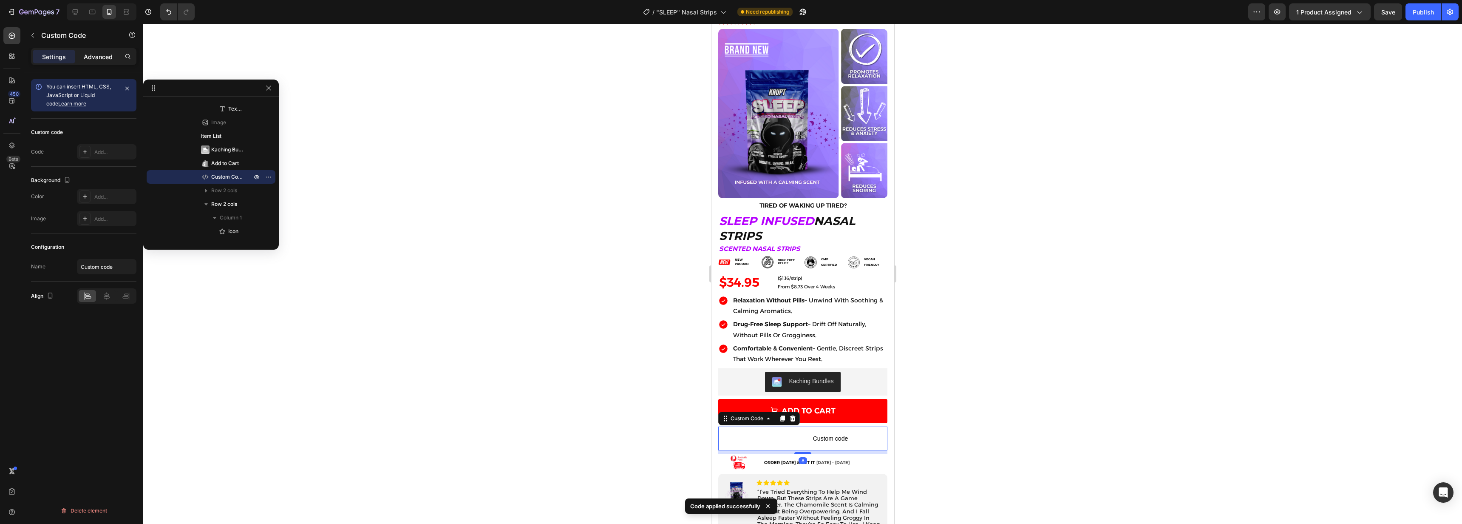
click at [91, 52] on p "Advanced" at bounding box center [98, 56] width 29 height 9
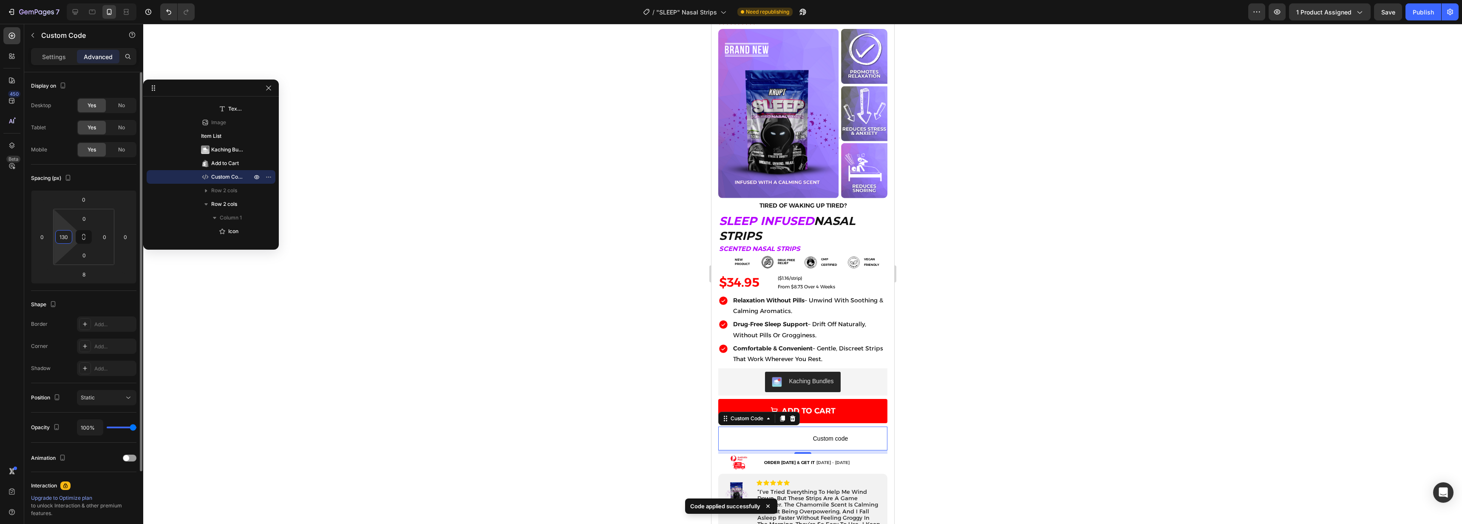
click at [67, 239] on input "130" at bounding box center [63, 236] width 13 height 13
type input "0"
click at [54, 52] on p "Settings" at bounding box center [54, 56] width 24 height 9
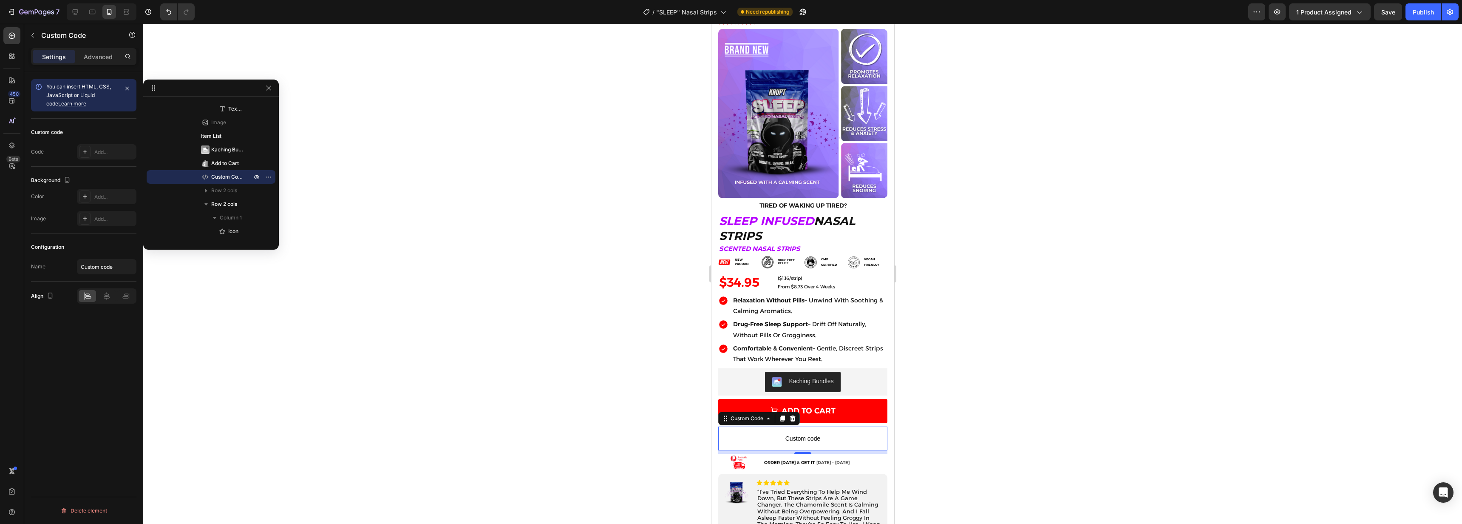
click at [1089, 301] on div at bounding box center [802, 274] width 1319 height 500
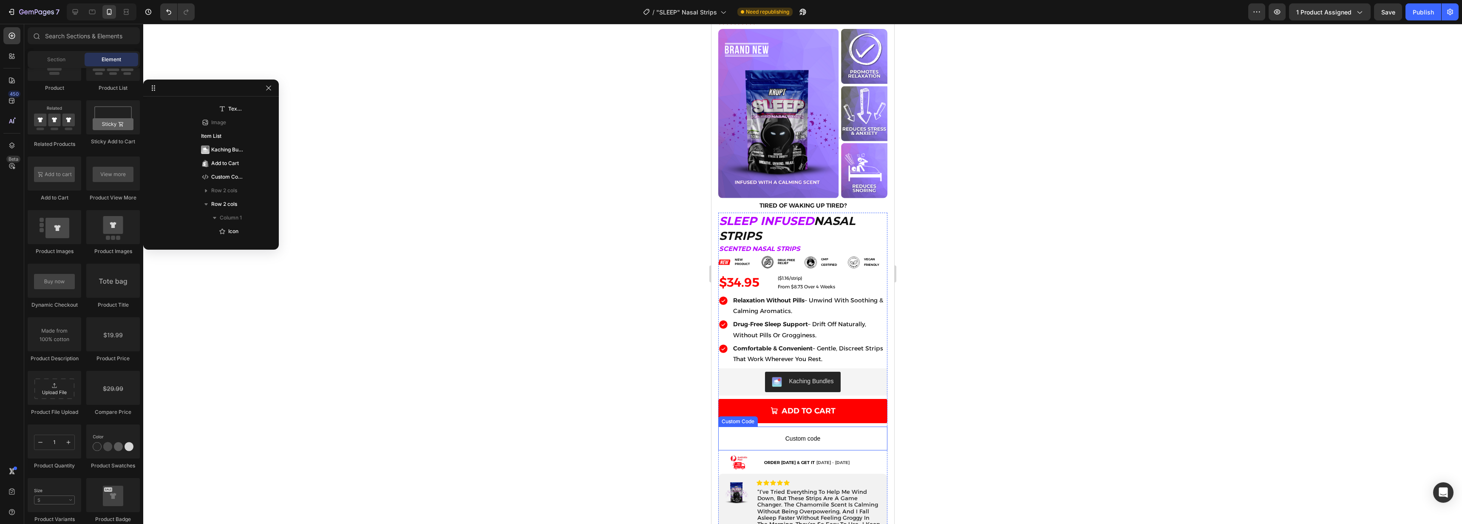
click at [802, 433] on span "Custom code" at bounding box center [802, 438] width 169 height 10
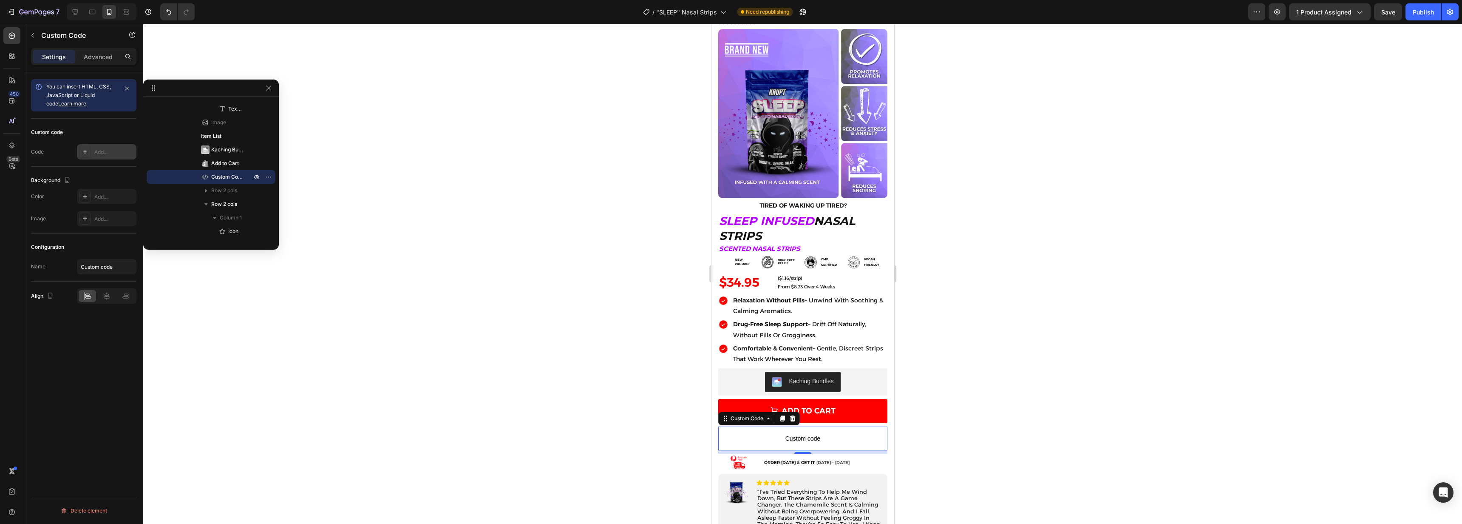
click at [77, 152] on div "Add..." at bounding box center [107, 151] width 60 height 15
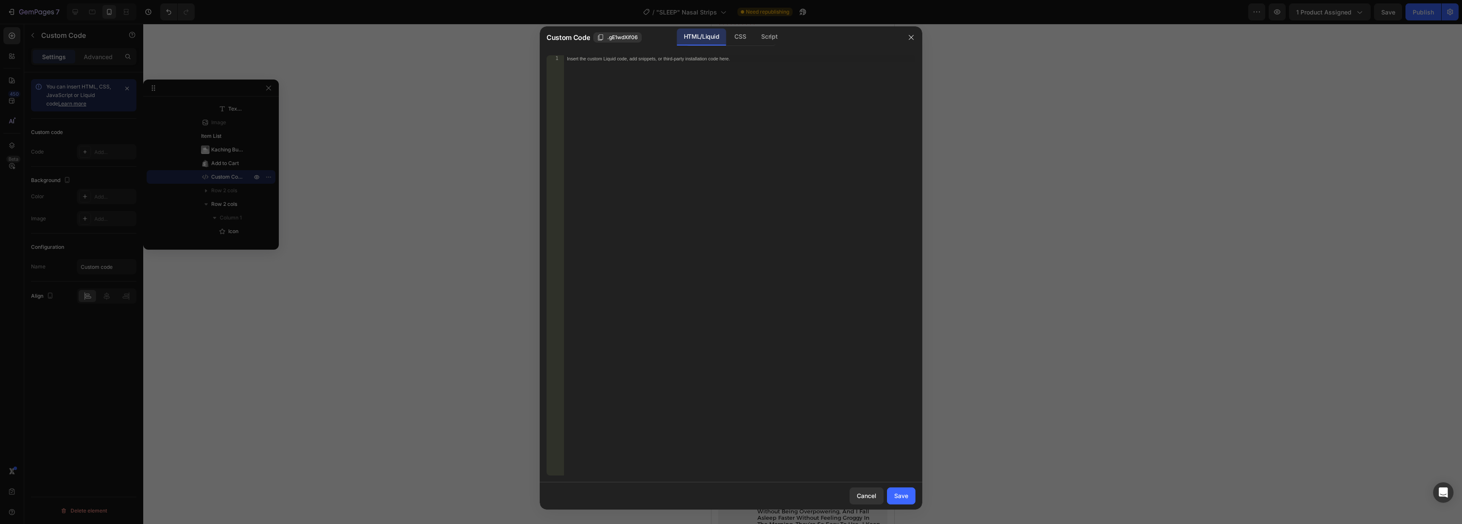
click at [684, 233] on div "Insert the custom Liquid code, add snippets, or third-party installation code h…" at bounding box center [740, 272] width 352 height 434
paste textarea "}"
type textarea "}"
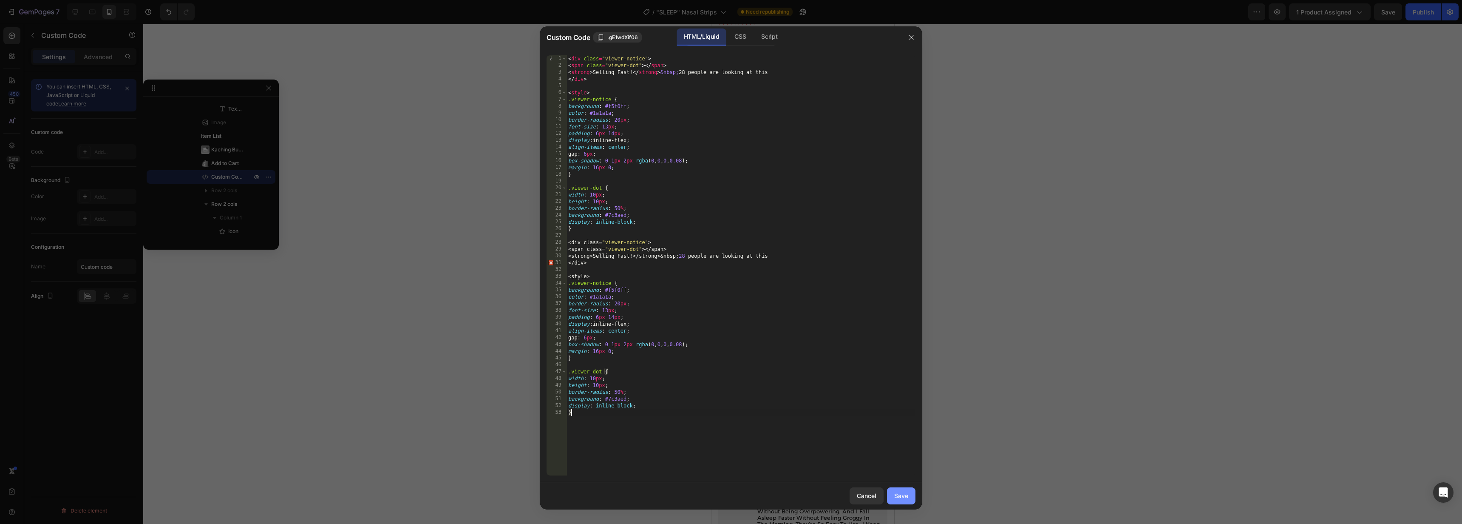
click at [897, 497] on div "Save" at bounding box center [901, 495] width 14 height 9
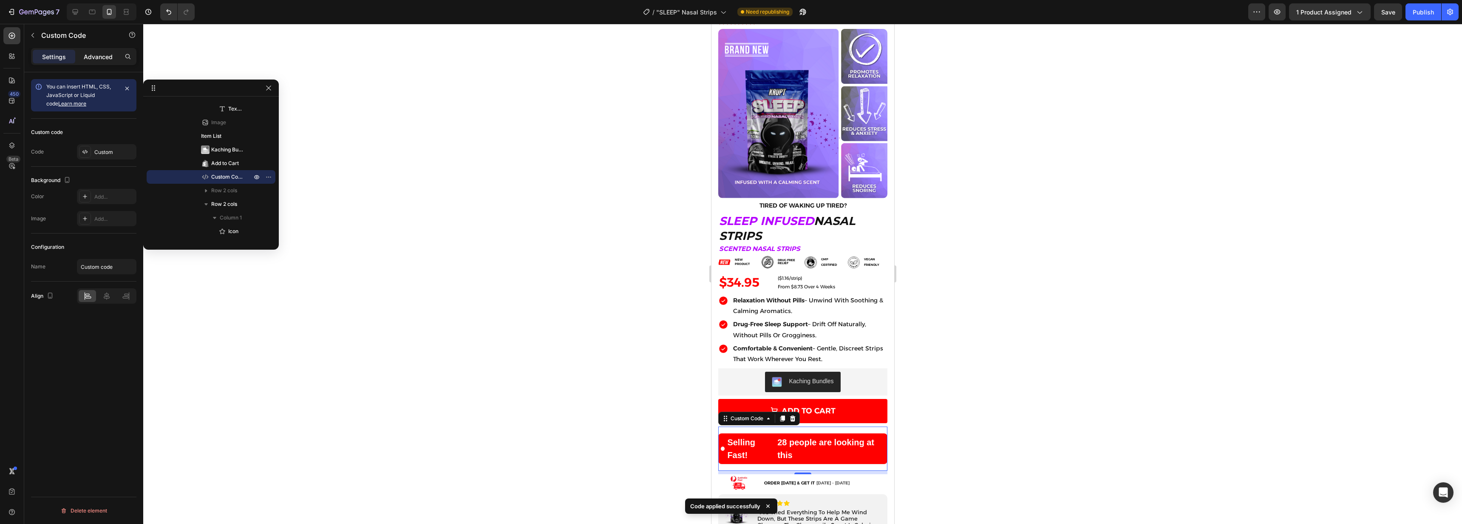
click at [84, 53] on p "Advanced" at bounding box center [98, 56] width 29 height 9
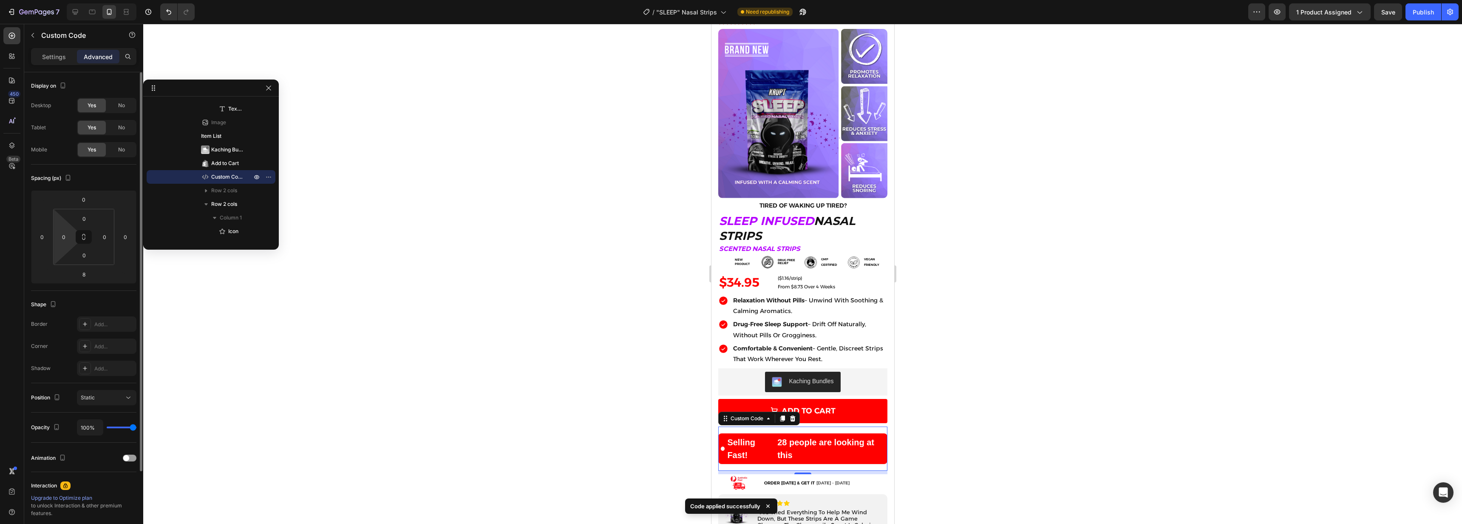
click at [62, 0] on html "7 Version history / "SLEEP" Nasal Strips Need republishing Preview 1 product as…" at bounding box center [731, 0] width 1462 height 0
click at [65, 240] on input "0" at bounding box center [63, 236] width 13 height 13
type input "50"
click at [105, 238] on input "0" at bounding box center [104, 236] width 13 height 13
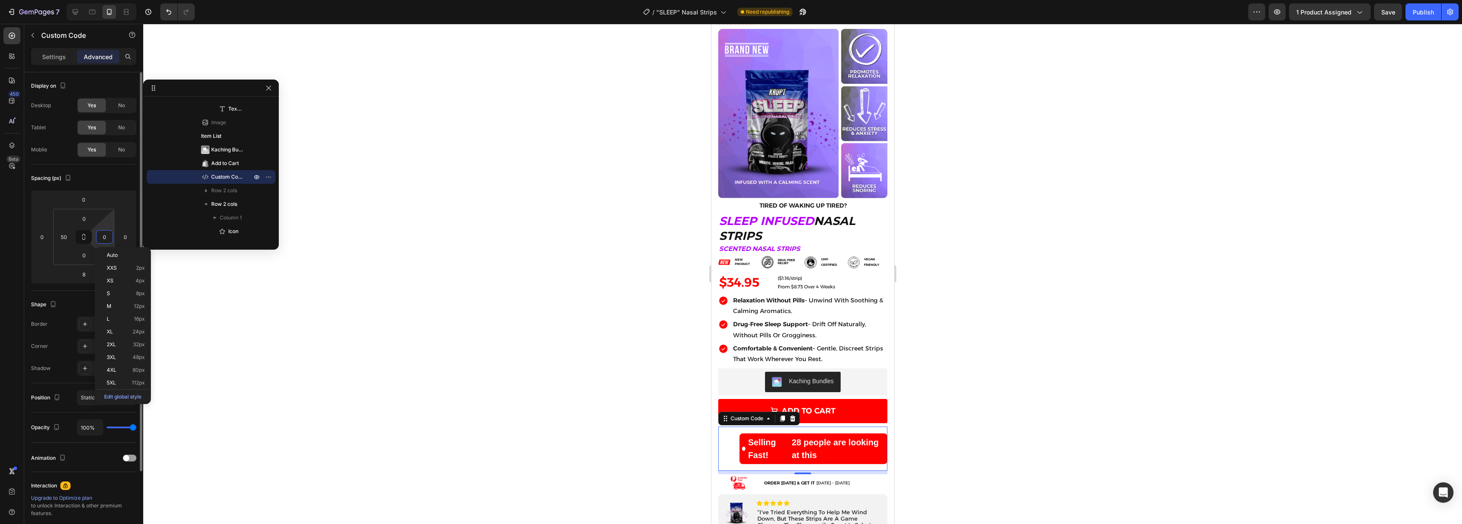
click at [105, 238] on input "0" at bounding box center [104, 236] width 13 height 13
type input "50"
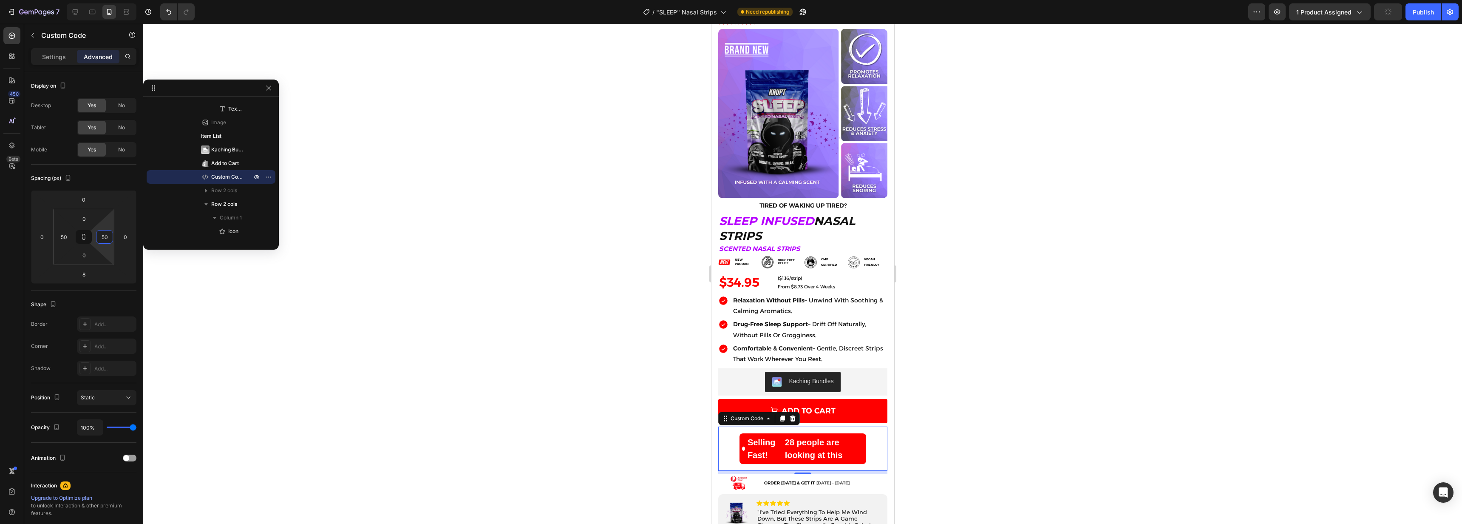
click at [911, 374] on div at bounding box center [802, 274] width 1319 height 500
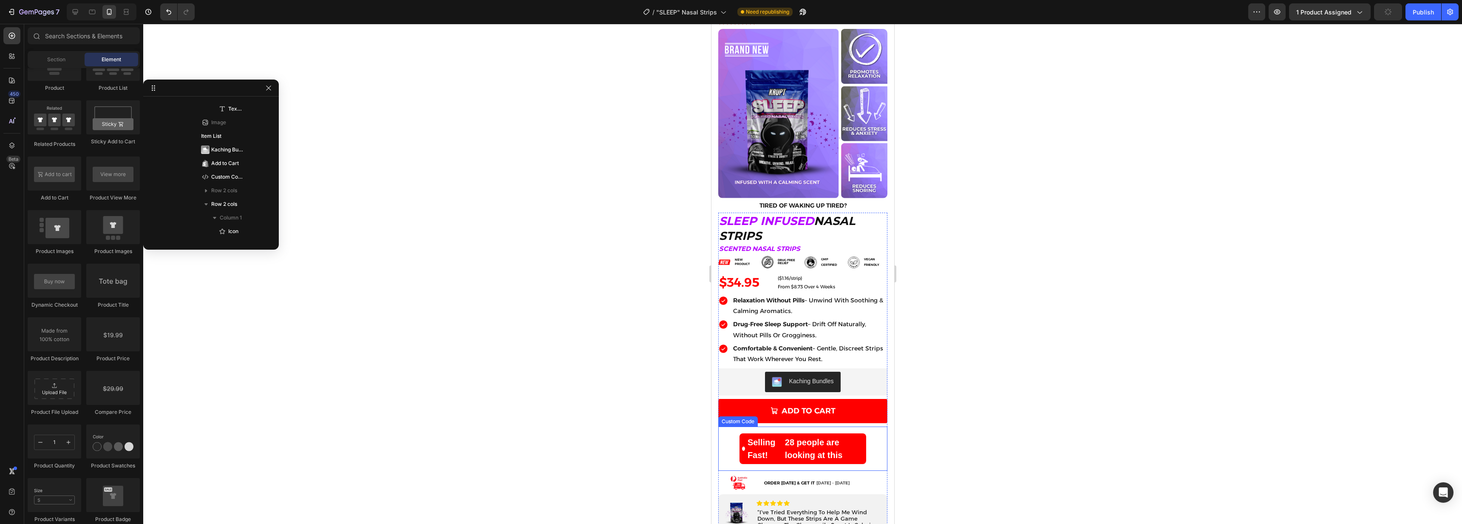
click at [837, 441] on div "Selling Fast! 28 people are looking at this" at bounding box center [802, 448] width 127 height 31
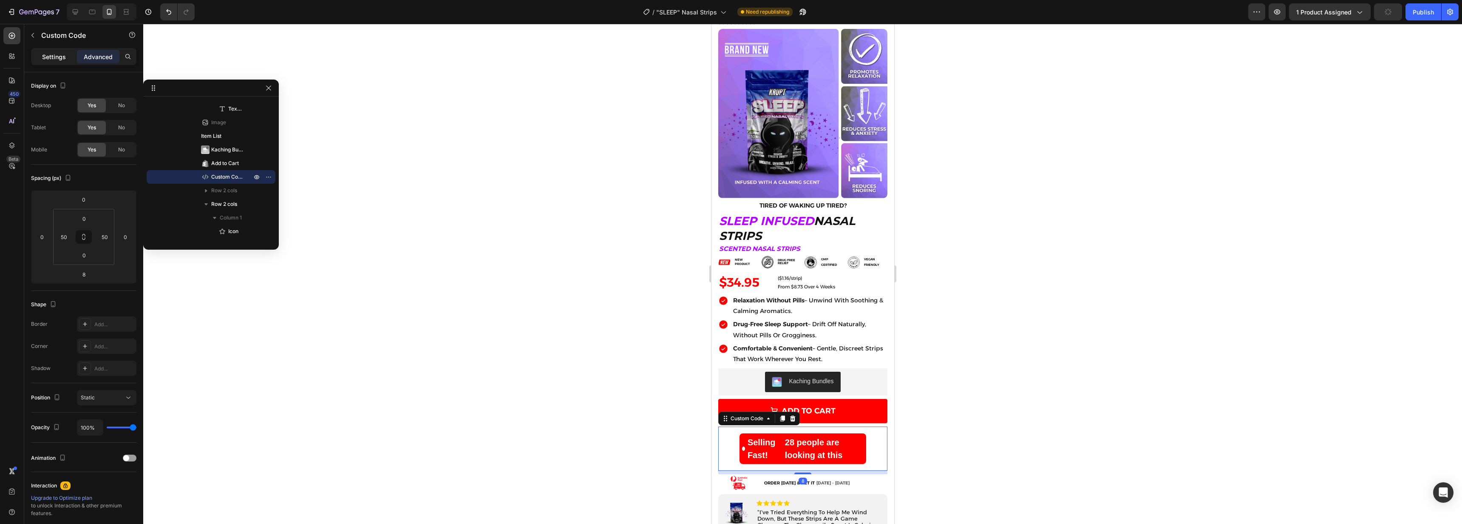
click at [45, 60] on p "Settings" at bounding box center [54, 56] width 24 height 9
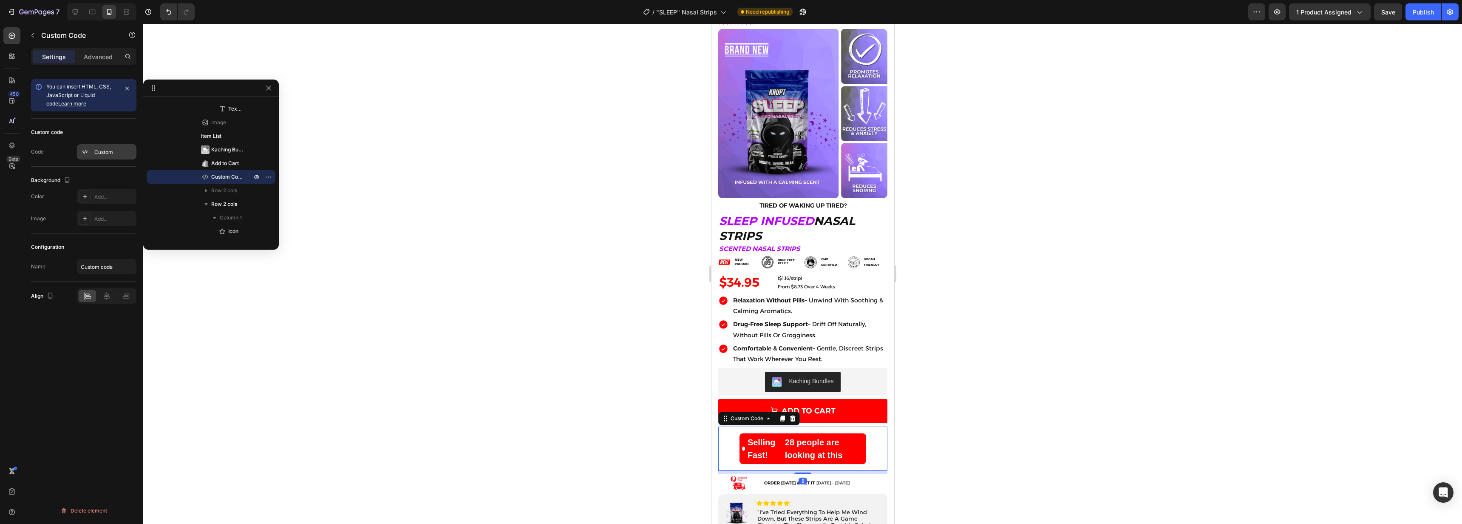
click at [82, 150] on icon at bounding box center [85, 151] width 7 height 7
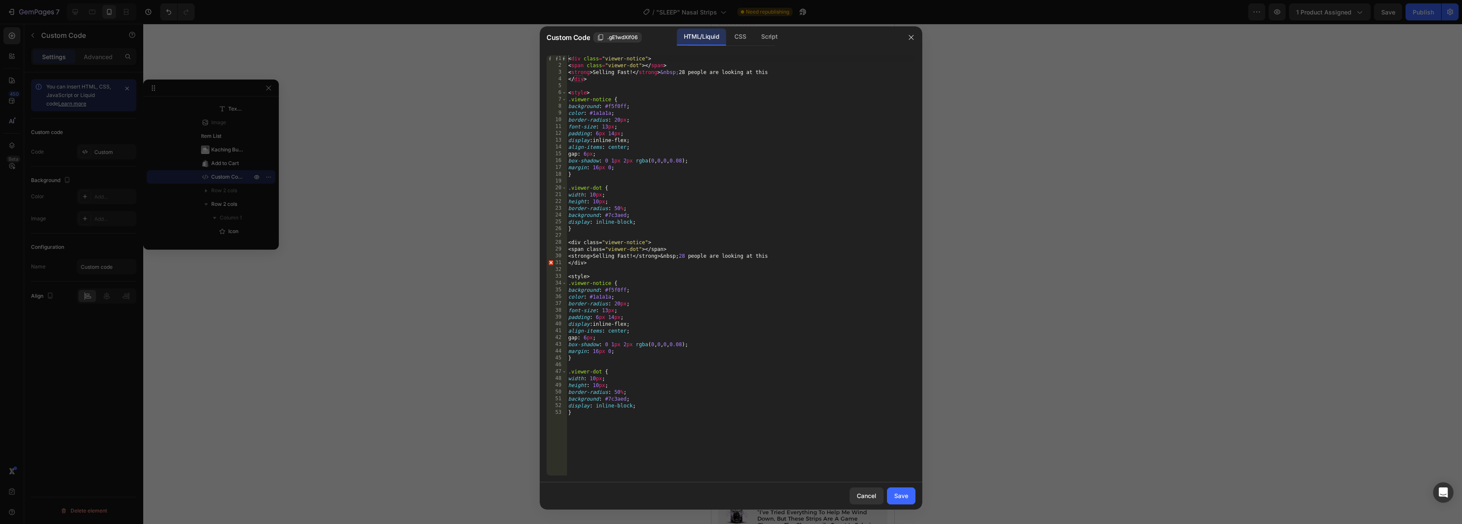
click at [608, 125] on div "< div class = "viewer-notice" > < span class = "viewer-dot" > </ span > < stron…" at bounding box center [741, 272] width 349 height 434
type textarea "font-size: 8px;"
click at [900, 494] on div "Save" at bounding box center [901, 495] width 14 height 9
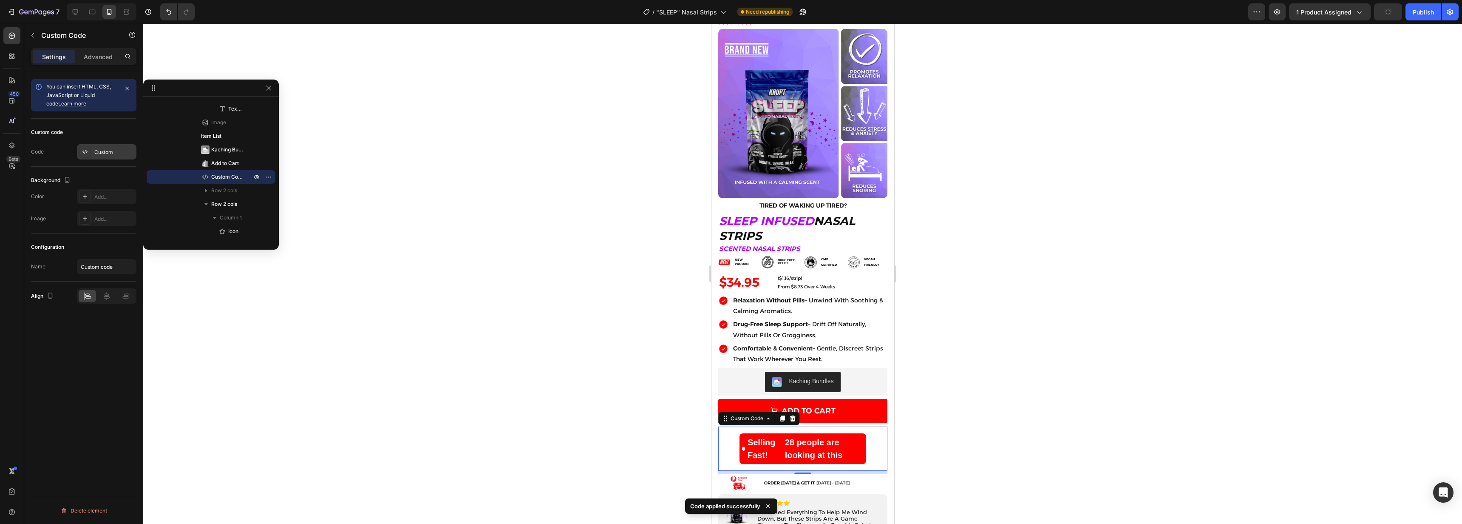
click at [82, 150] on icon at bounding box center [85, 151] width 7 height 7
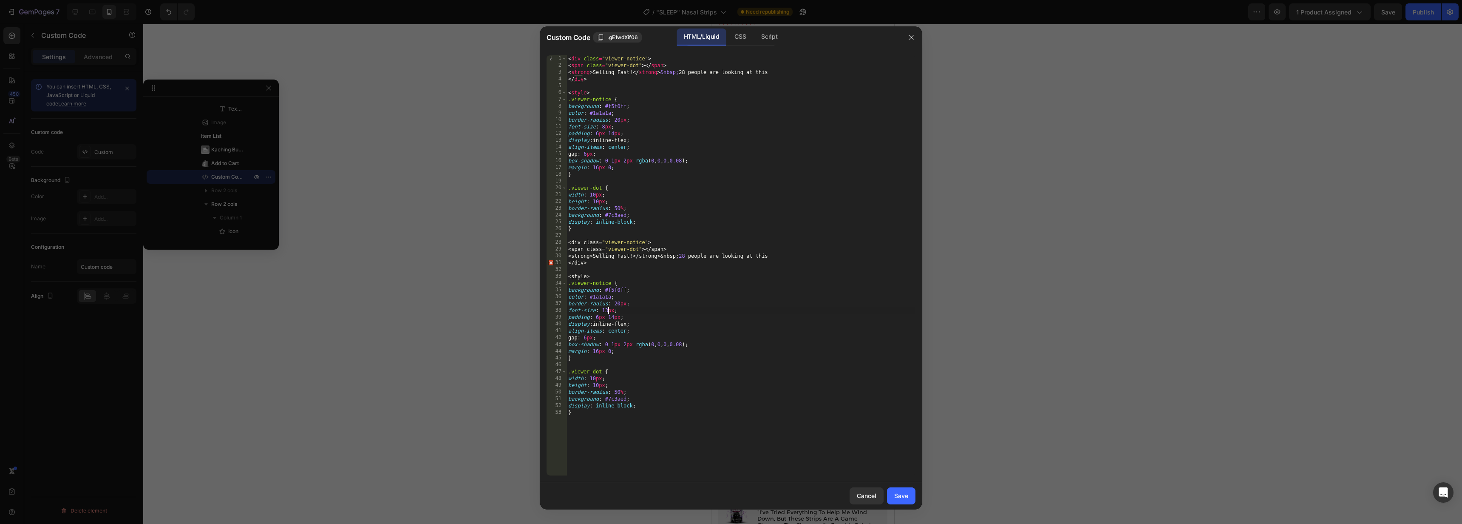
click at [608, 311] on div "< div class = "viewer-notice" > < span class = "viewer-dot" > </ span > < stron…" at bounding box center [741, 272] width 349 height 434
type textarea "font-size: 8px;"
click at [905, 492] on div "Save" at bounding box center [901, 495] width 14 height 9
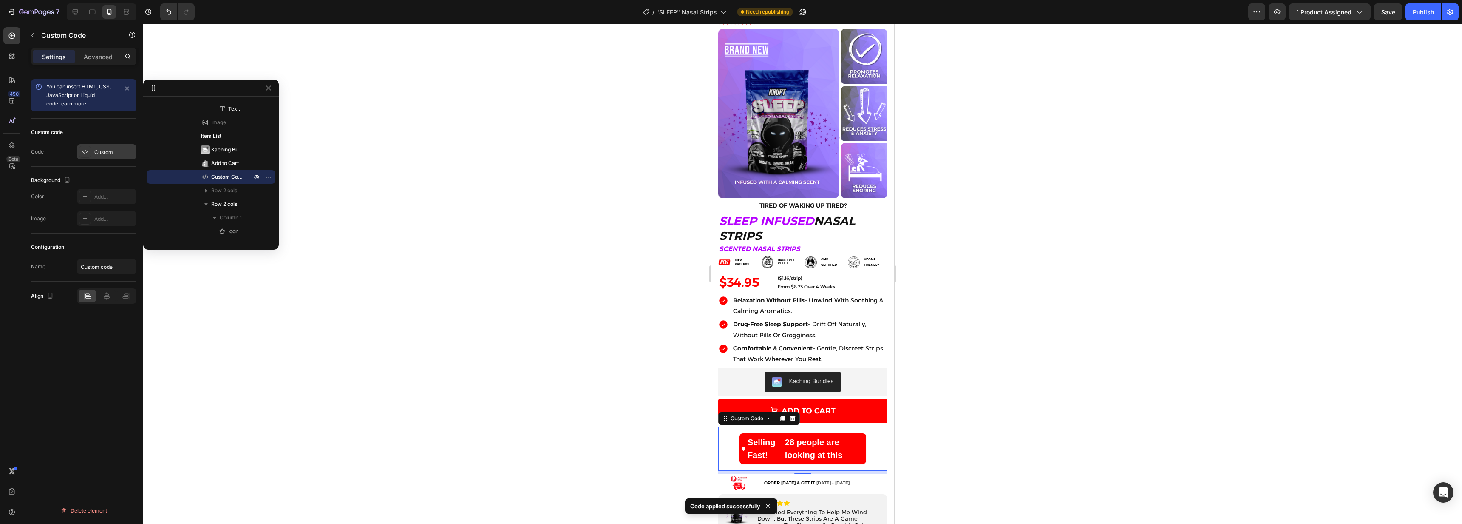
click at [79, 149] on div "Custom" at bounding box center [107, 151] width 60 height 15
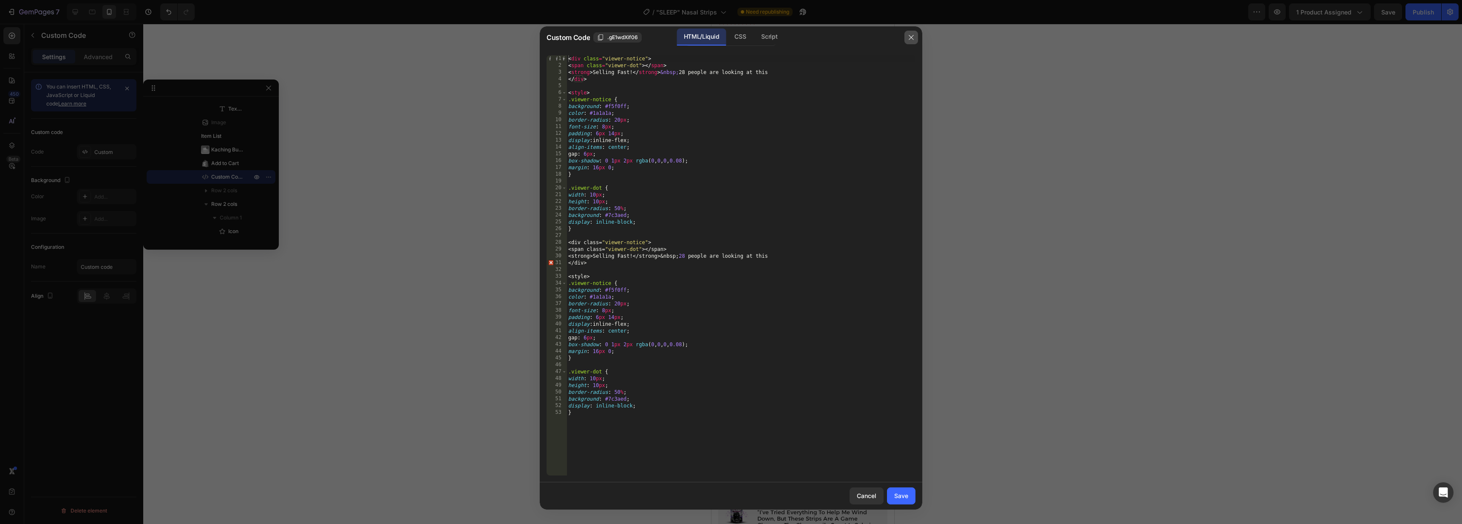
click at [912, 41] on button "button" at bounding box center [912, 38] width 14 height 14
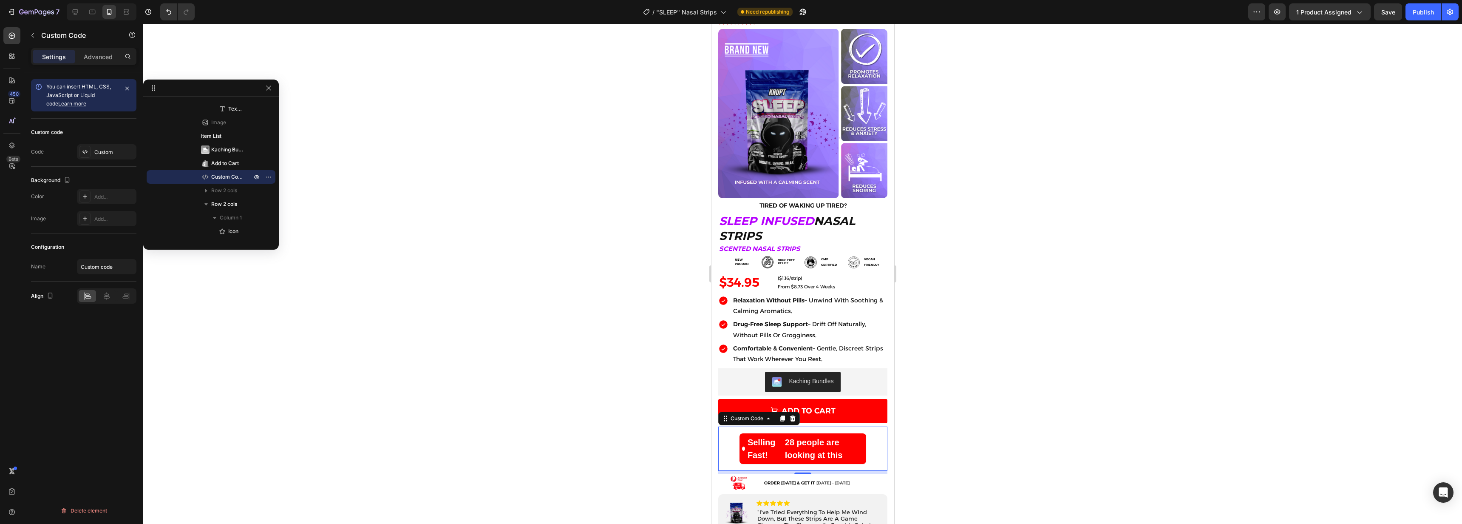
click at [944, 423] on div at bounding box center [802, 274] width 1319 height 500
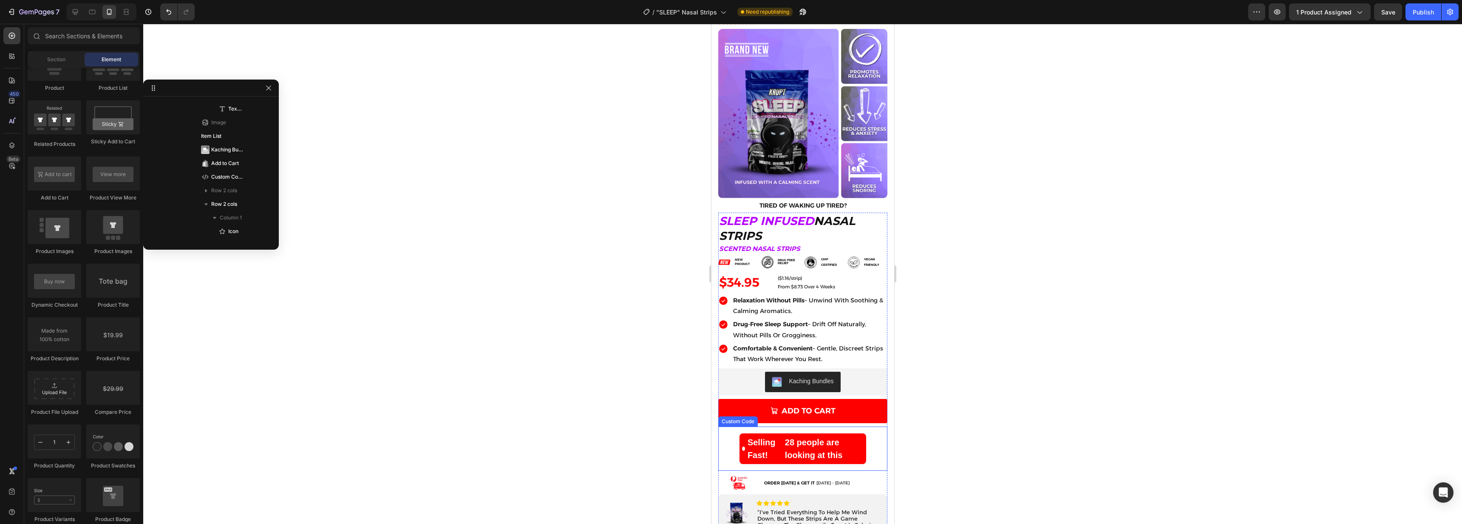
click at [815, 433] on div "Selling Fast! 28 people are looking at this" at bounding box center [802, 448] width 127 height 31
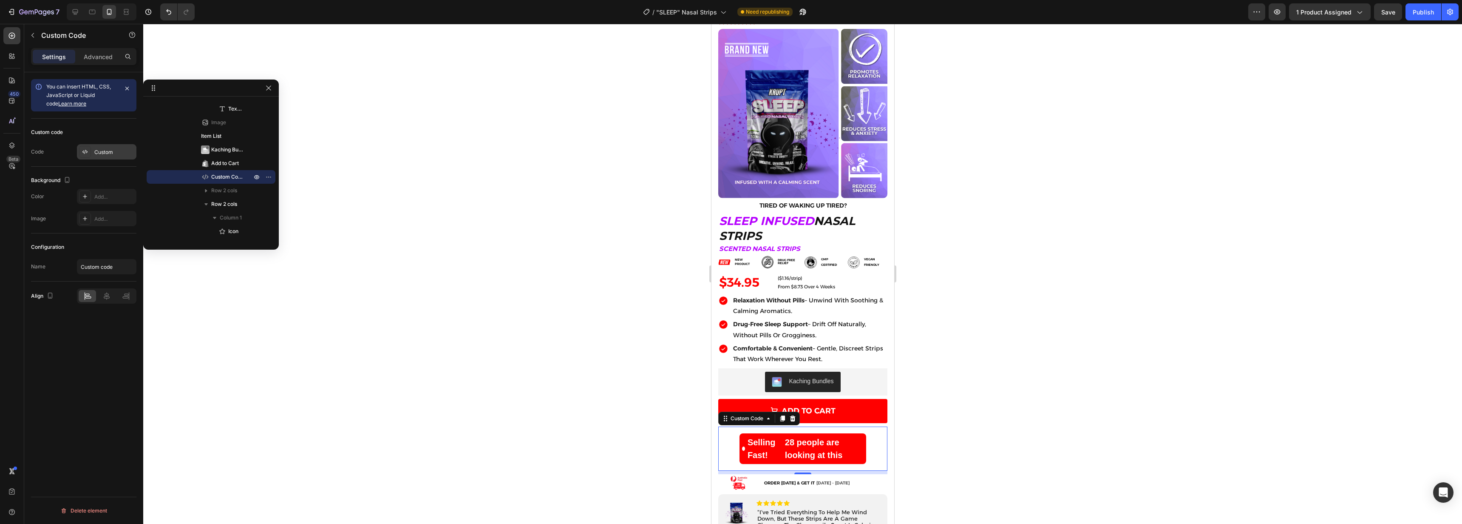
click at [86, 155] on icon at bounding box center [85, 151] width 7 height 7
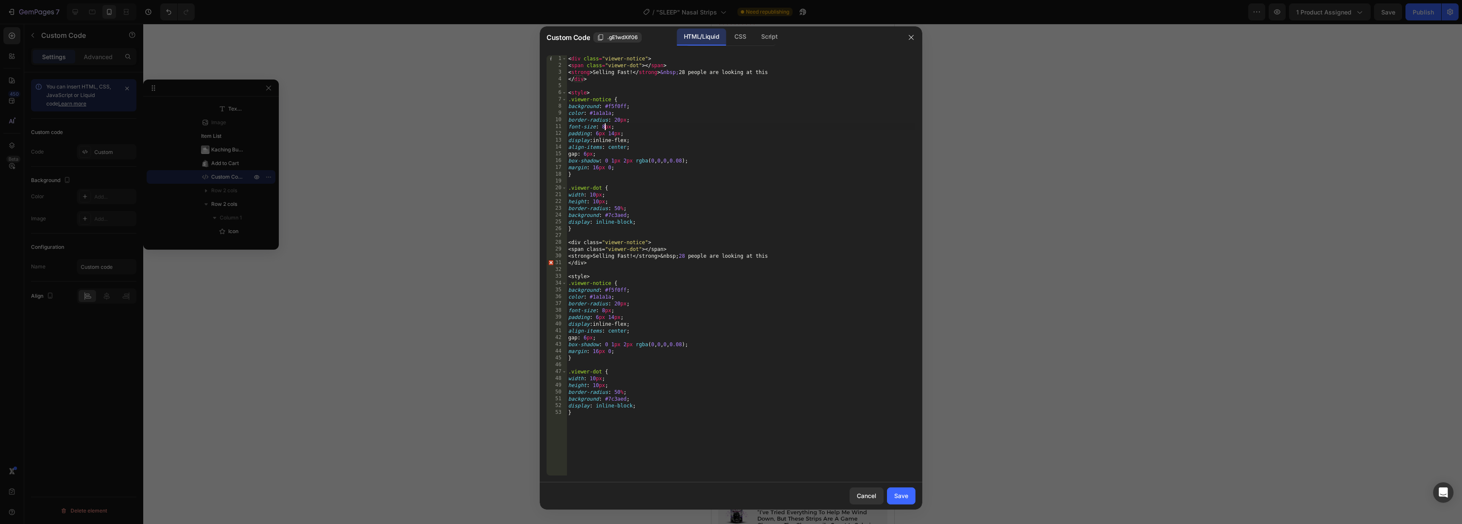
click at [604, 127] on div "< div class = "viewer-notice" > < span class = "viewer-dot" > </ span > < stron…" at bounding box center [741, 272] width 349 height 434
click at [728, 205] on div "< div class = "viewer-notice" > < span class = "viewer-dot" > </ span > < stron…" at bounding box center [741, 272] width 349 height 434
click at [605, 309] on div "< div class = "viewer-notice" > < span class = "viewer-dot" > </ span > < stron…" at bounding box center [741, 272] width 349 height 434
type textarea "font-size: 2px;"
click at [907, 500] on div "Save" at bounding box center [901, 495] width 14 height 9
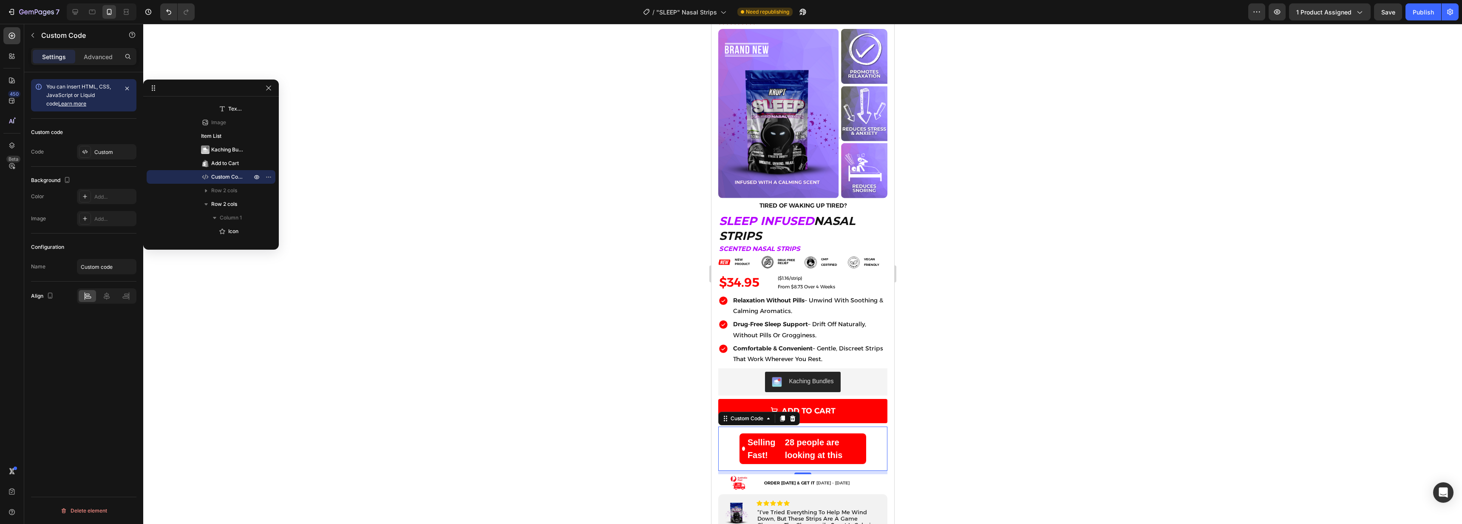
click at [973, 436] on div at bounding box center [802, 274] width 1319 height 500
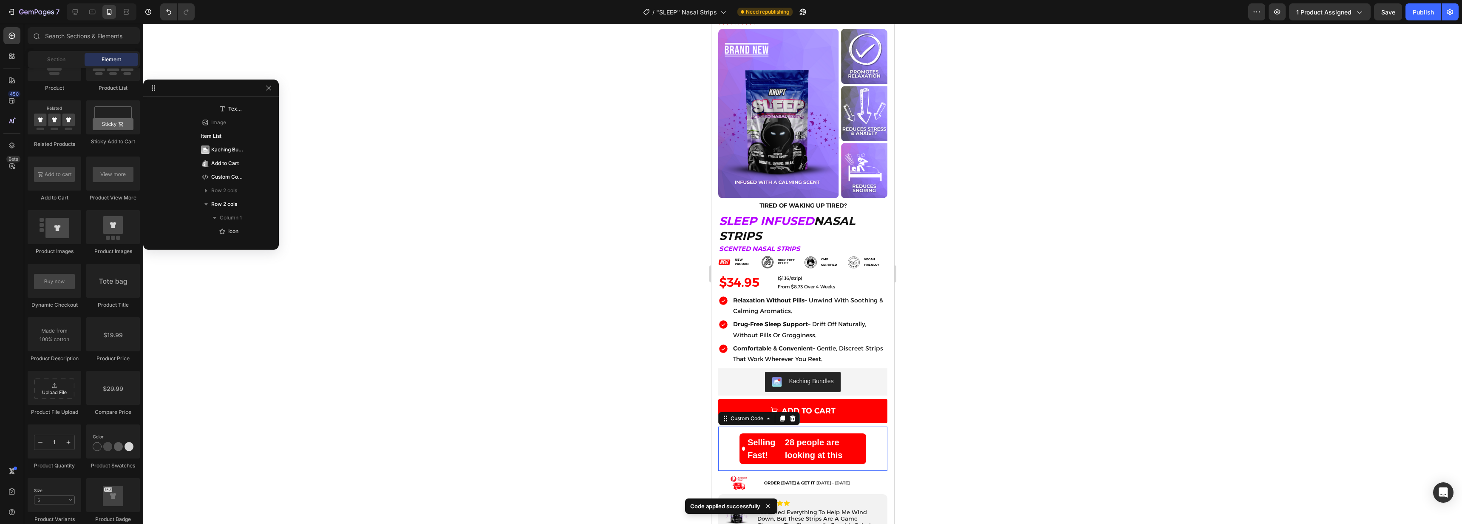
click at [804, 446] on div "Selling Fast! 28 people are looking at this" at bounding box center [802, 448] width 127 height 31
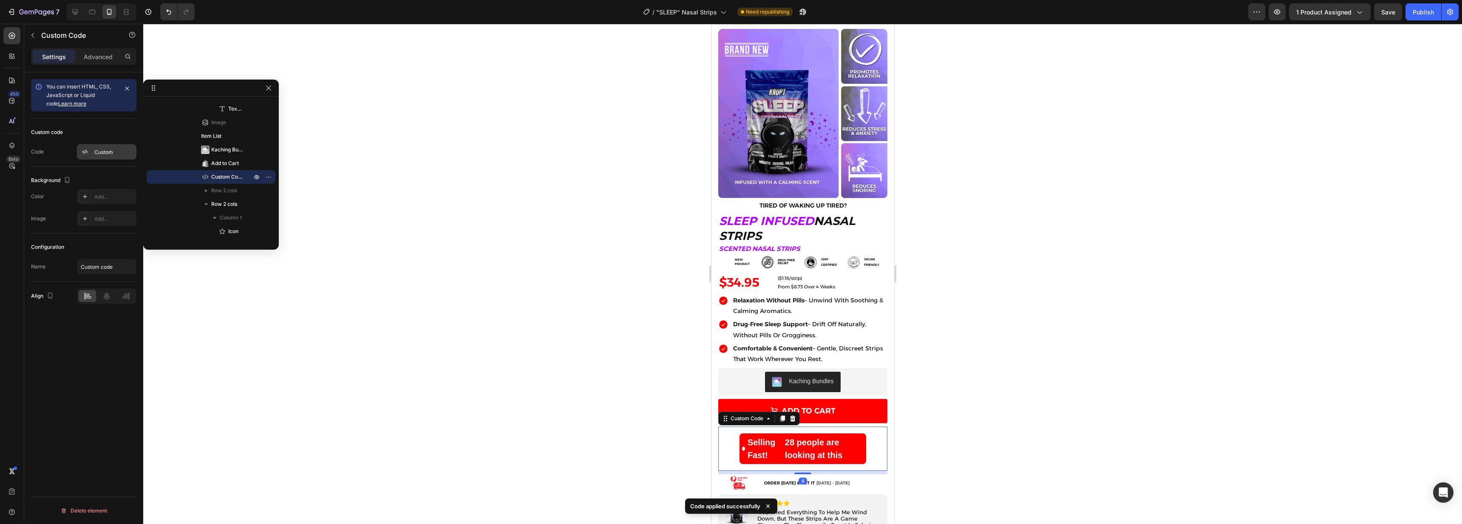
click at [81, 150] on div at bounding box center [85, 152] width 12 height 12
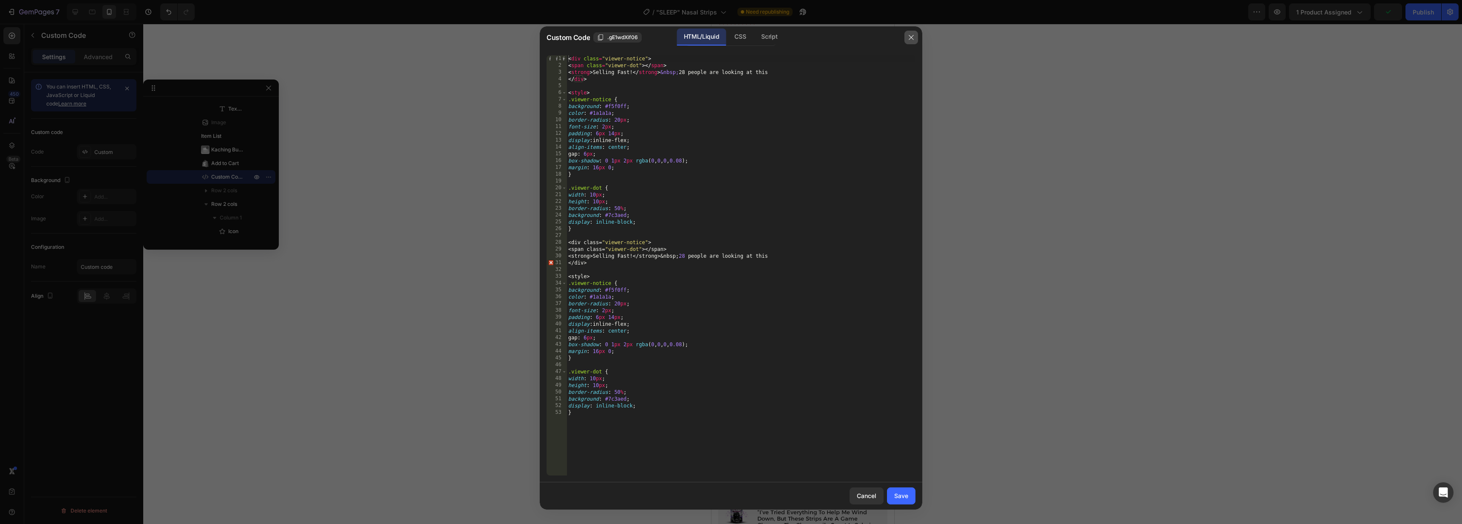
click at [911, 39] on icon "button" at bounding box center [911, 37] width 7 height 7
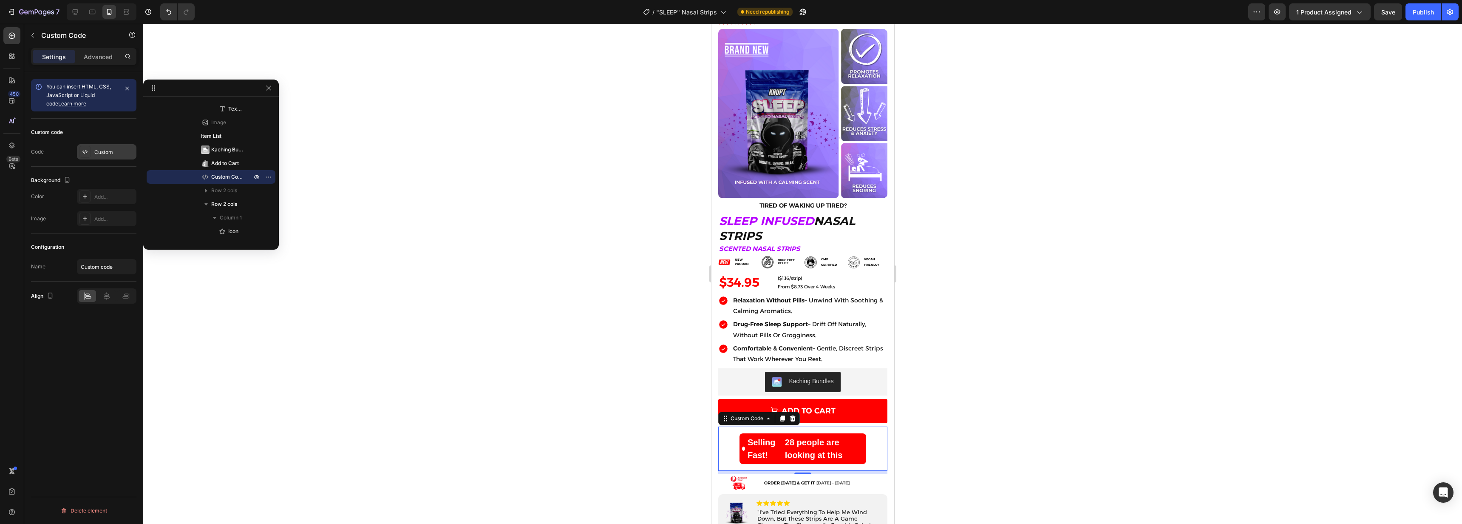
click at [88, 152] on icon at bounding box center [85, 151] width 7 height 7
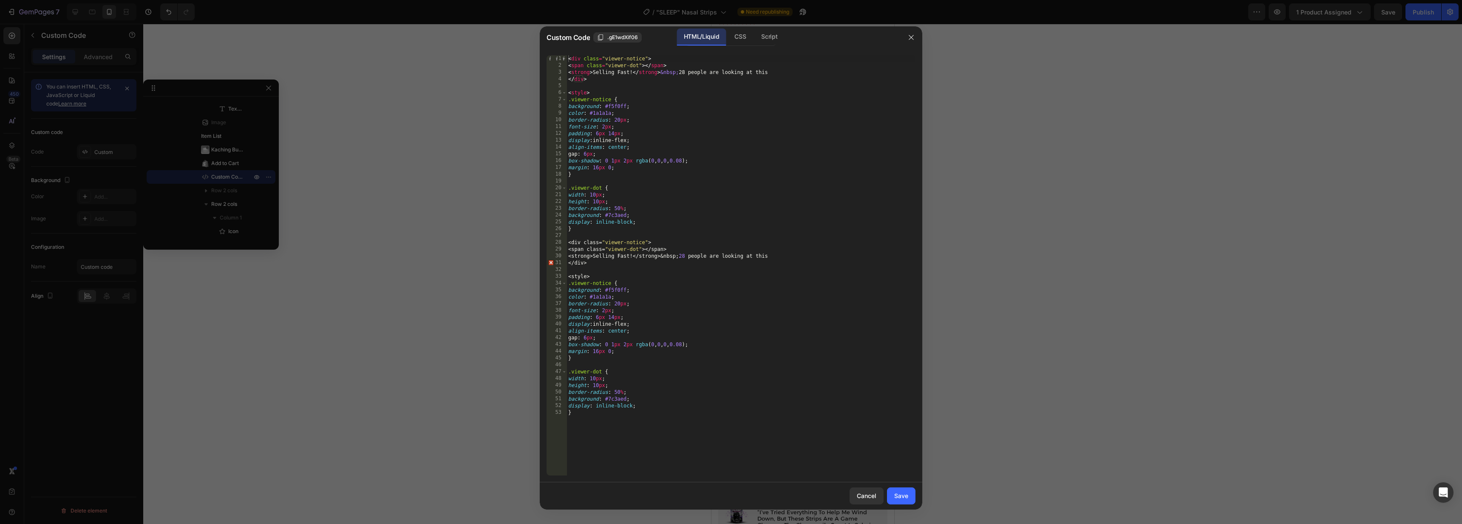
click at [678, 351] on div "< div class = "viewer-notice" > < span class = "viewer-dot" > </ span > < stron…" at bounding box center [741, 272] width 349 height 434
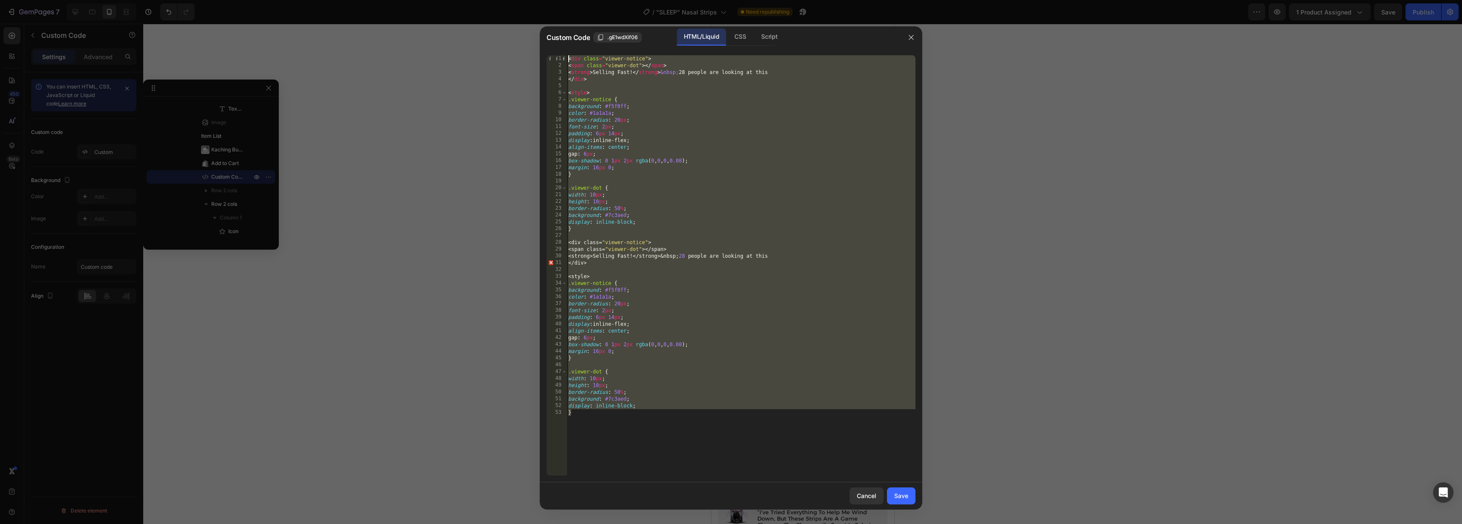
drag, startPoint x: 660, startPoint y: 422, endPoint x: 538, endPoint y: 23, distance: 417.4
click at [538, 23] on div "Custom Code .gE1wdXif06 HTML/Liquid CSS Script margin: 16px 0; 1 2 3 4 5 6 7 8 …" at bounding box center [731, 262] width 1462 height 524
type textarea "<div class="viewer-notice"> <span class="viewer-dot"></span>"
click at [370, 170] on div at bounding box center [731, 262] width 1462 height 524
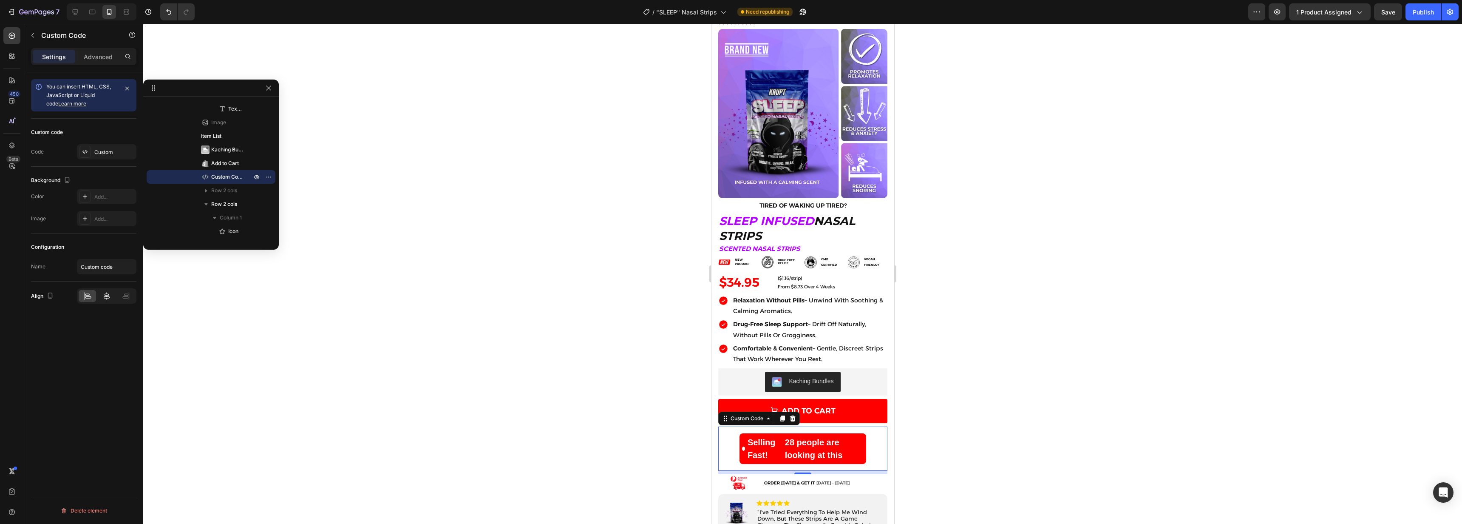
click at [106, 296] on icon at bounding box center [107, 296] width 6 height 8
click at [83, 59] on div "Advanced" at bounding box center [98, 57] width 43 height 14
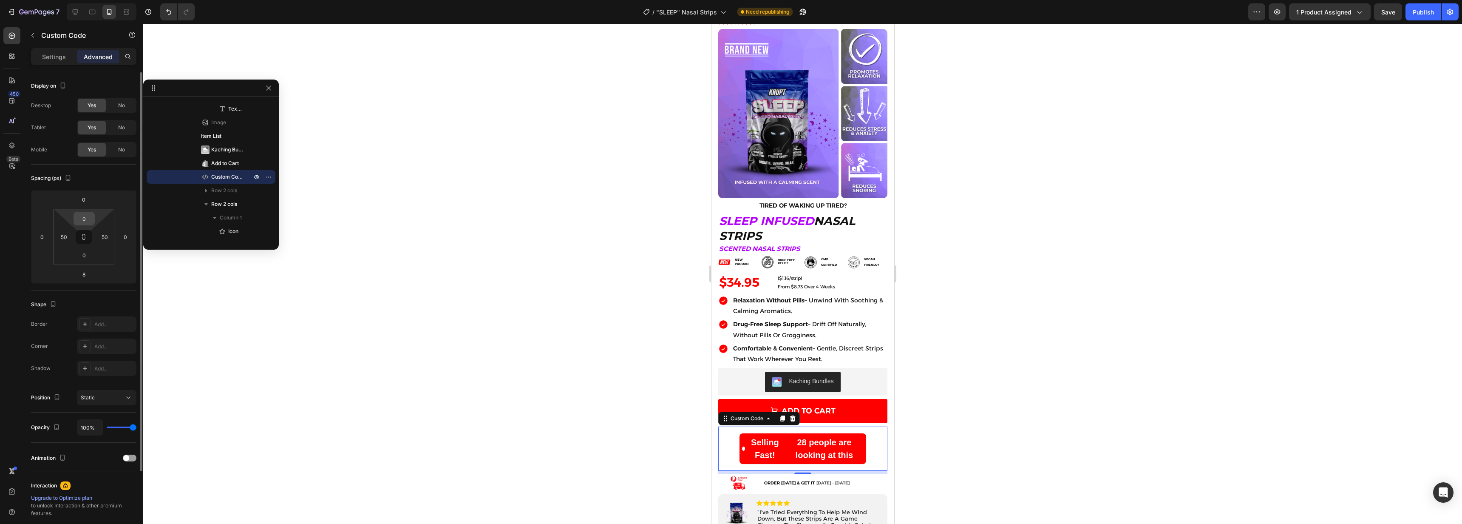
click at [85, 220] on input "0" at bounding box center [84, 218] width 17 height 13
type input "1"
click at [231, 338] on div at bounding box center [802, 274] width 1319 height 500
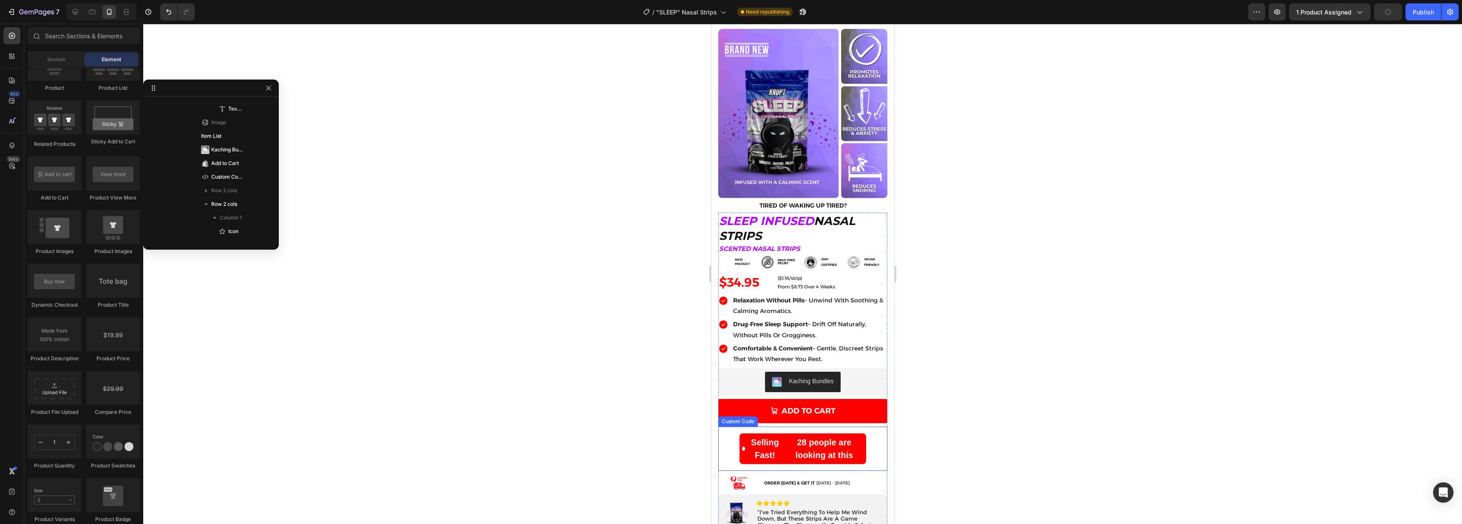
click at [838, 433] on div "Selling Fast! 28 people are looking at this" at bounding box center [802, 448] width 127 height 31
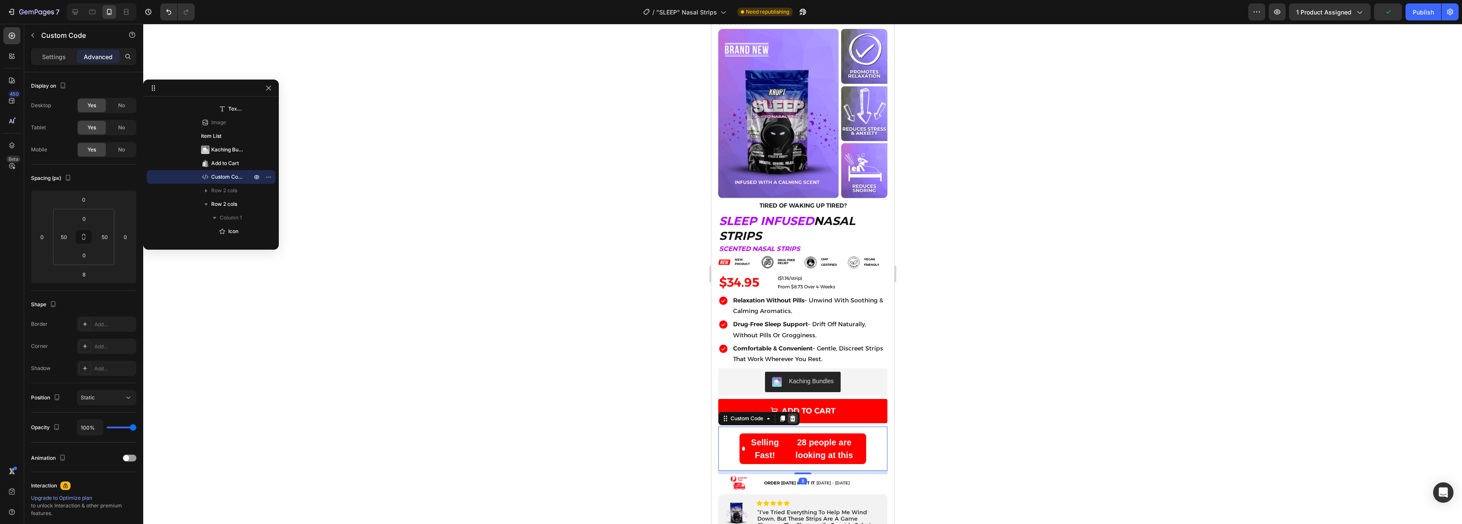
click at [792, 415] on icon at bounding box center [793, 418] width 6 height 6
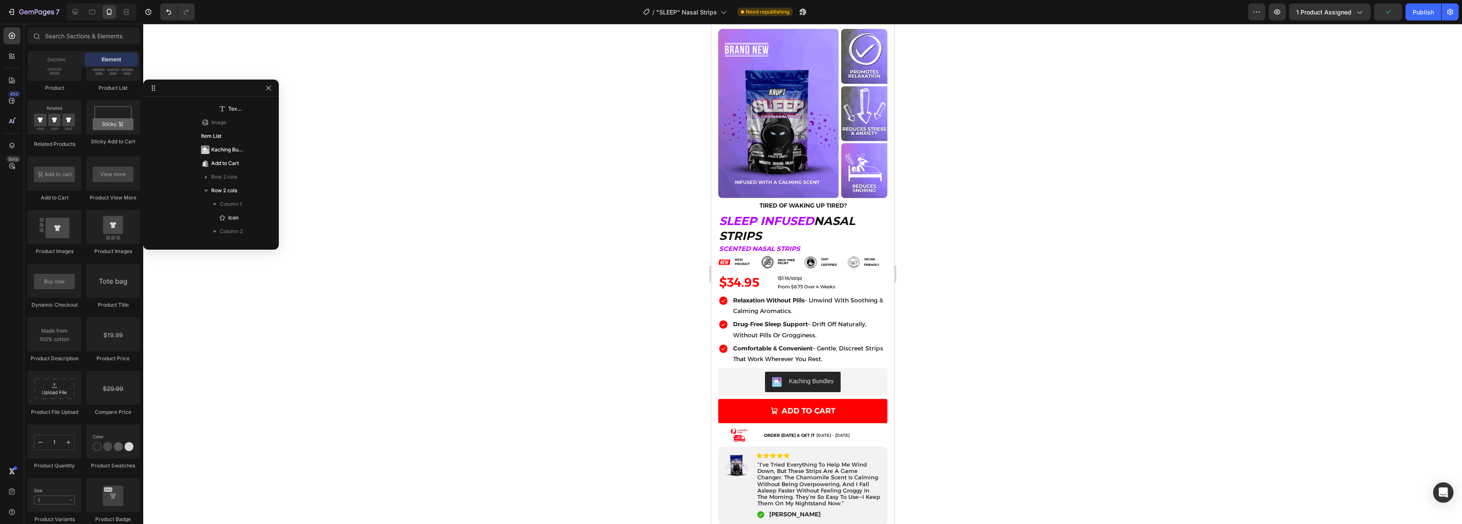
click at [951, 414] on div at bounding box center [802, 274] width 1319 height 500
click at [73, 10] on icon at bounding box center [76, 12] width 6 height 6
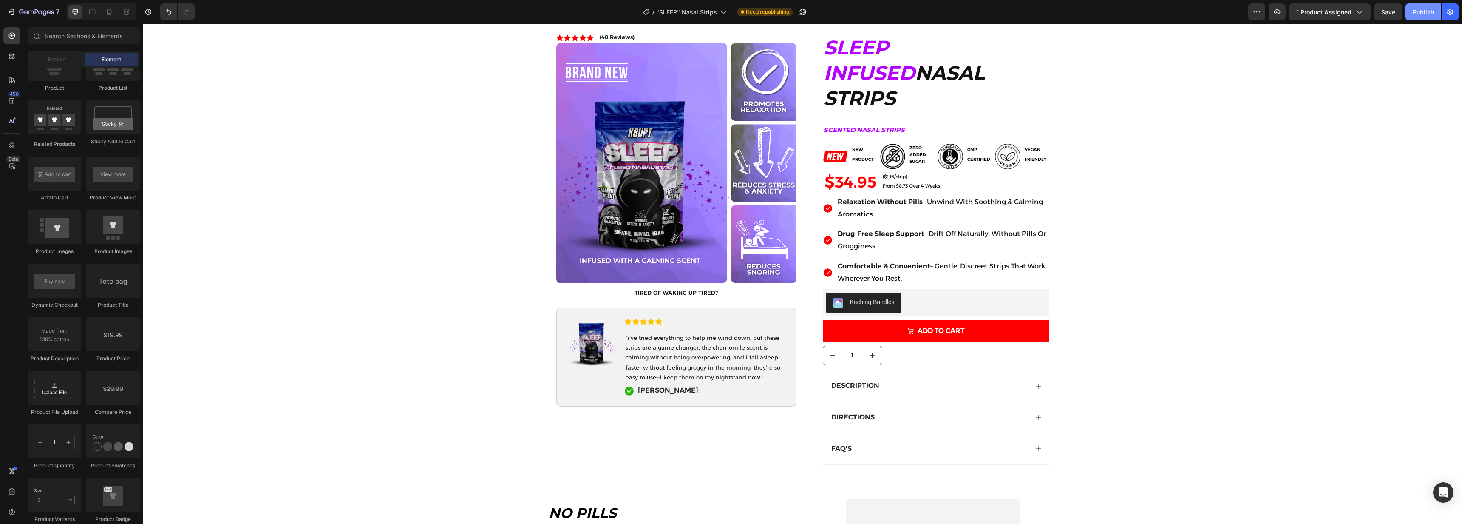
click at [1410, 10] on button "Publish" at bounding box center [1424, 11] width 36 height 17
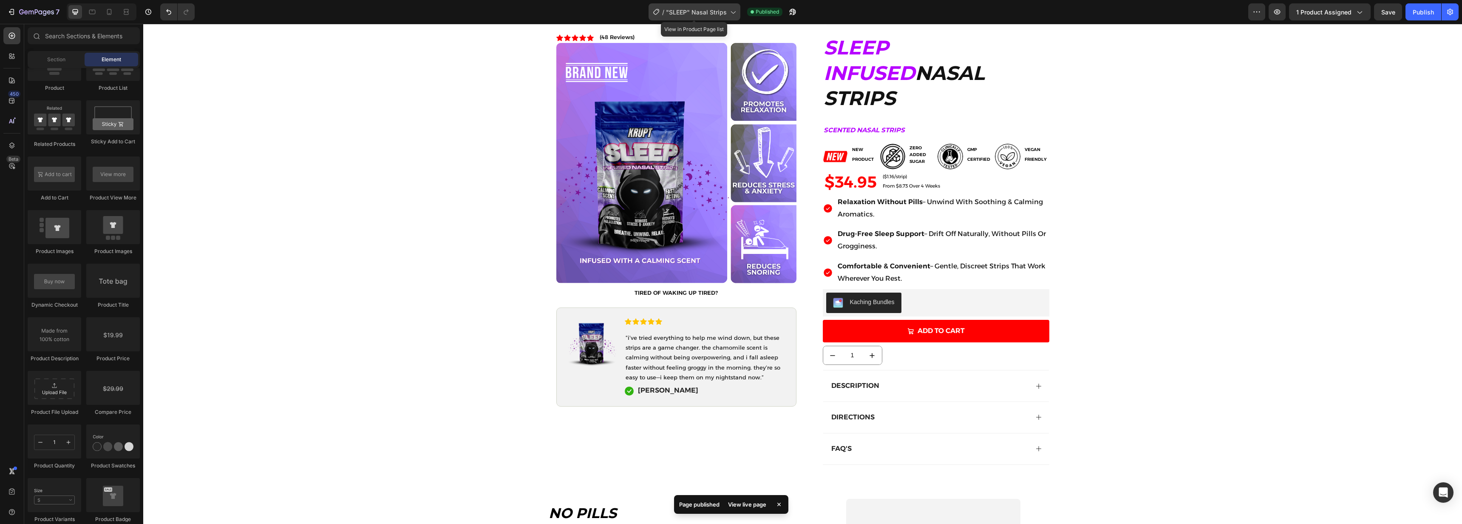
click at [726, 13] on span ""SLEEP" Nasal Strips" at bounding box center [696, 12] width 61 height 9
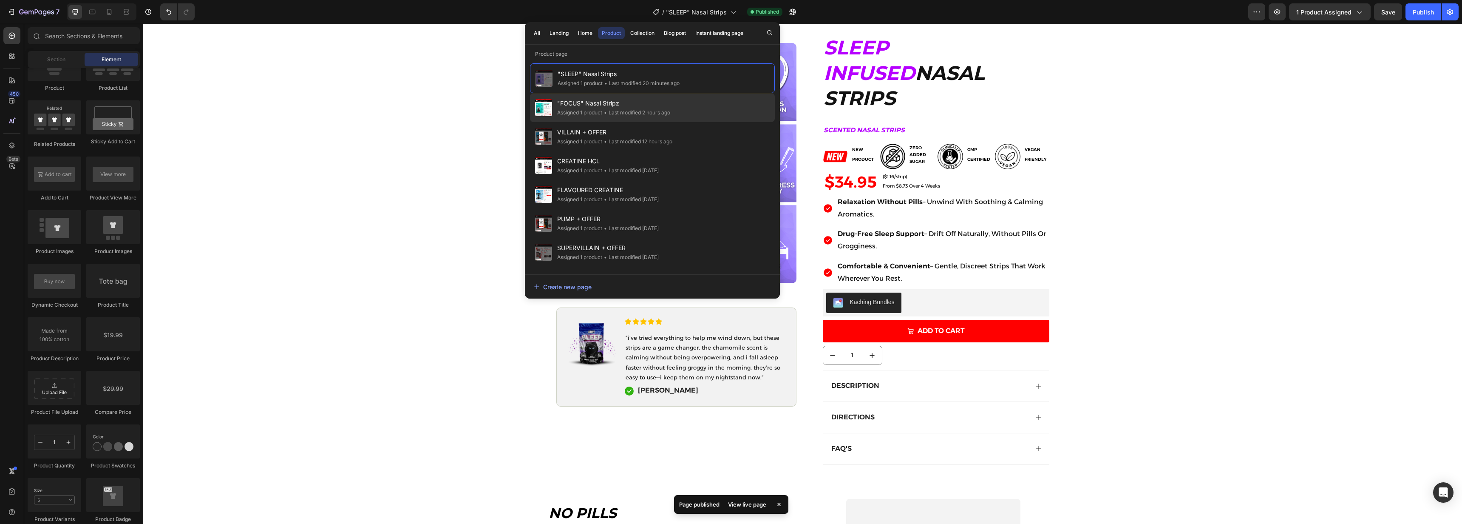
click at [624, 105] on span ""FOCUS" Nasal Stripz" at bounding box center [613, 103] width 113 height 10
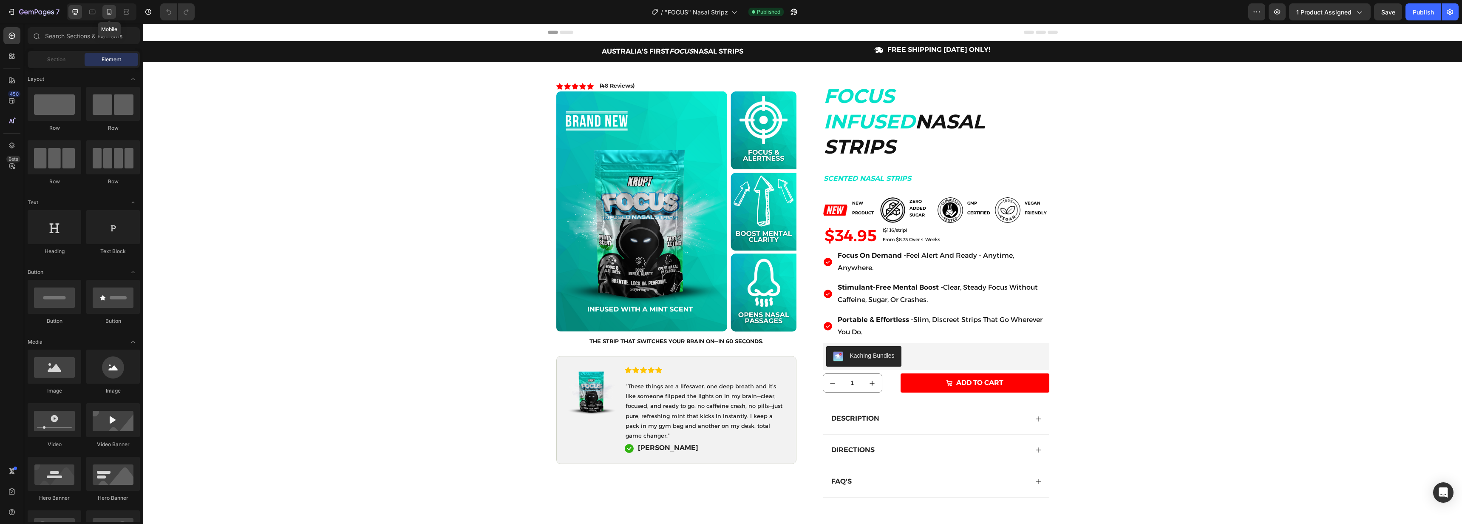
click at [109, 12] on icon at bounding box center [109, 12] width 9 height 9
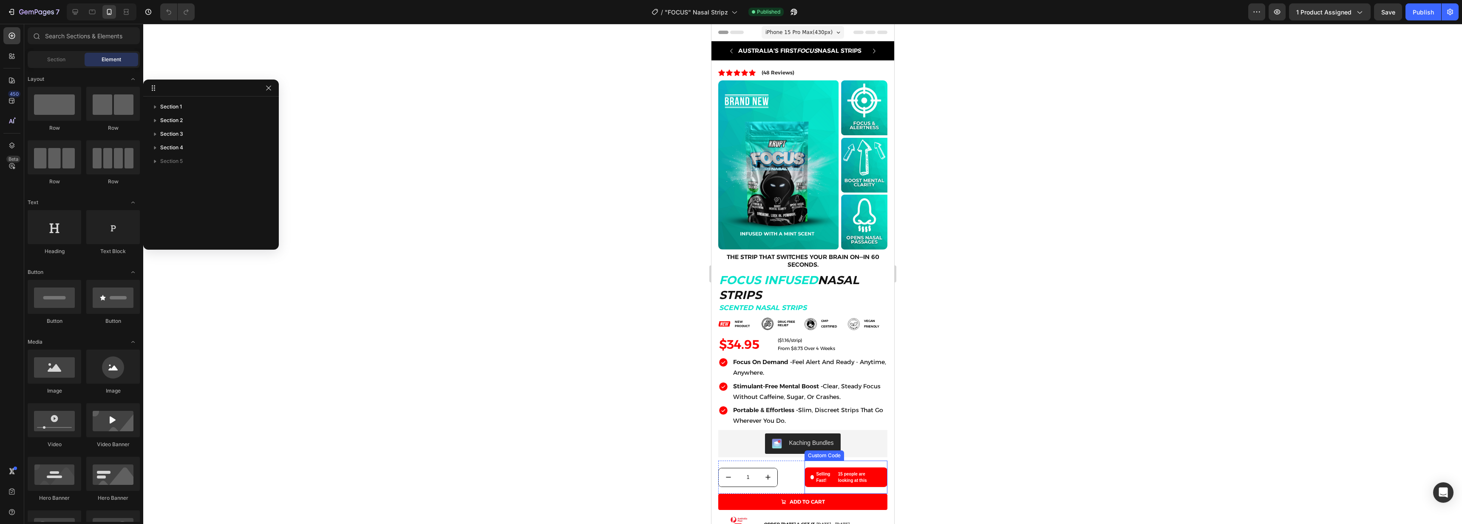
click at [825, 471] on strong "Selling Fast!" at bounding box center [825, 477] width 19 height 13
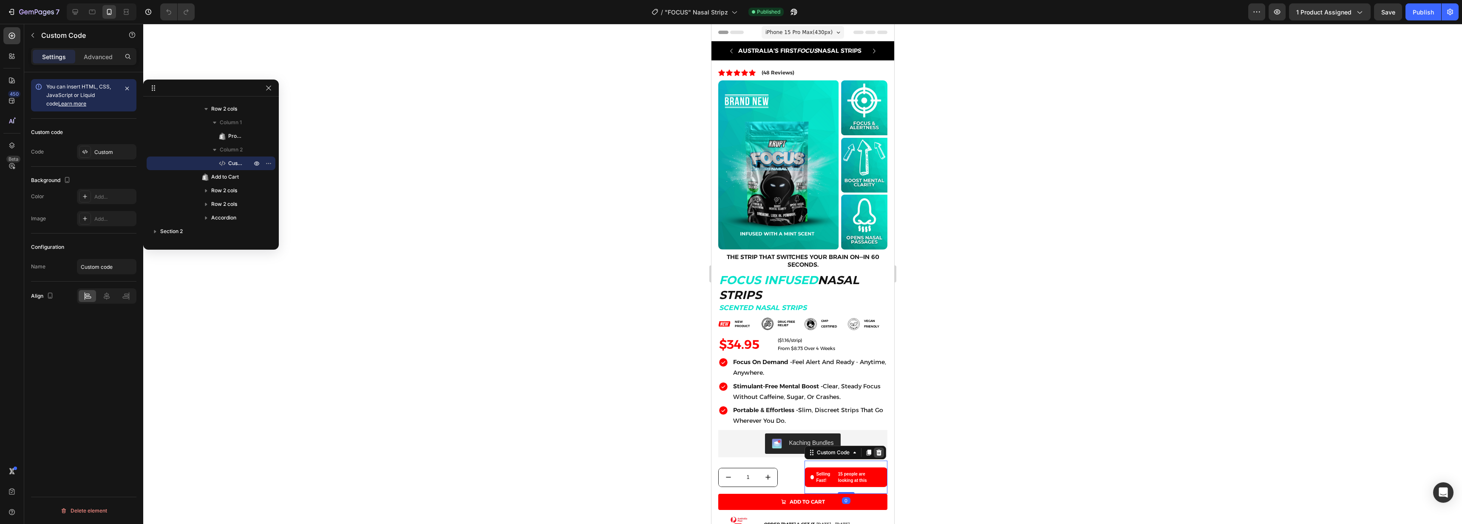
click at [876, 449] on icon at bounding box center [879, 452] width 6 height 6
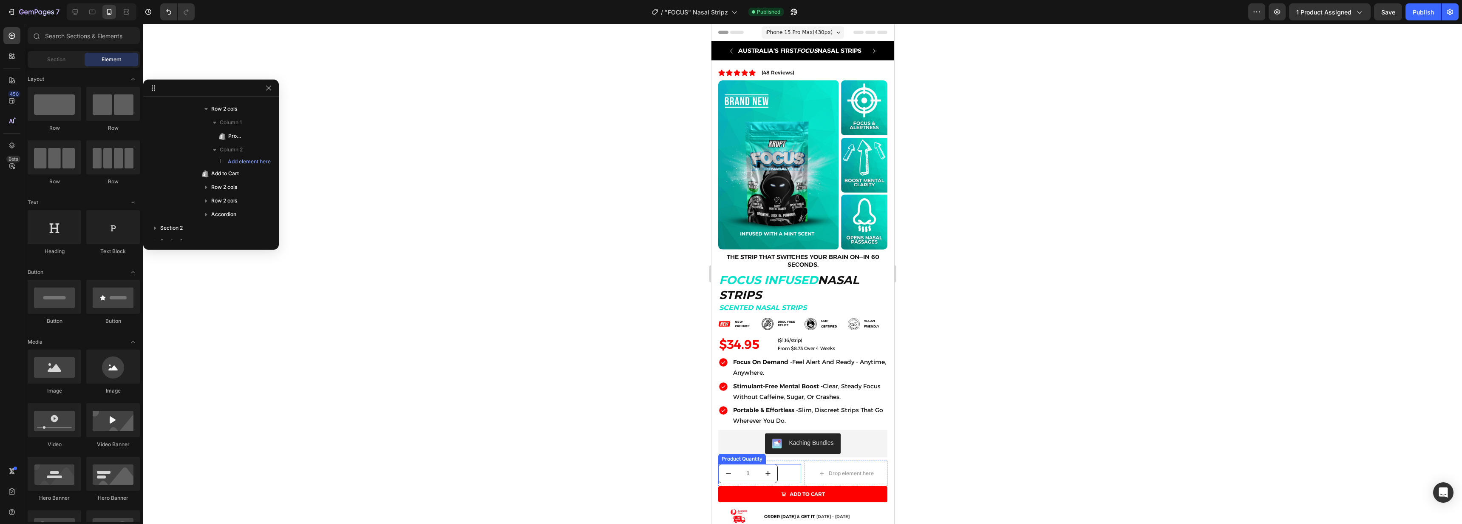
click at [784, 469] on div "1" at bounding box center [759, 473] width 83 height 19
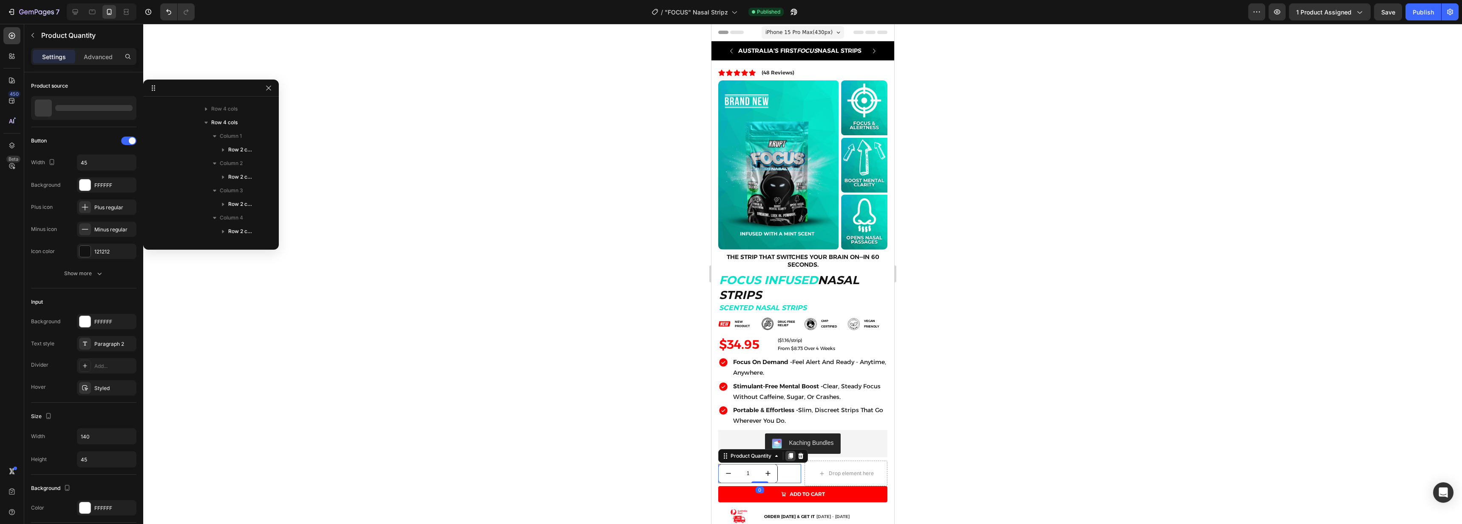
scroll to position [474, 0]
click at [801, 453] on icon at bounding box center [801, 456] width 6 height 6
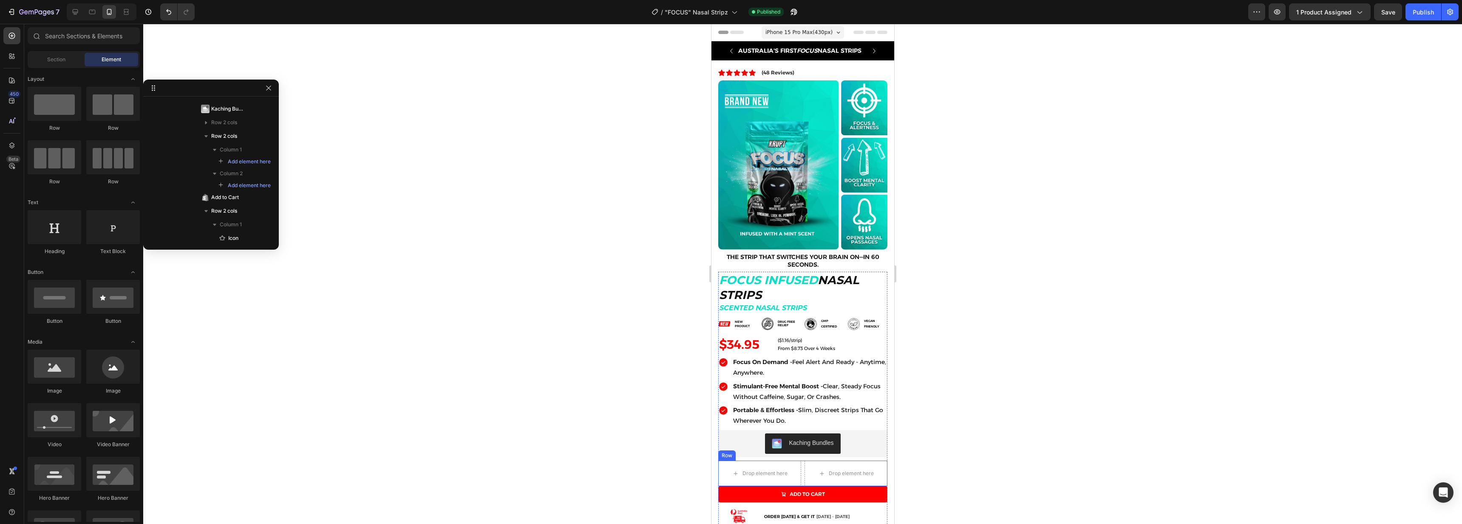
click at [799, 462] on div "Drop element here Drop element here Row" at bounding box center [802, 473] width 169 height 26
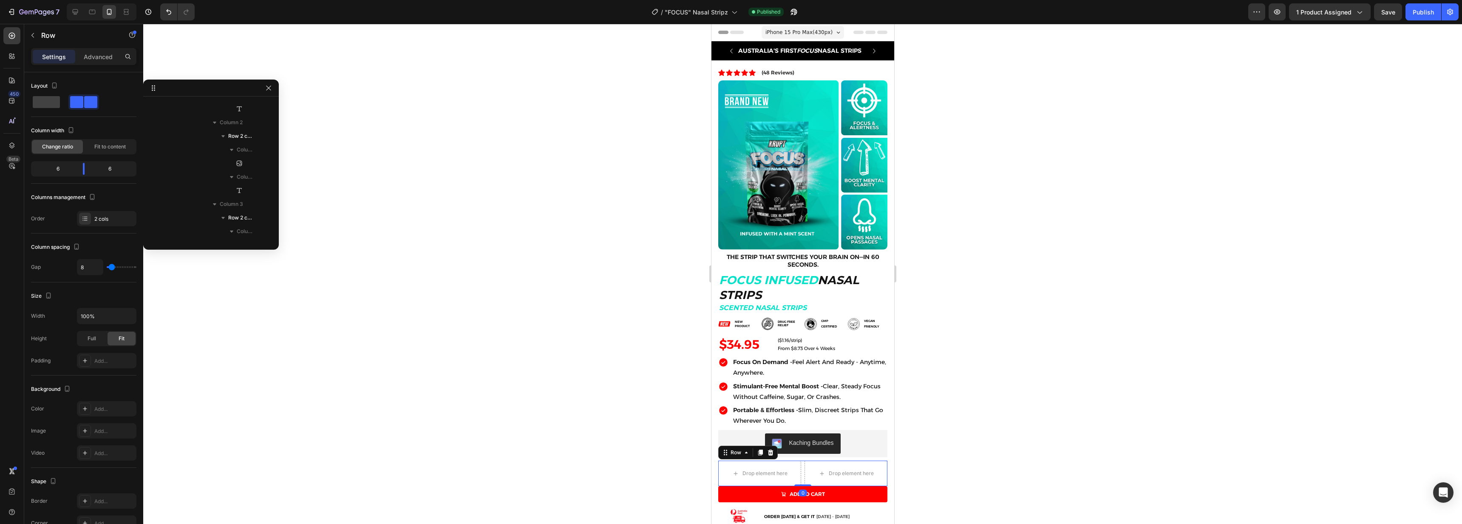
scroll to position [801, 0]
click at [769, 449] on icon at bounding box center [771, 452] width 6 height 6
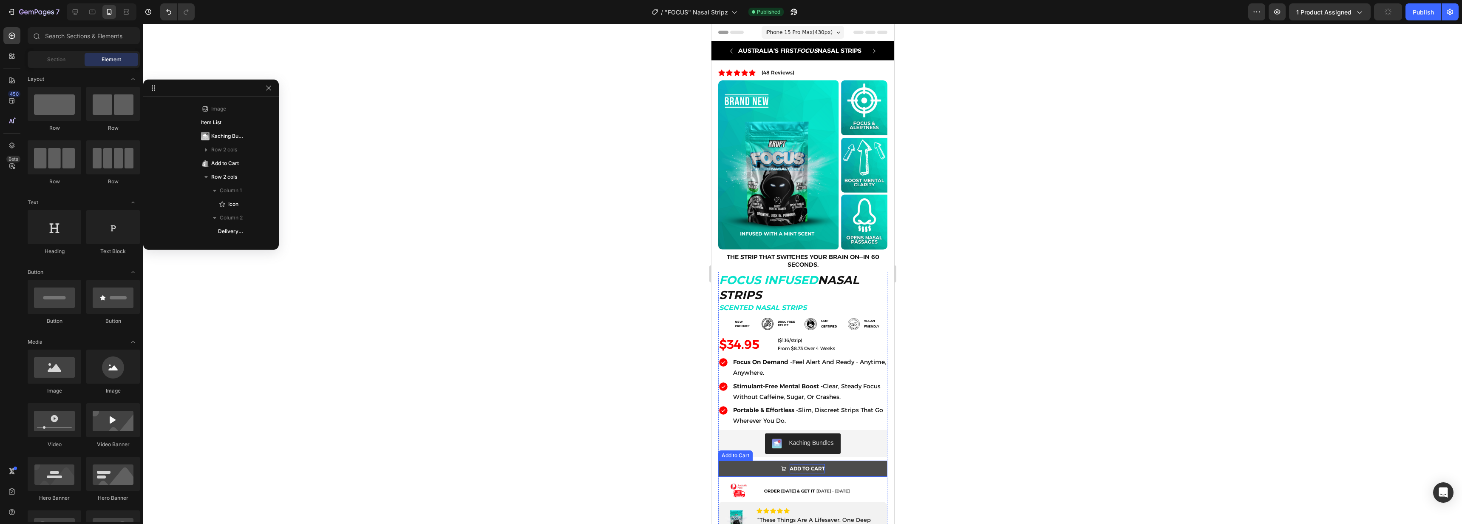
click at [814, 466] on div "ADD TO CART" at bounding box center [806, 468] width 35 height 9
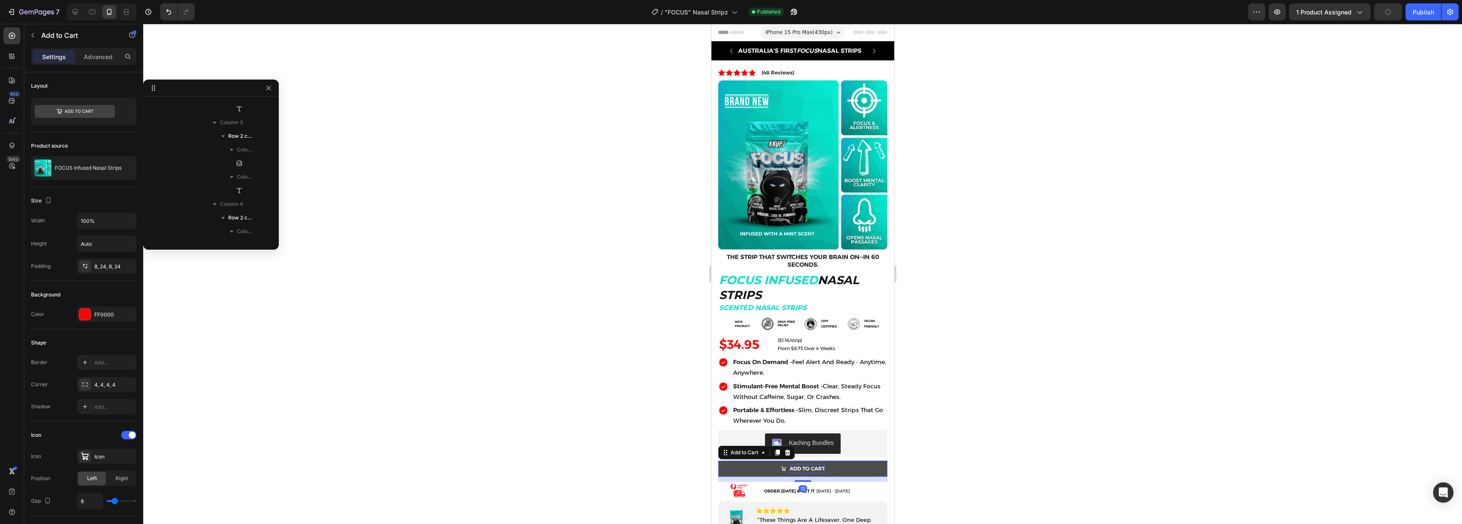
scroll to position [1045, 0]
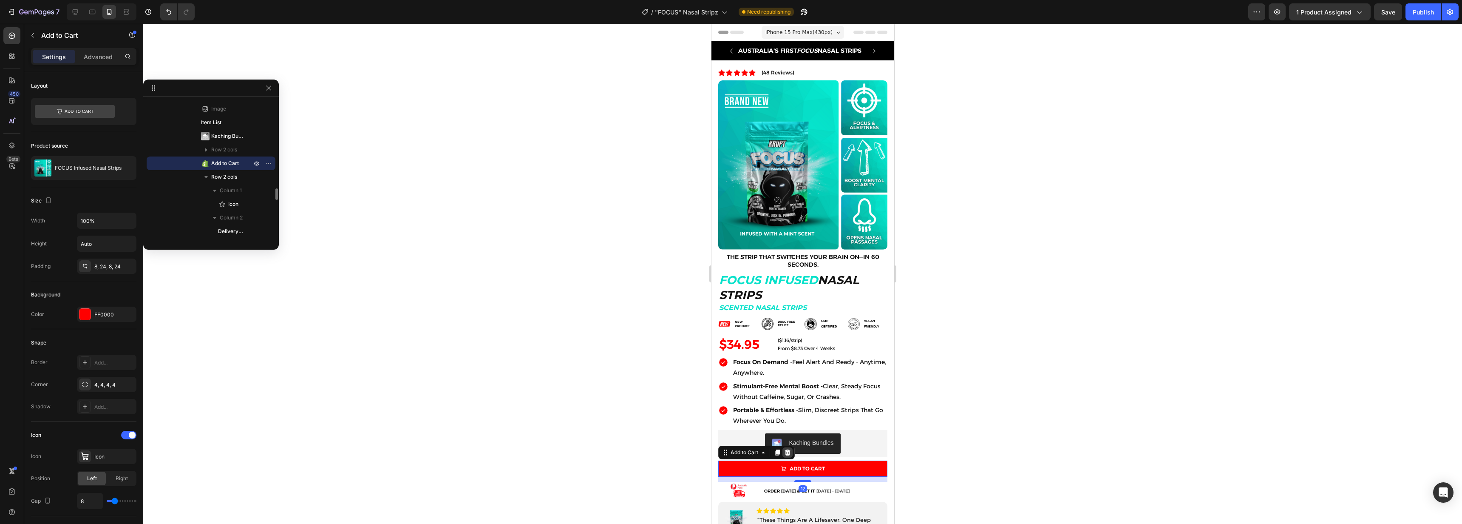
click at [786, 449] on icon at bounding box center [788, 452] width 6 height 6
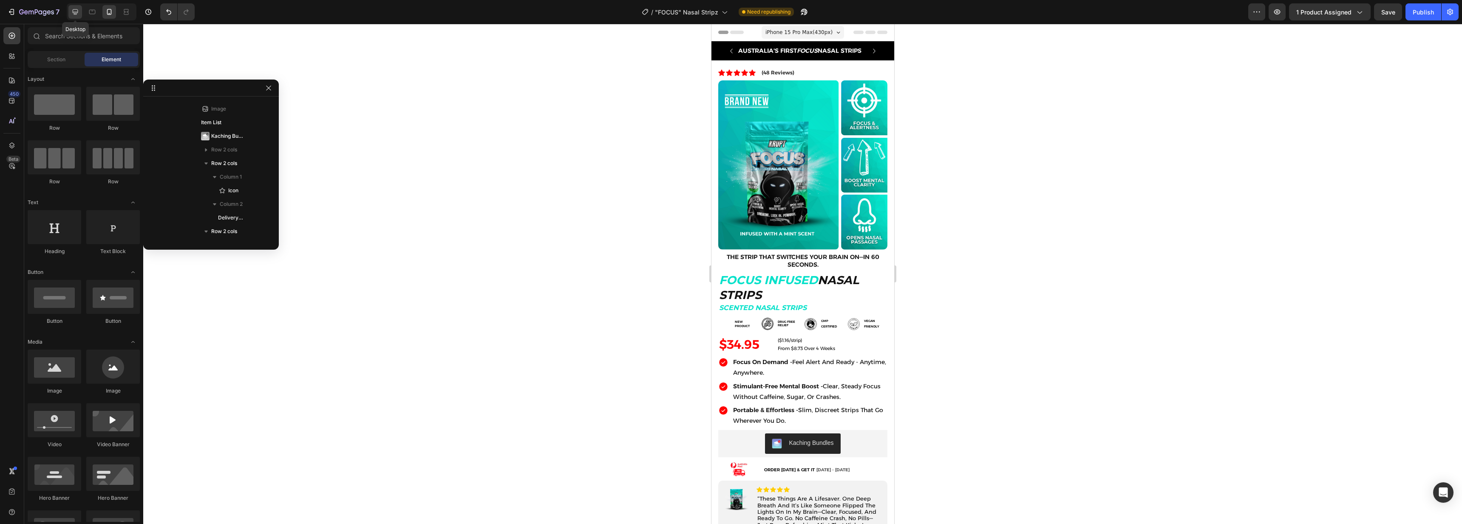
click at [71, 11] on icon at bounding box center [75, 12] width 9 height 9
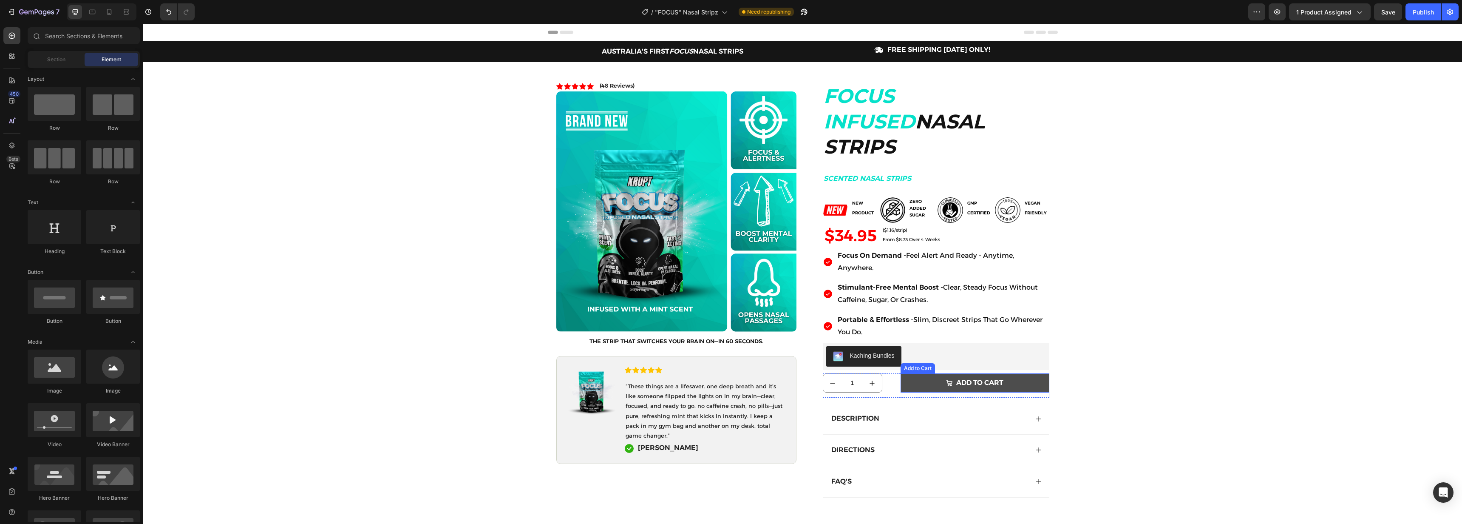
click at [911, 373] on button "ADD TO CART" at bounding box center [975, 382] width 149 height 19
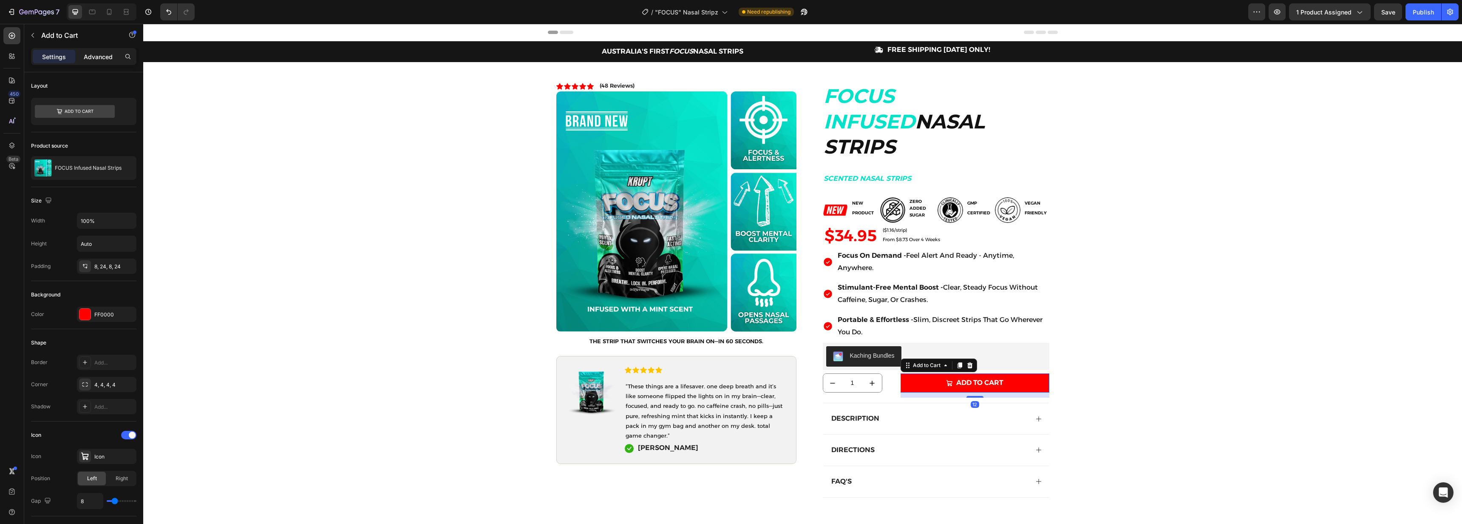
click at [102, 60] on p "Advanced" at bounding box center [98, 56] width 29 height 9
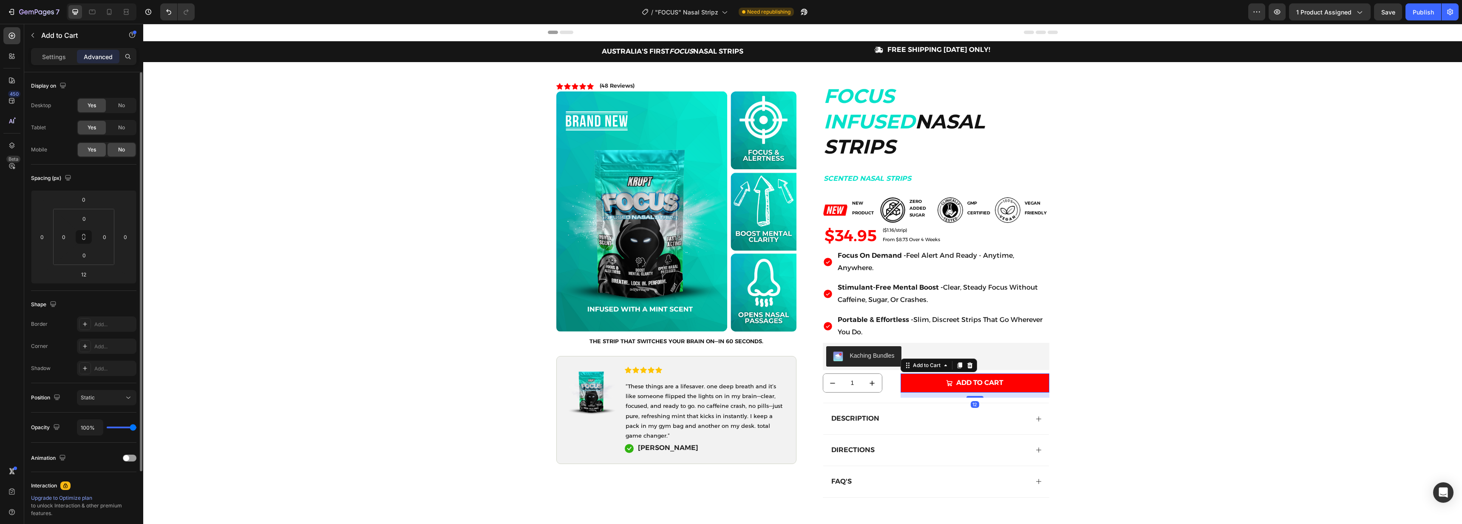
click at [96, 147] on div "Yes" at bounding box center [92, 150] width 28 height 14
click at [114, 14] on div at bounding box center [109, 12] width 14 height 14
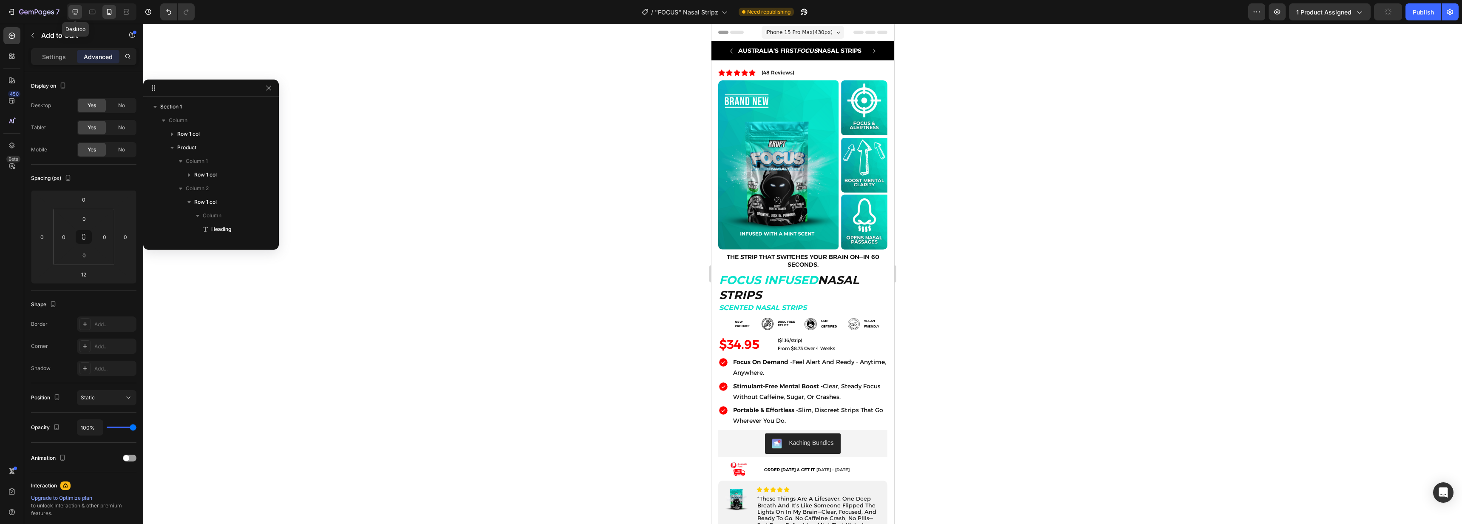
drag, startPoint x: 76, startPoint y: 16, endPoint x: 100, endPoint y: 213, distance: 199.2
click at [76, 16] on icon at bounding box center [75, 12] width 9 height 9
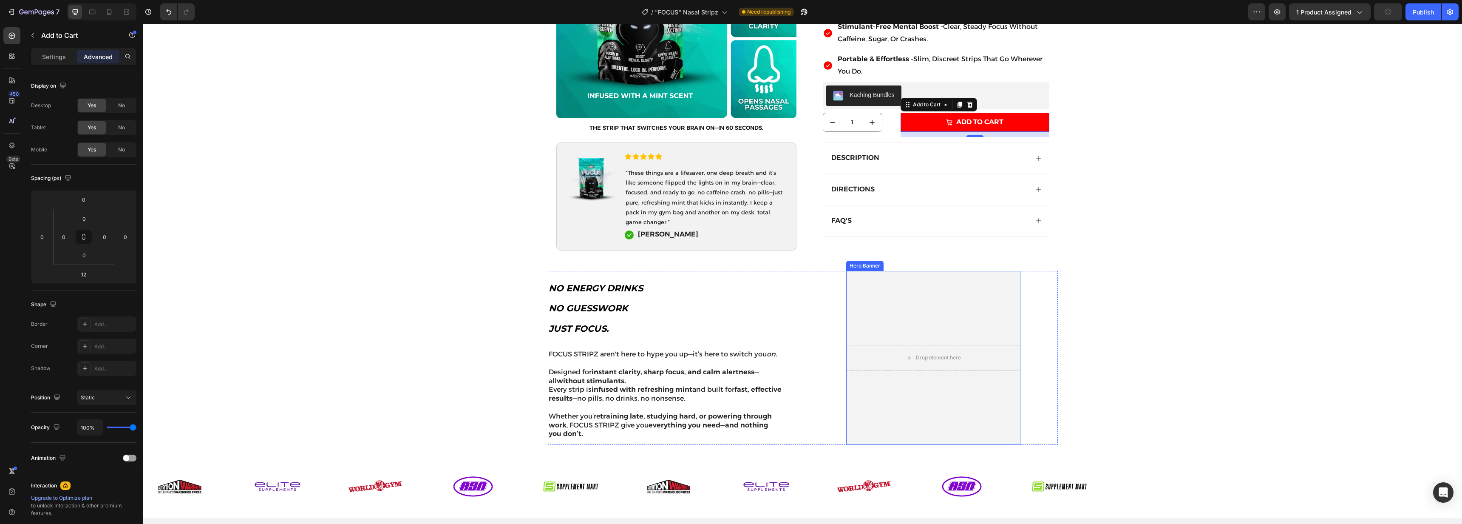
scroll to position [295, 0]
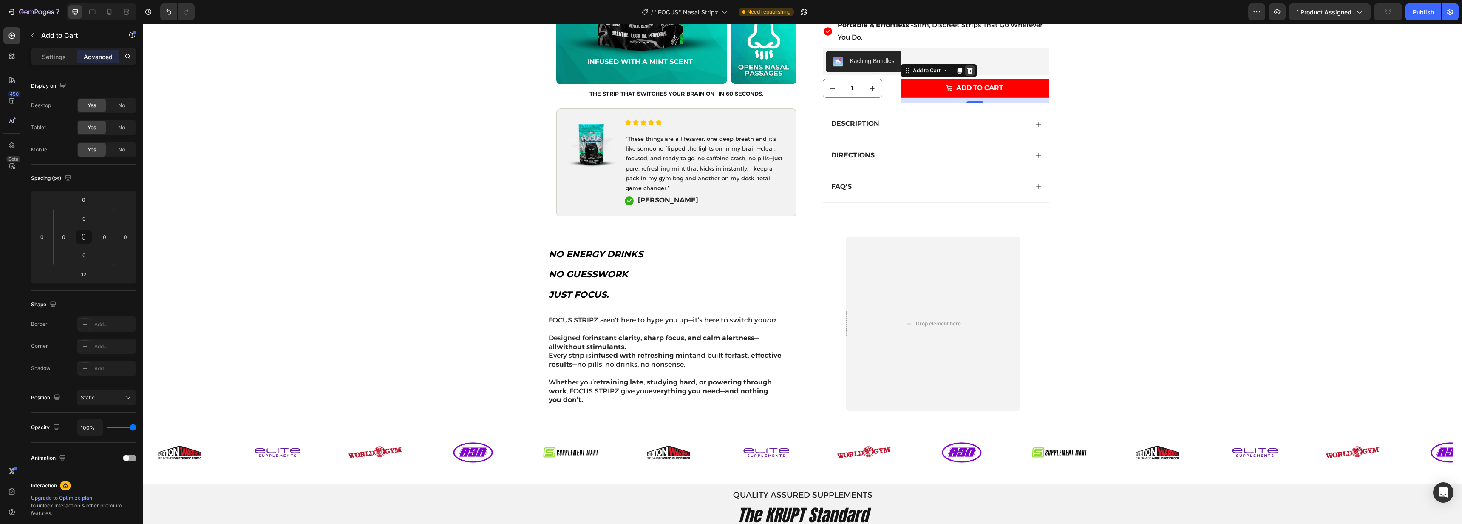
click at [969, 67] on icon at bounding box center [970, 70] width 7 height 7
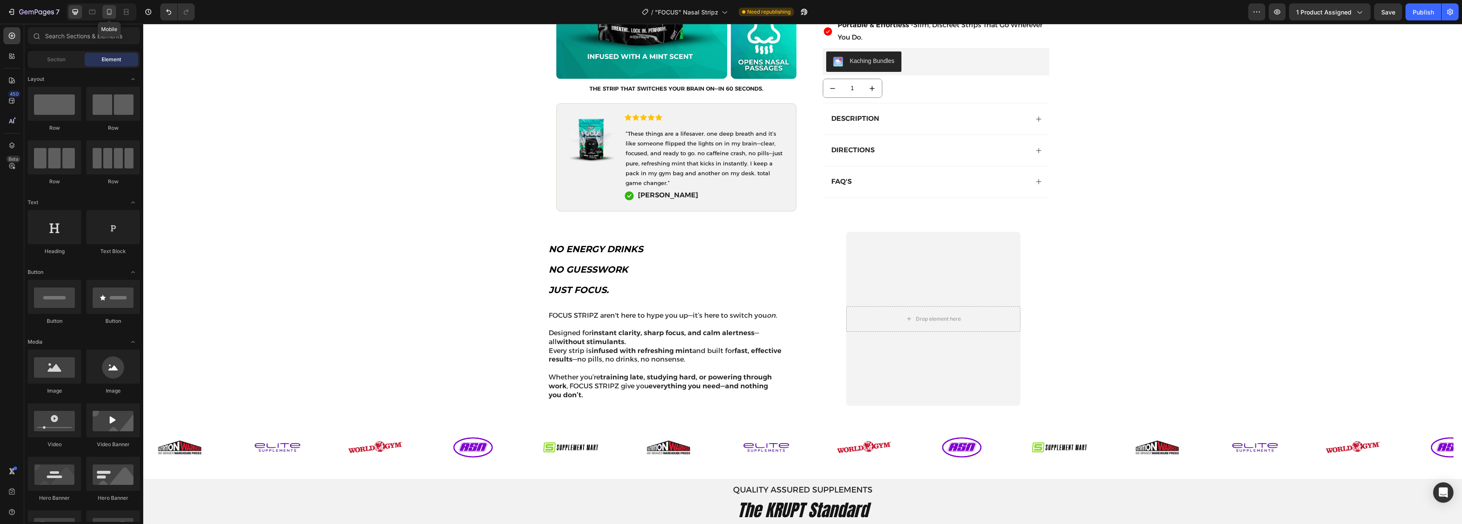
click at [113, 14] on icon at bounding box center [109, 12] width 9 height 9
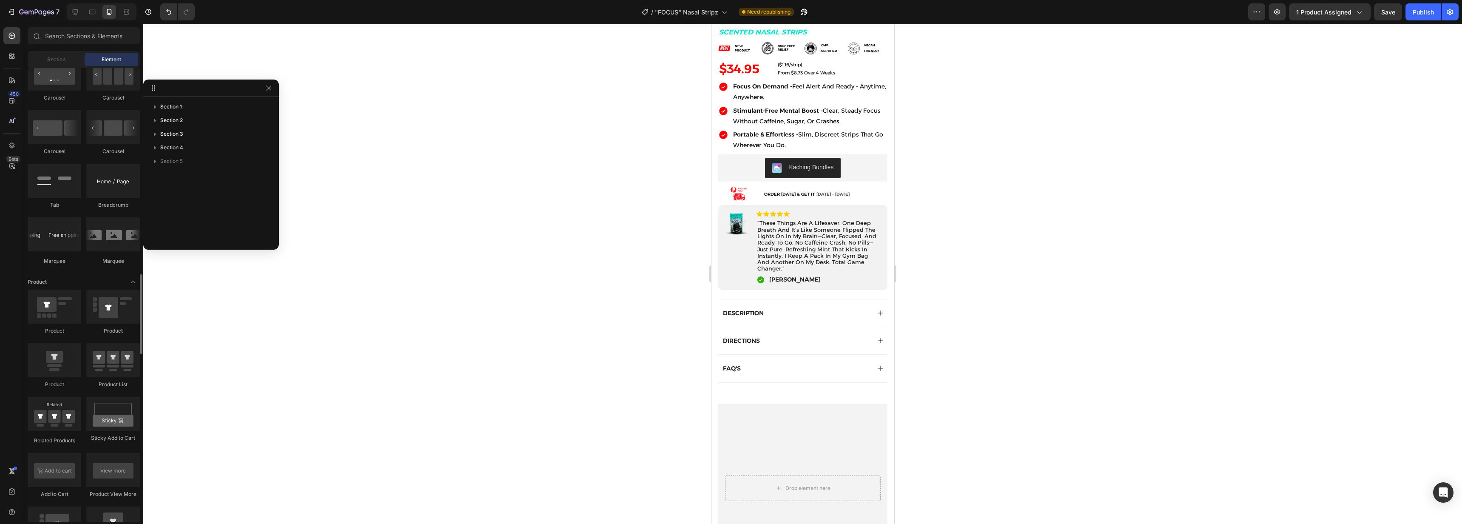
scroll to position [1011, 0]
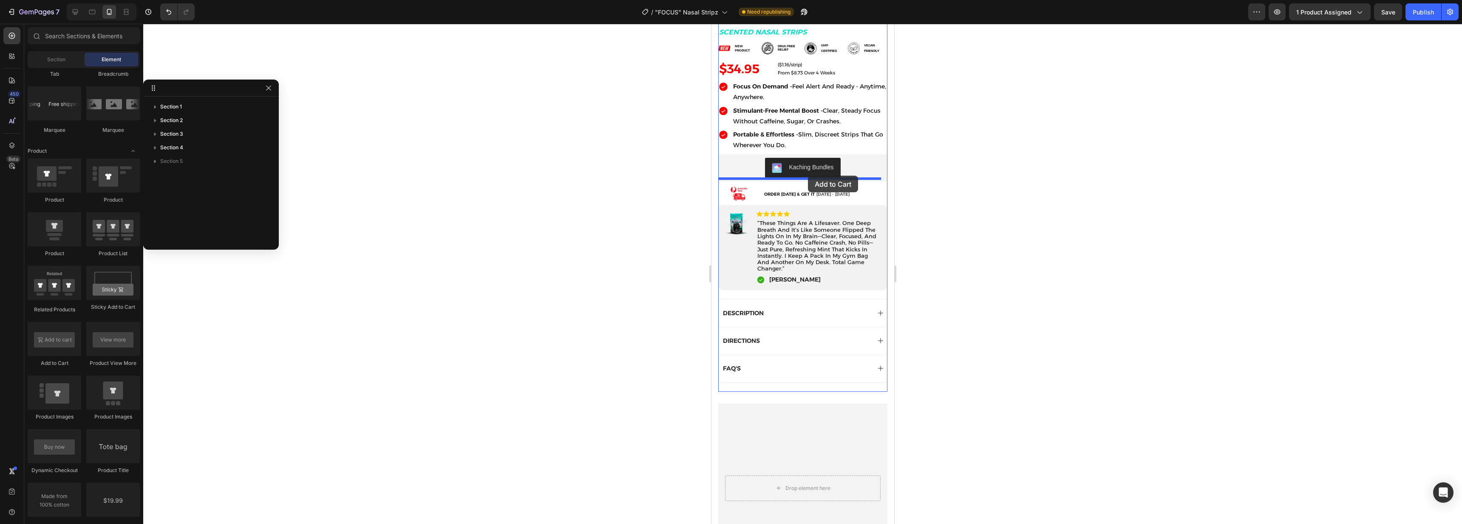
drag, startPoint x: 779, startPoint y: 358, endPoint x: 808, endPoint y: 176, distance: 184.6
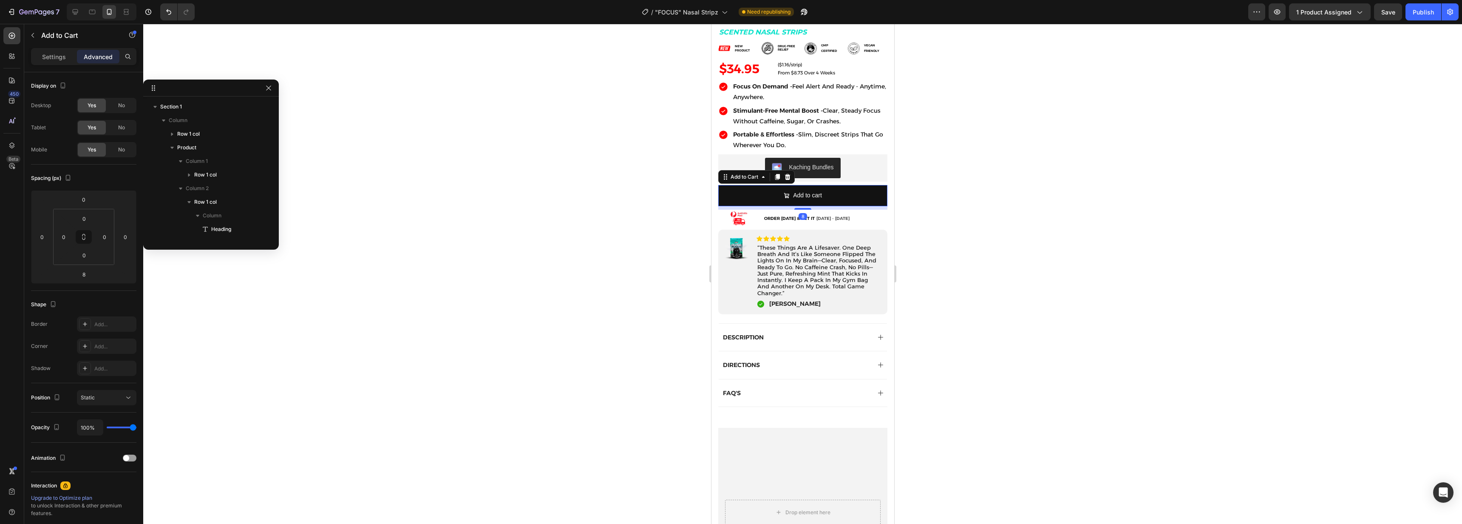
scroll to position [175, 0]
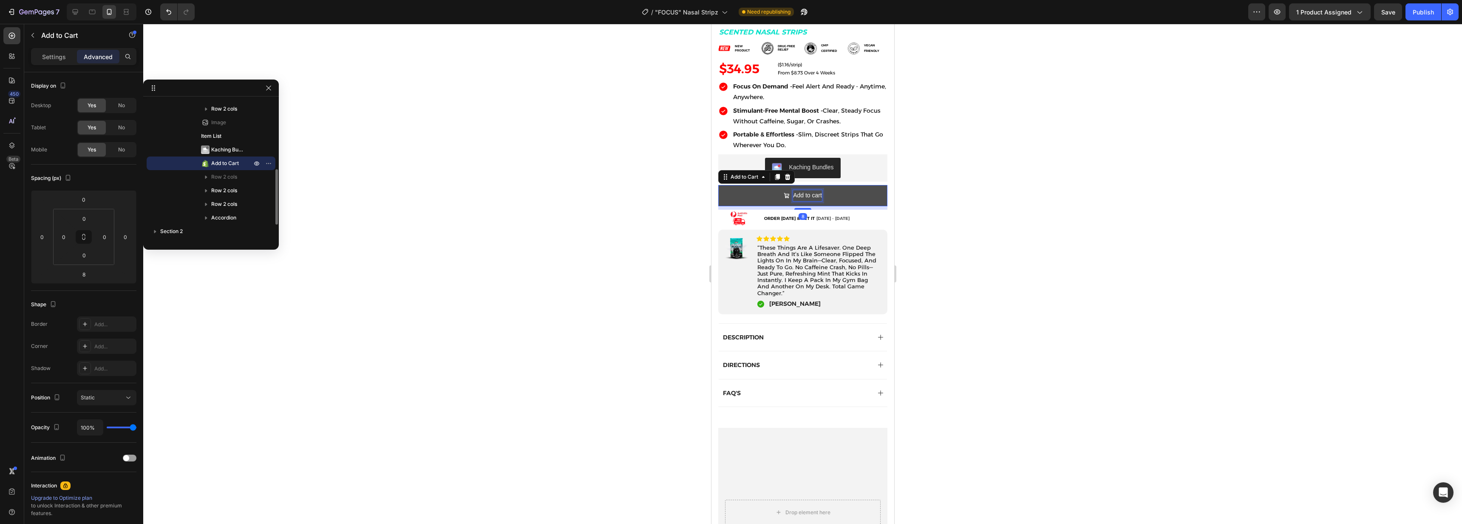
click at [798, 190] on div "Add to cart" at bounding box center [807, 195] width 29 height 11
click at [798, 190] on p "Add to cart" at bounding box center [807, 195] width 29 height 11
click at [718, 185] on button "ADD" at bounding box center [802, 195] width 169 height 21
click at [718, 185] on button "ADD TO" at bounding box center [802, 195] width 169 height 21
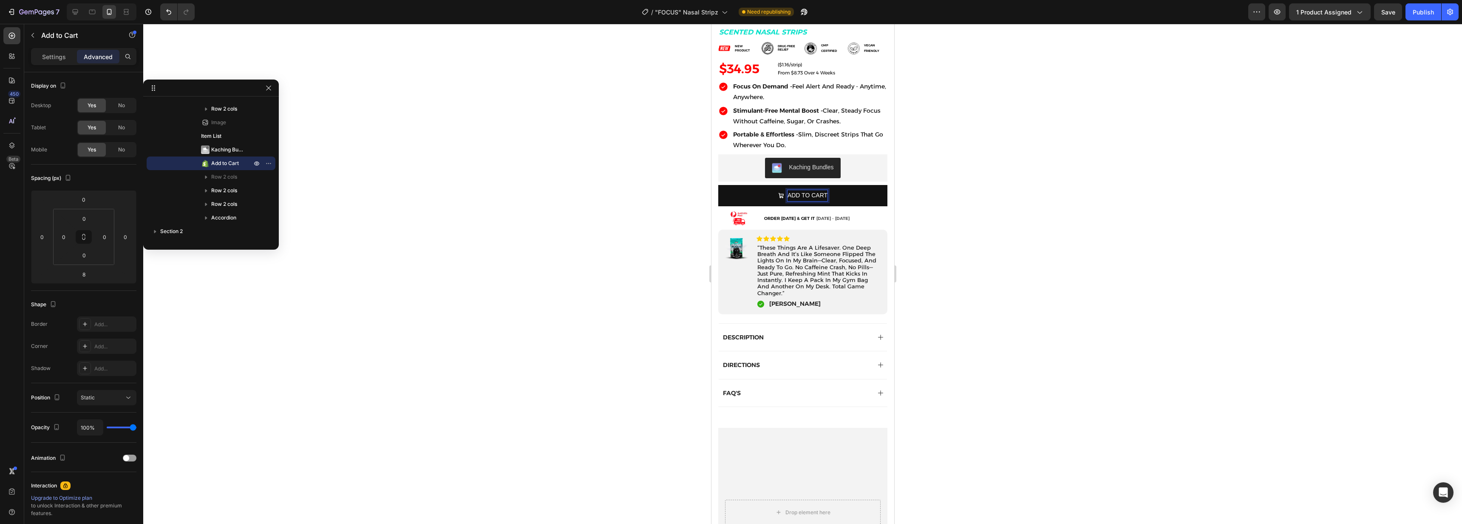
click at [637, 427] on div at bounding box center [802, 274] width 1319 height 500
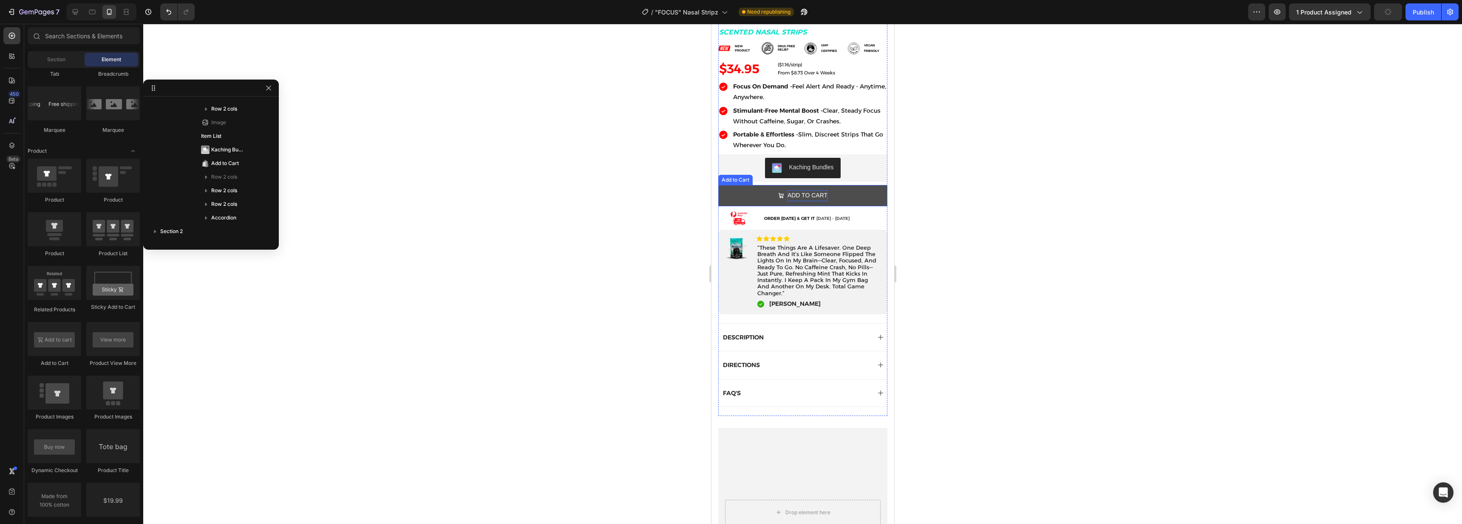
click at [820, 190] on p "ADD TO CART" at bounding box center [807, 195] width 40 height 11
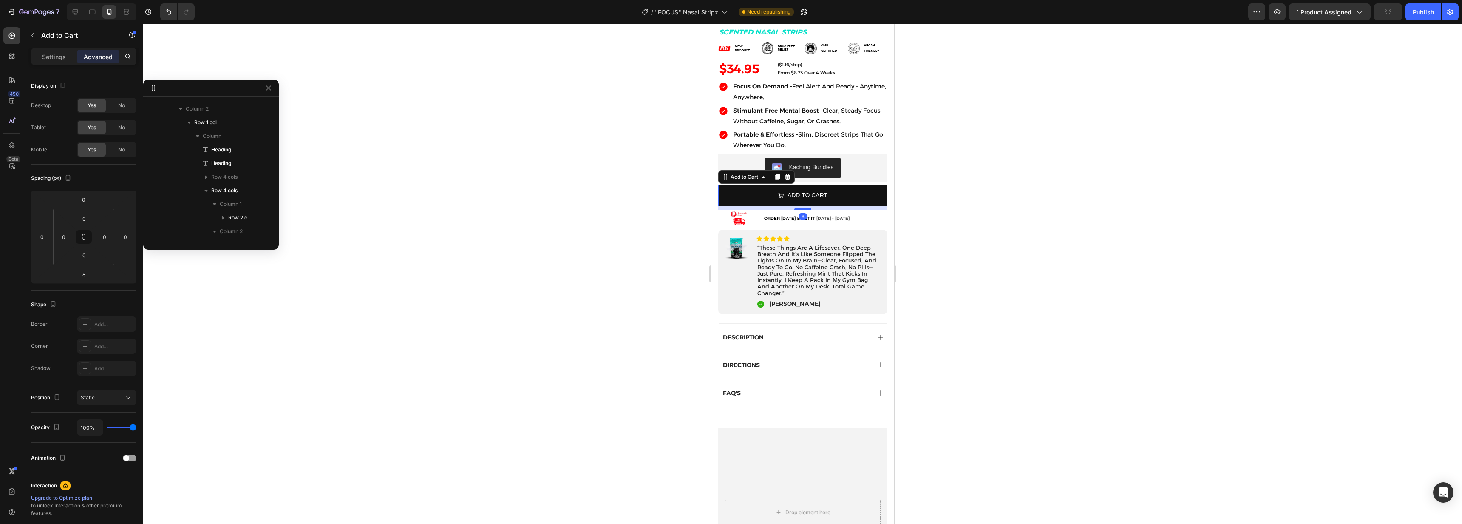
scroll to position [433, 0]
click at [53, 53] on p "Settings" at bounding box center [54, 56] width 24 height 9
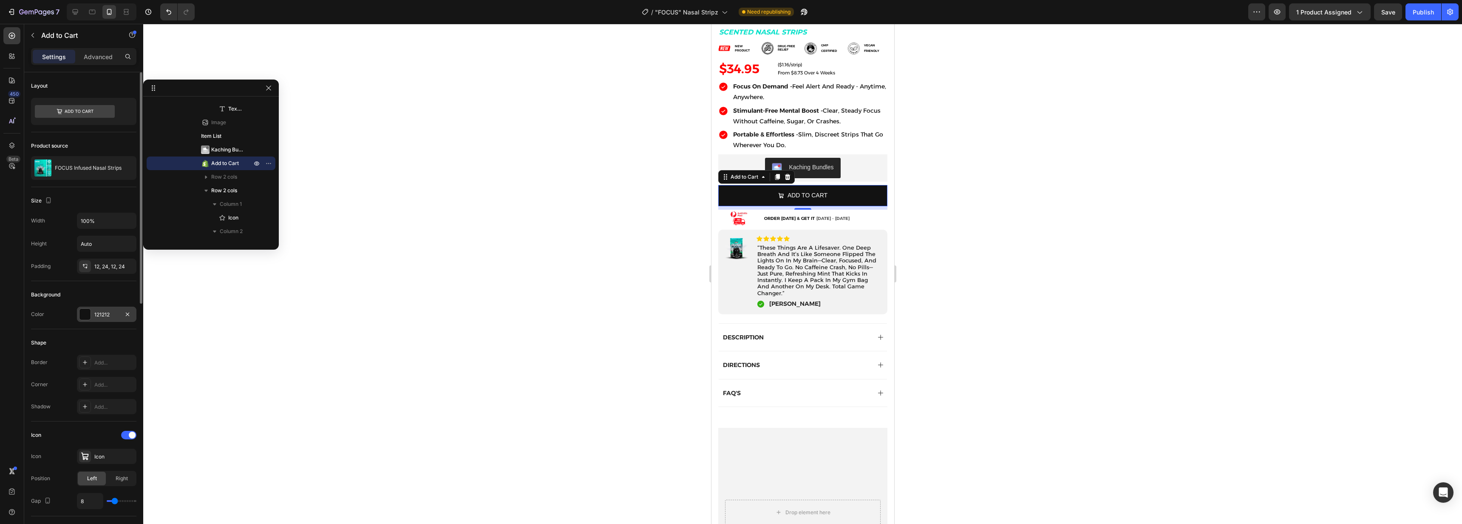
click at [87, 315] on div at bounding box center [84, 314] width 11 height 11
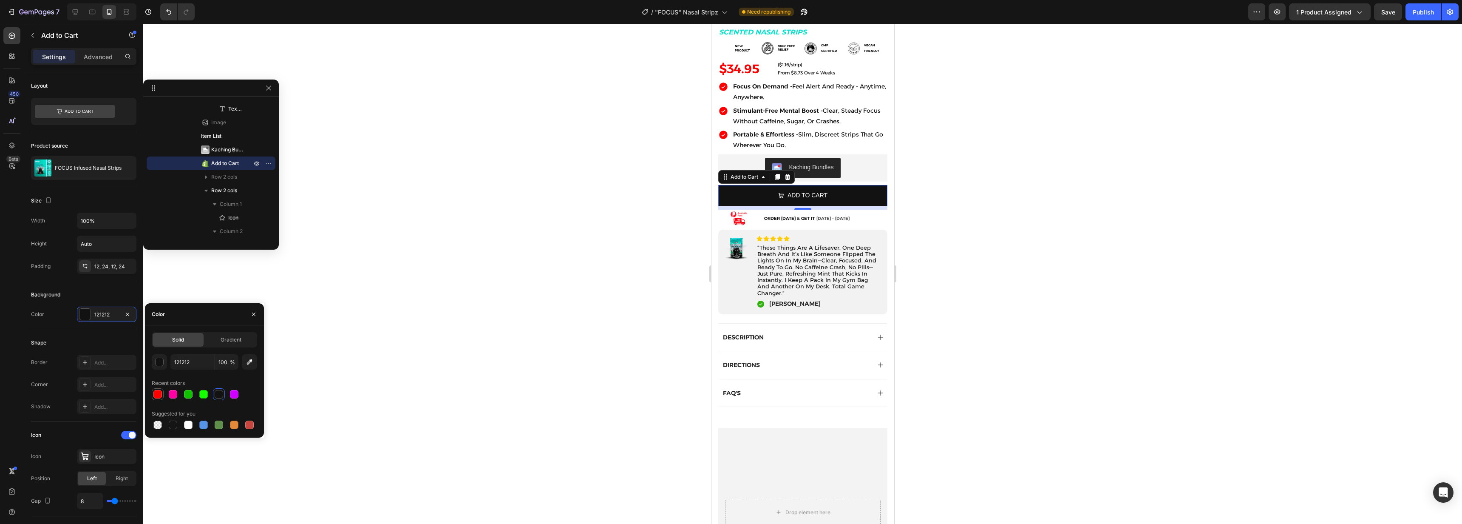
click at [159, 395] on div at bounding box center [157, 394] width 9 height 9
type input "FF0000"
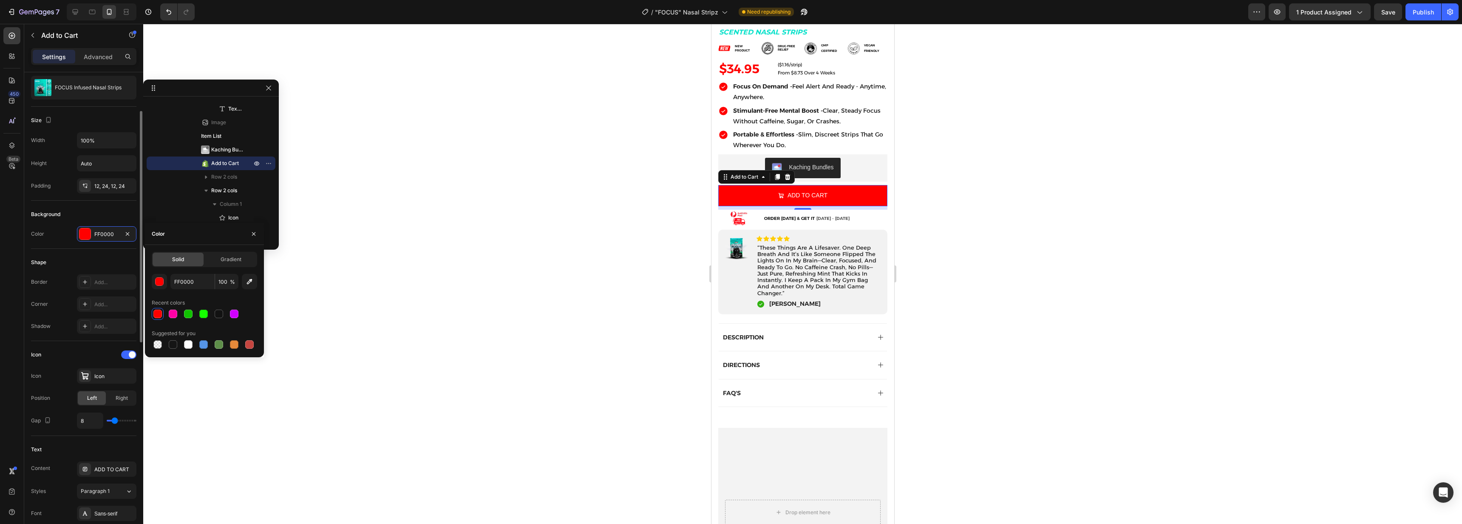
scroll to position [91, 0]
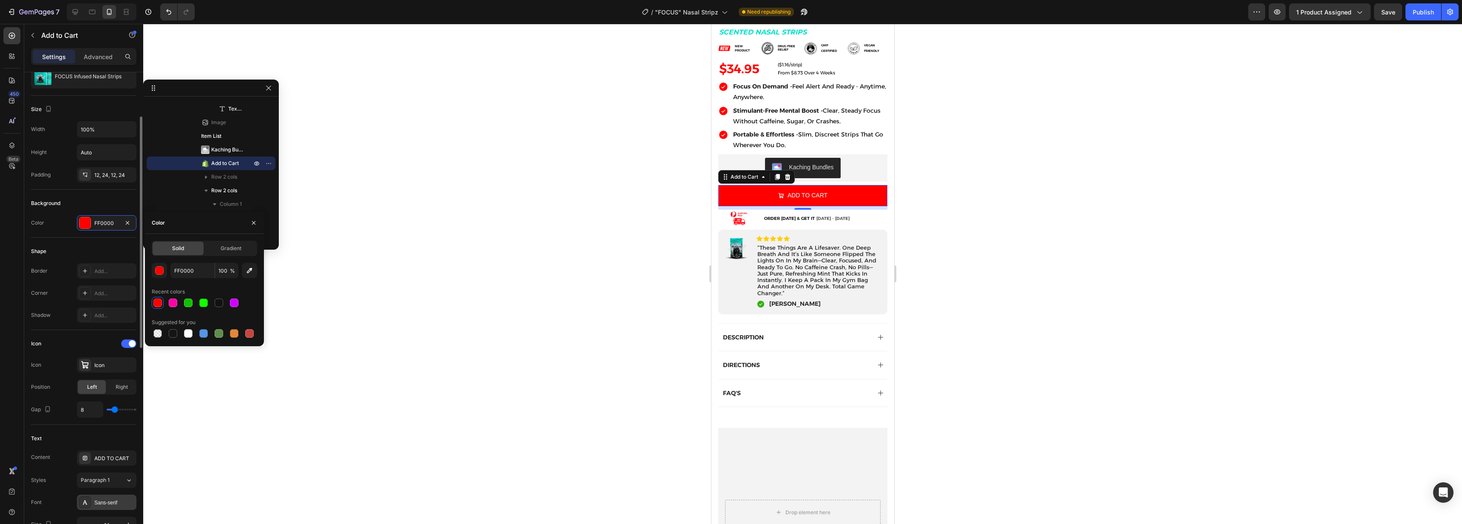
click at [114, 503] on div "Sans-serif" at bounding box center [114, 503] width 40 height 8
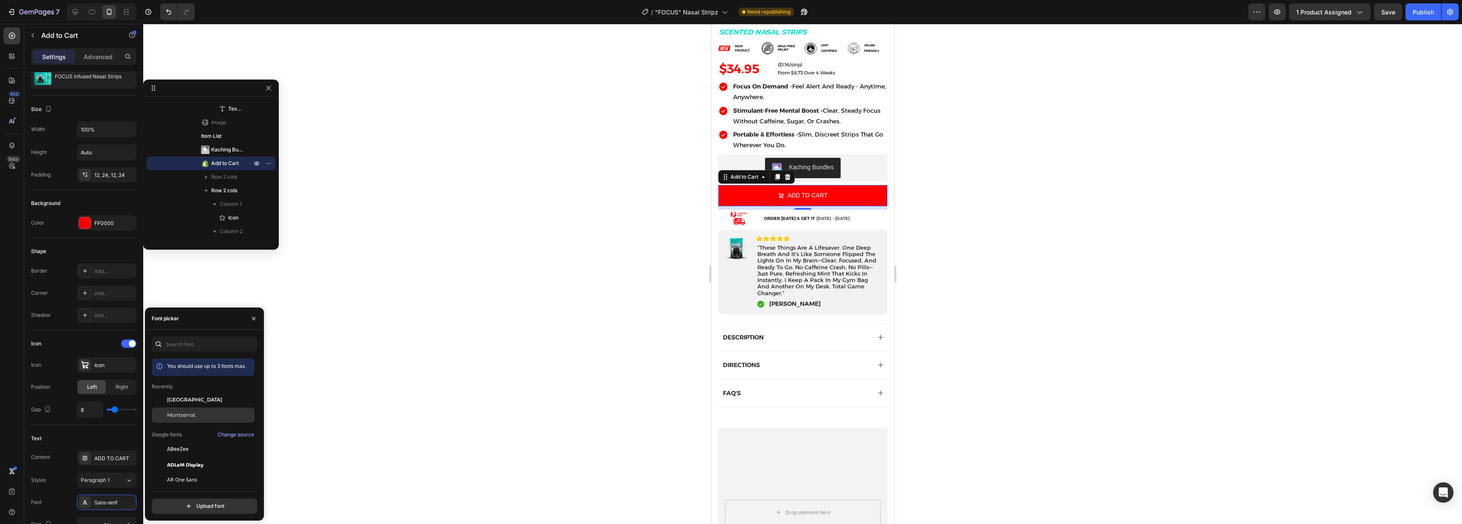
click at [186, 418] on span "Montserrat" at bounding box center [181, 415] width 28 height 8
click at [193, 403] on span "[GEOGRAPHIC_DATA]" at bounding box center [194, 400] width 55 height 8
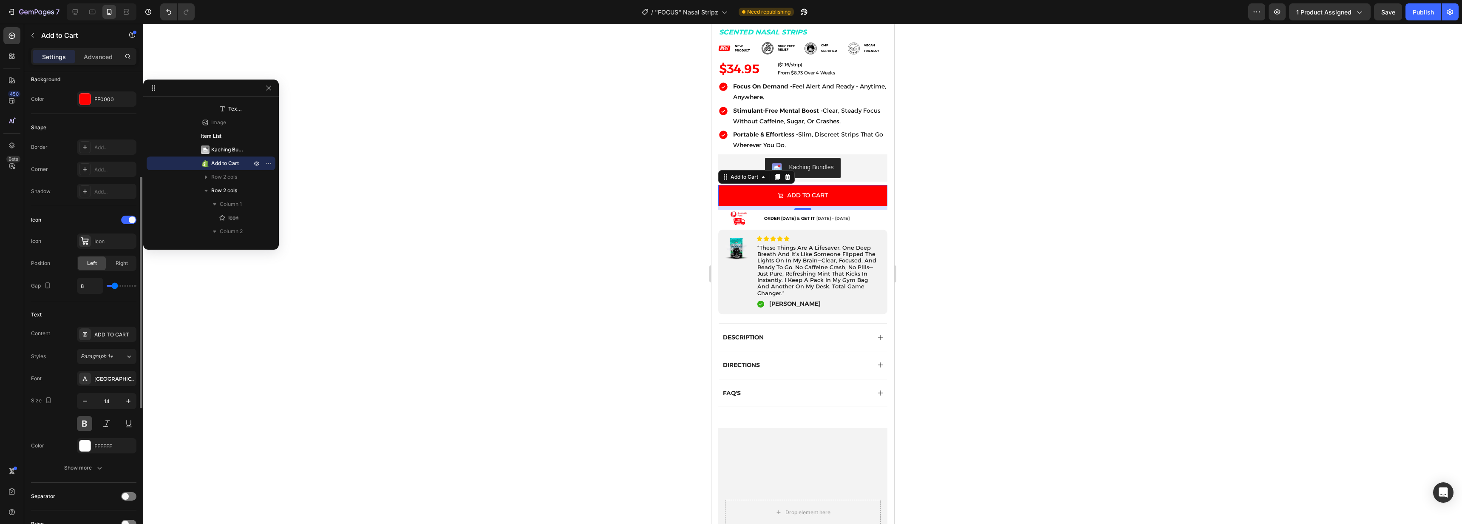
click at [86, 425] on button at bounding box center [84, 423] width 15 height 15
click at [131, 402] on icon "button" at bounding box center [128, 401] width 9 height 9
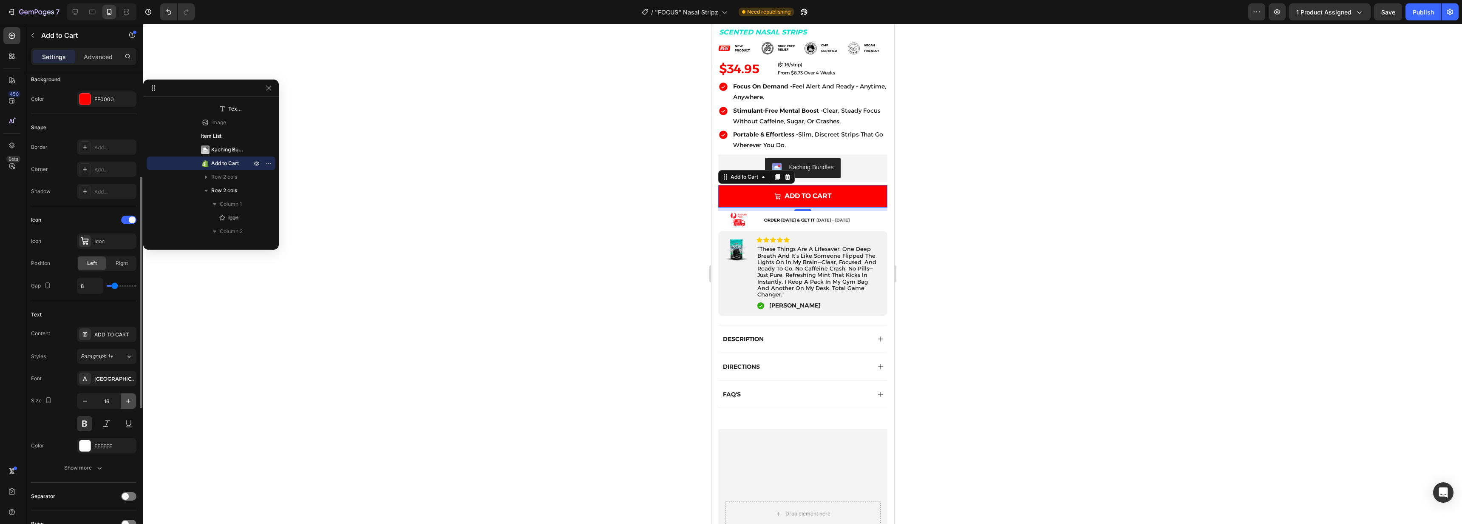
click at [131, 402] on icon "button" at bounding box center [128, 401] width 9 height 9
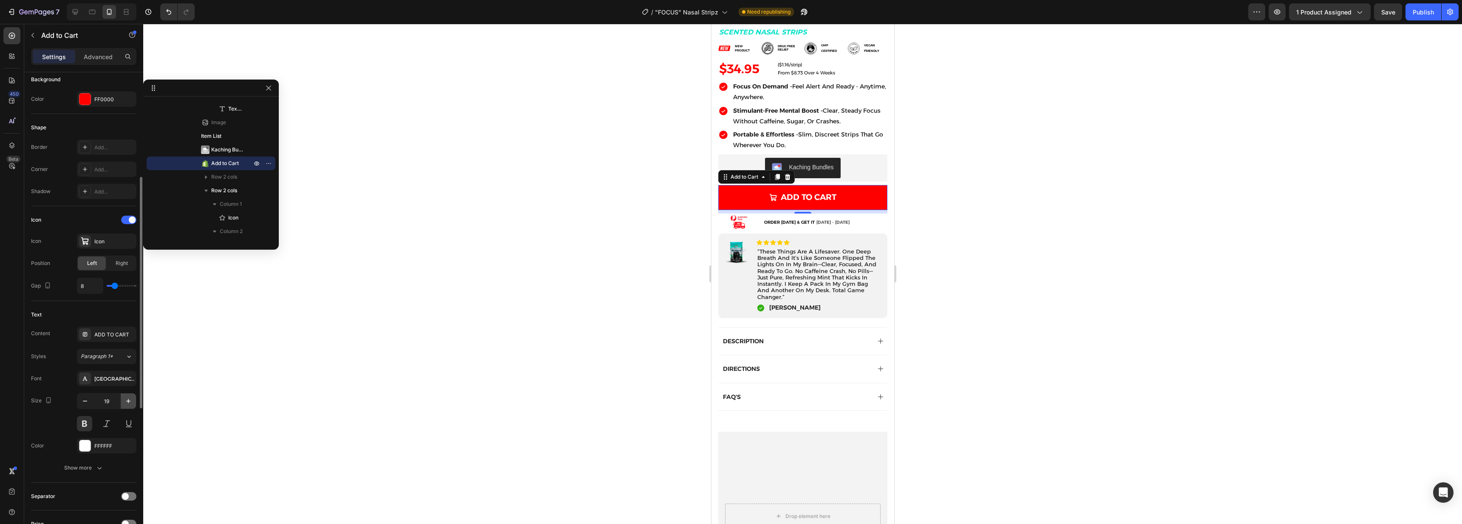
click at [131, 402] on icon "button" at bounding box center [128, 401] width 9 height 9
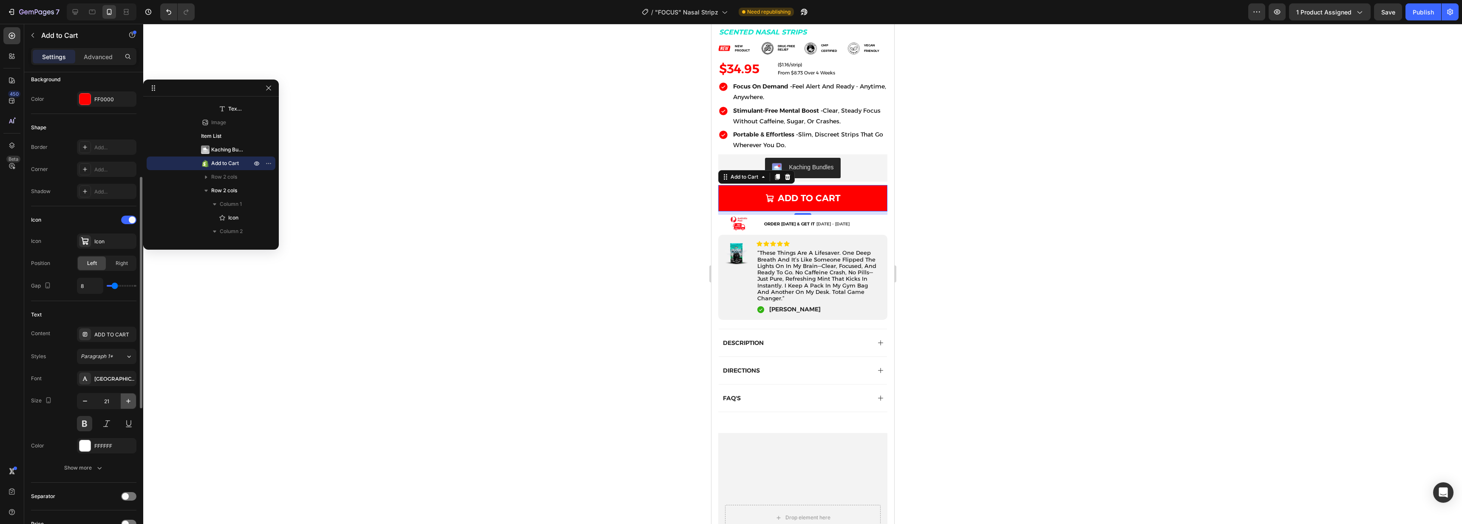
click at [131, 402] on icon "button" at bounding box center [128, 401] width 9 height 9
type input "23"
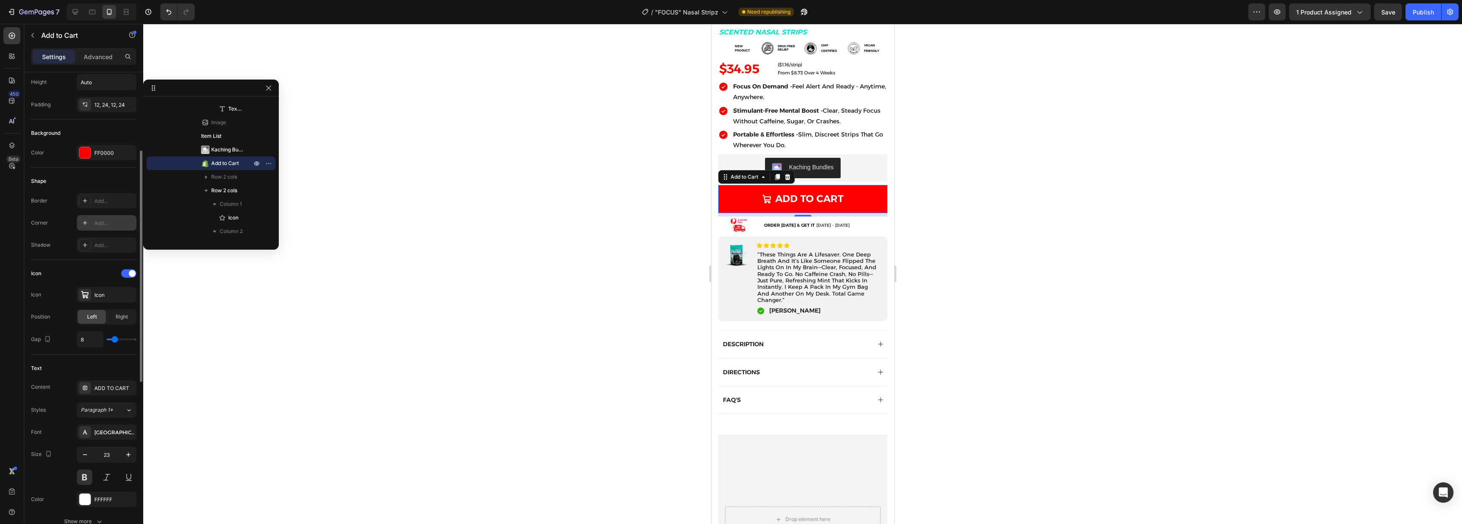
click at [85, 226] on div at bounding box center [85, 223] width 12 height 12
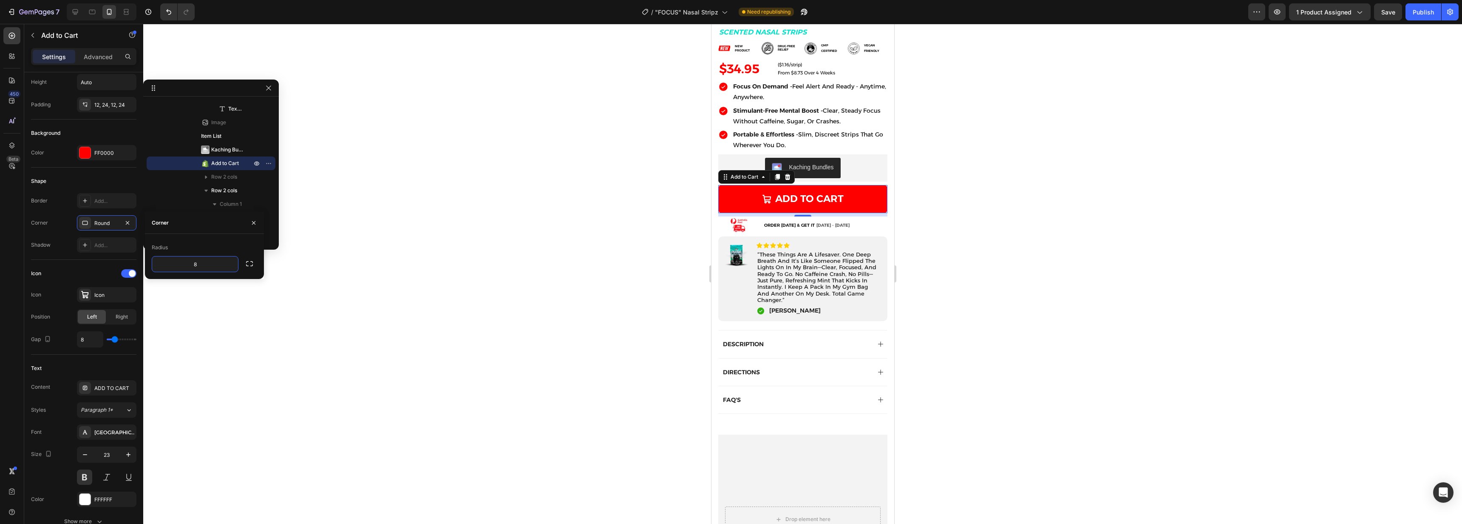
type input "4"
click at [484, 324] on div at bounding box center [802, 274] width 1319 height 500
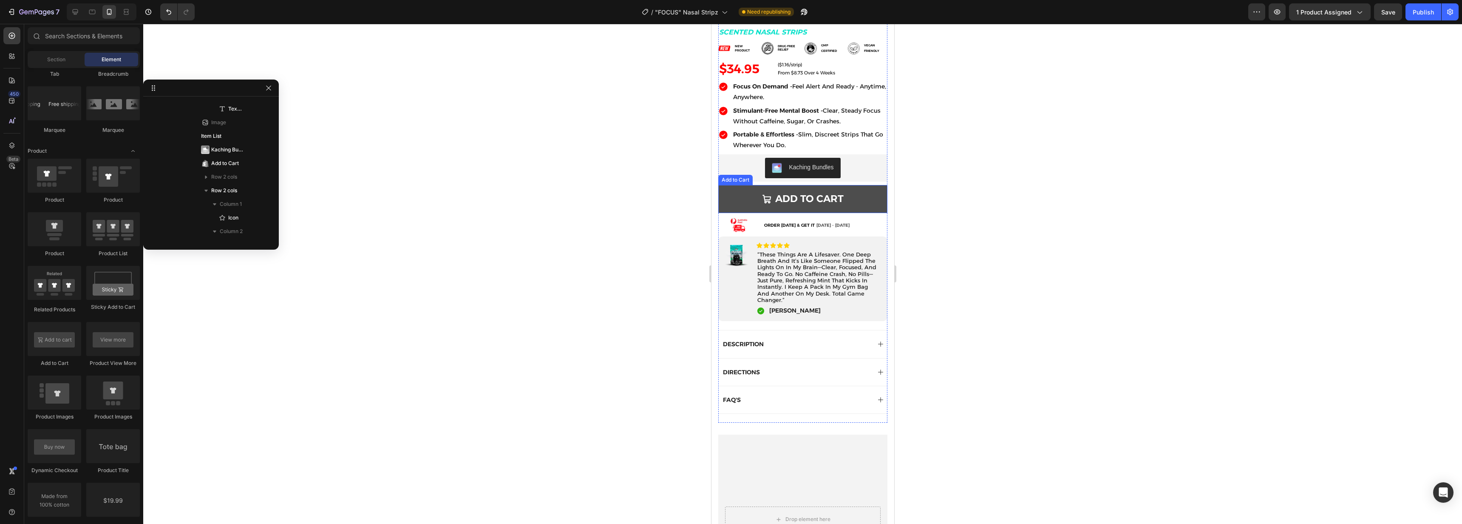
click at [854, 201] on button "ADD TO CART" at bounding box center [802, 199] width 169 height 28
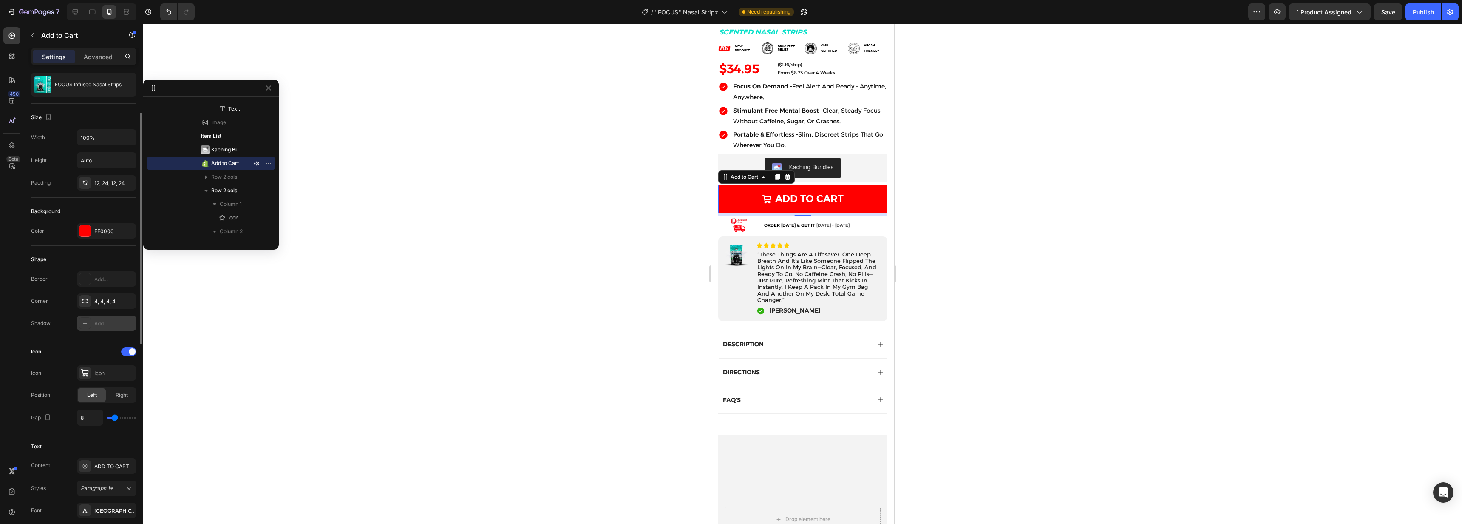
scroll to position [185, 0]
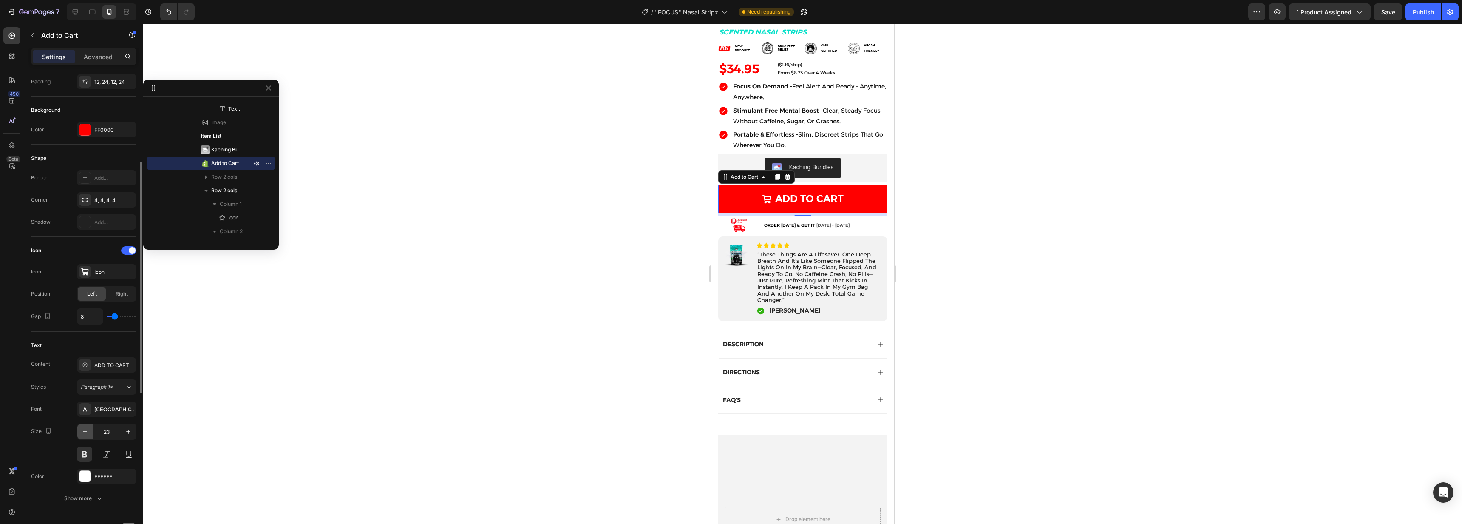
click at [85, 433] on icon "button" at bounding box center [85, 431] width 9 height 9
click at [128, 436] on button "button" at bounding box center [128, 431] width 15 height 15
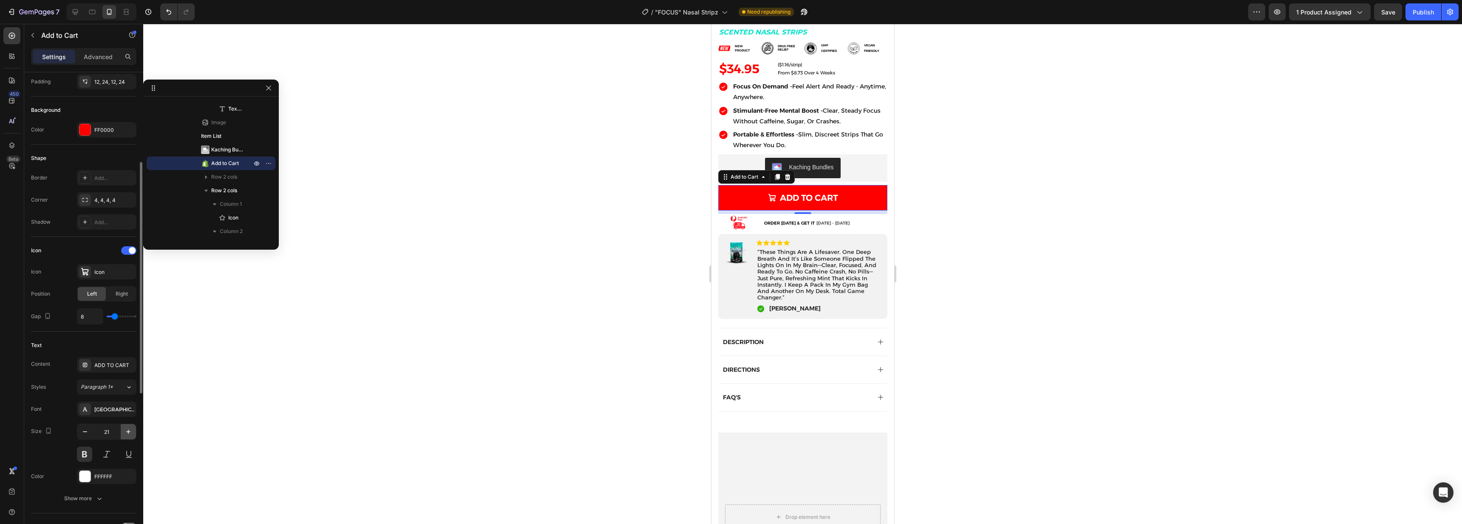
click at [128, 436] on button "button" at bounding box center [128, 431] width 15 height 15
type input "22"
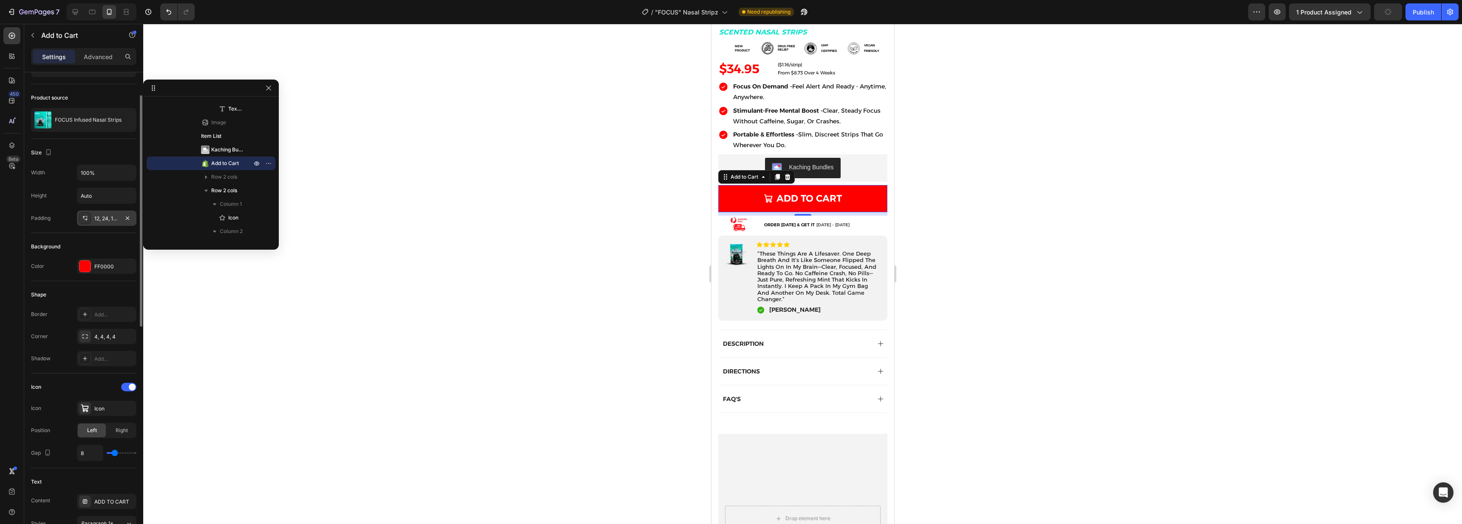
click at [99, 219] on div "12, 24, 12, 24" at bounding box center [106, 219] width 25 height 8
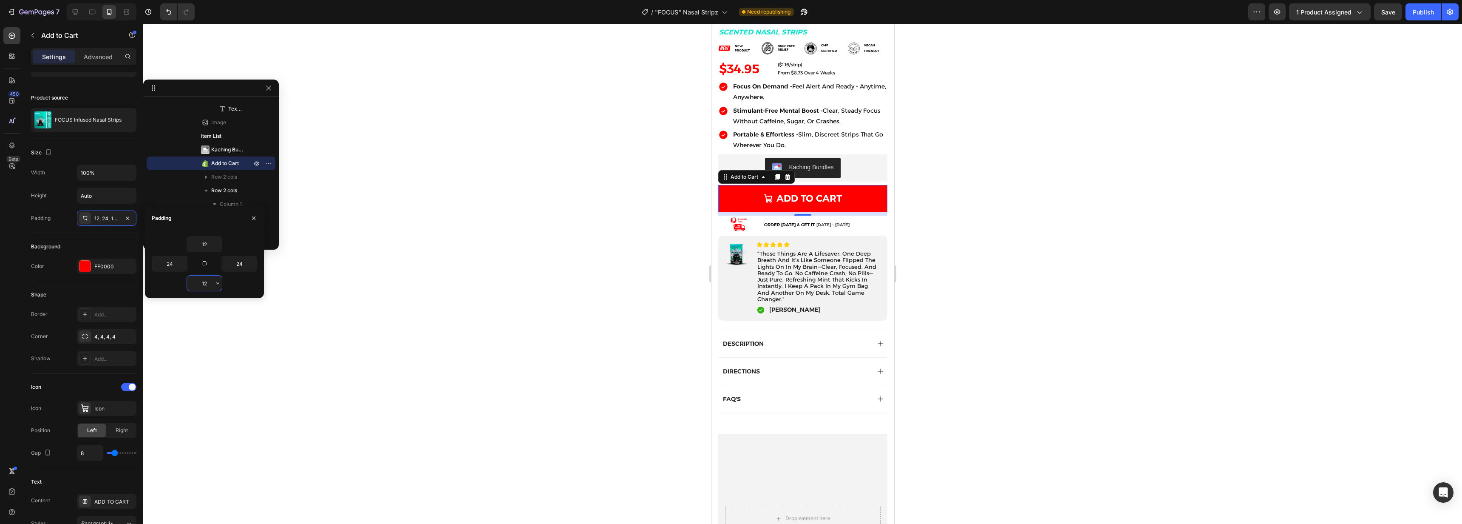
click at [204, 282] on input "12" at bounding box center [204, 282] width 35 height 15
type input "6"
click at [202, 246] on input "12" at bounding box center [204, 243] width 35 height 15
type input "6"
click at [170, 263] on input "24" at bounding box center [169, 263] width 35 height 15
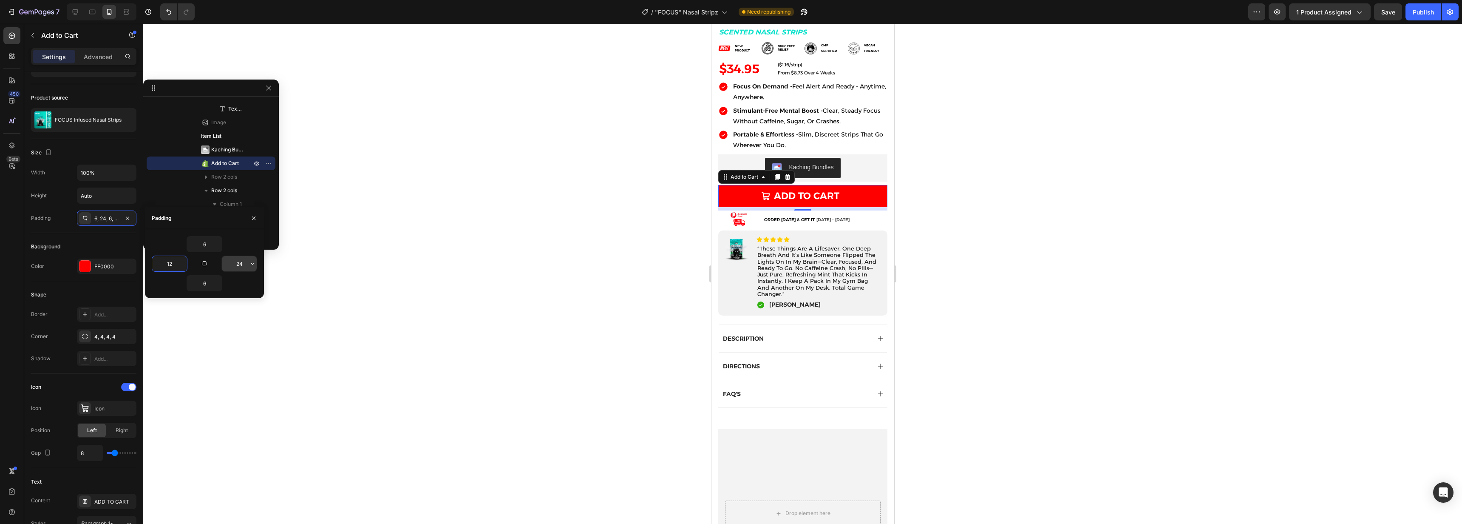
type input "12"
click at [241, 263] on input "24" at bounding box center [239, 263] width 35 height 15
type input "12"
click at [955, 290] on div at bounding box center [802, 274] width 1319 height 500
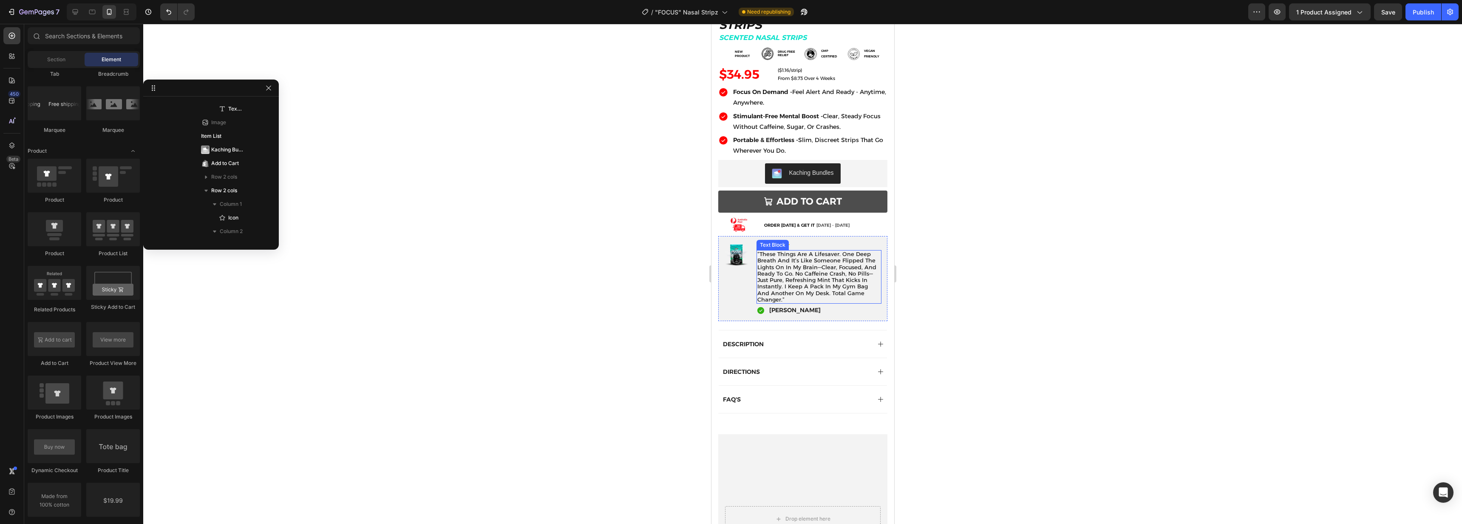
scroll to position [264, 0]
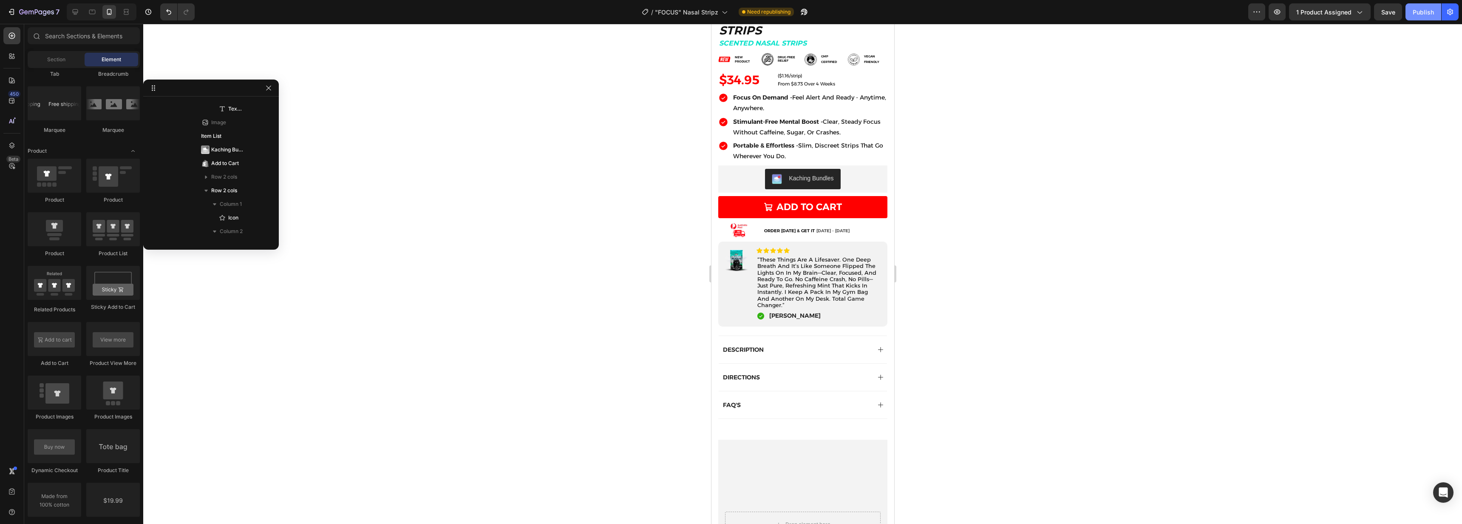
click at [1416, 10] on div "Publish" at bounding box center [1423, 12] width 21 height 9
click at [28, 12] on icon "button" at bounding box center [30, 13] width 5 height 4
